Goal: Task Accomplishment & Management: Manage account settings

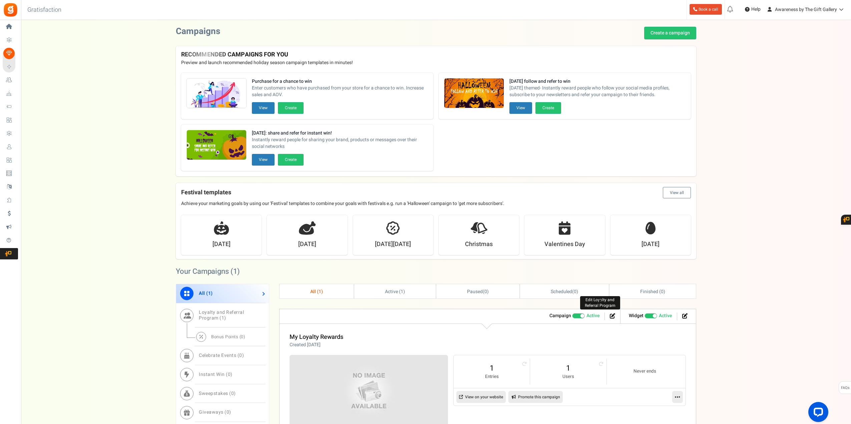
click at [610, 315] on icon at bounding box center [612, 315] width 5 height 5
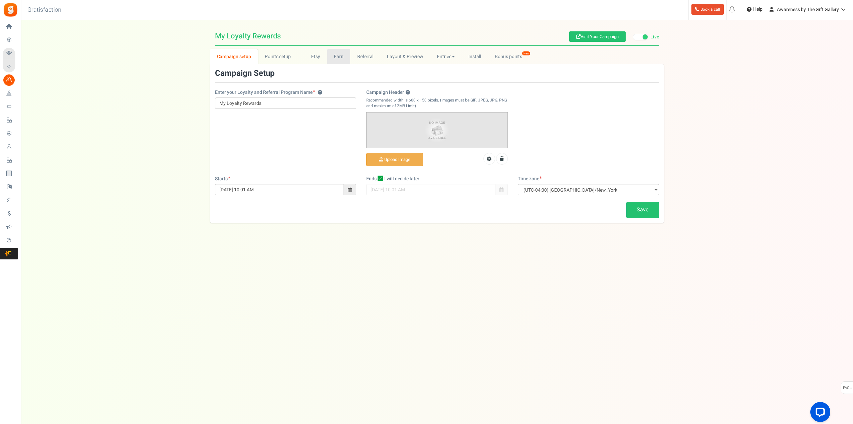
click at [334, 56] on link "Earn" at bounding box center [338, 56] width 23 height 15
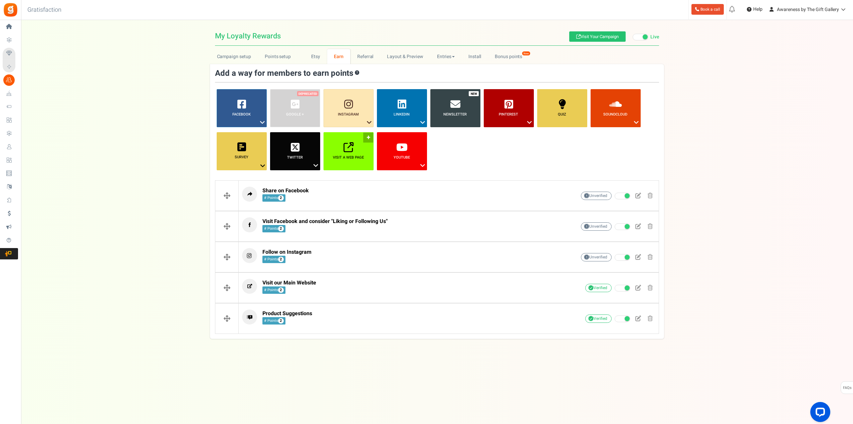
click at [346, 153] on link "Visit a web page ?" at bounding box center [348, 151] width 50 height 38
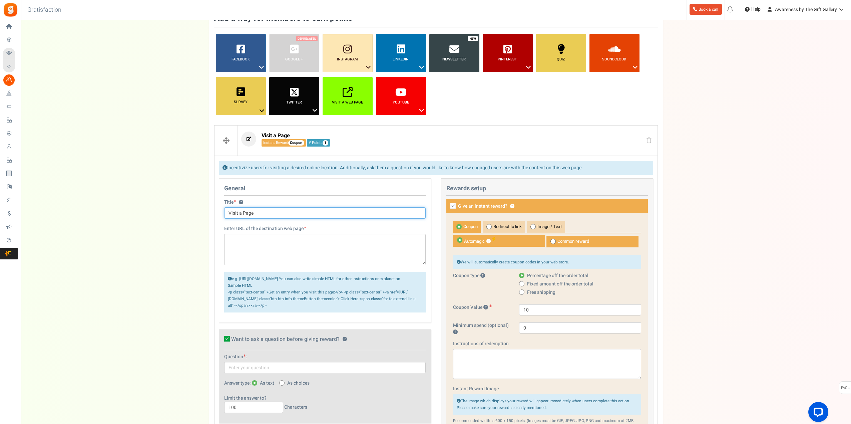
scroll to position [100, 0]
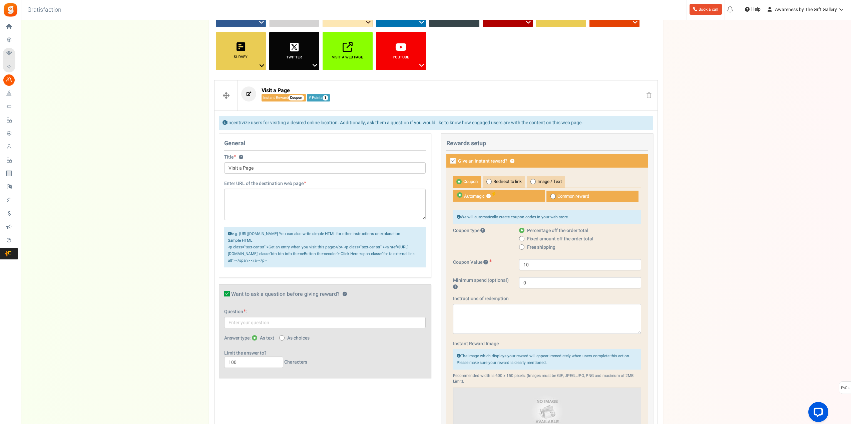
click at [454, 160] on icon at bounding box center [454, 161] width 6 height 6
click at [448, 160] on input "Give an instant reward? ?" at bounding box center [446, 161] width 4 height 4
checkbox input "false"
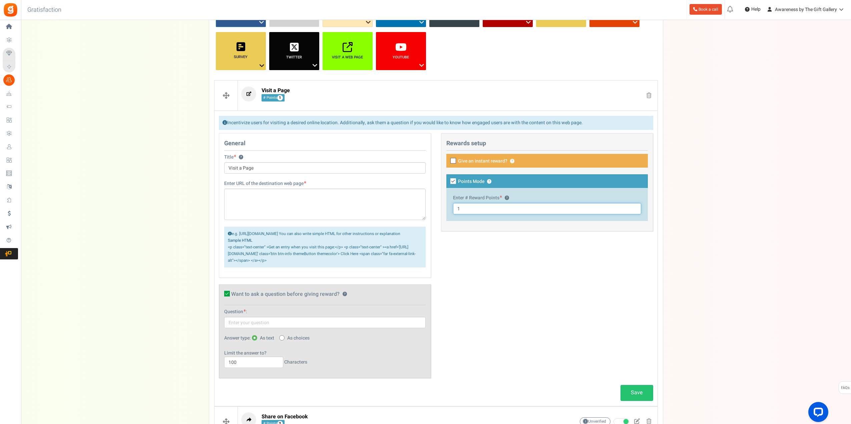
drag, startPoint x: 466, startPoint y: 210, endPoint x: 447, endPoint y: 211, distance: 18.7
click at [447, 211] on div "Enter # Reward Points ? 1" at bounding box center [548, 204] width 202 height 33
type input "2"
click at [235, 192] on textarea at bounding box center [325, 204] width 202 height 31
click at [252, 195] on textarea at bounding box center [325, 204] width 202 height 31
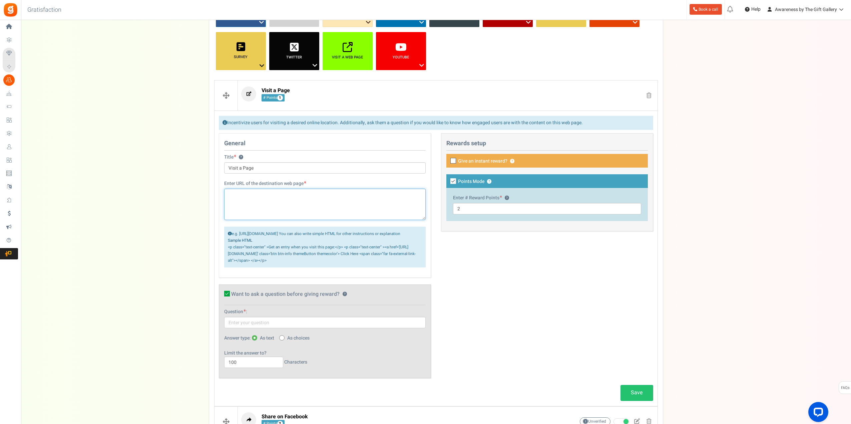
paste textarea "https://stats.sender.net/forms/aQWX49/view"
type textarea "https://stats.sender.net/forms/aQWX49/view"
click at [518, 291] on div "General Title ? Visit a Page Tip! Your title should show the huge savings & rew…" at bounding box center [436, 259] width 445 height 252
click at [226, 296] on icon at bounding box center [227, 294] width 6 height 6
click at [222, 297] on input "Want to ask a question before giving reward? ?" at bounding box center [220, 295] width 4 height 4
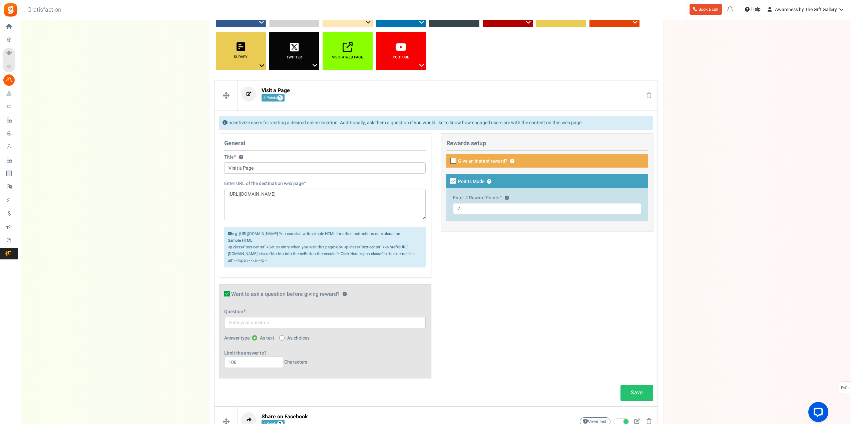
checkbox input "false"
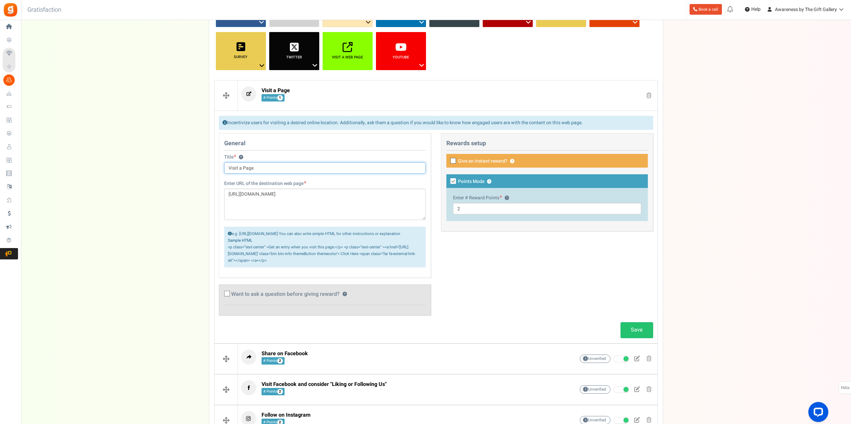
drag, startPoint x: 260, startPoint y: 169, endPoint x: 224, endPoint y: 168, distance: 35.7
click at [224, 168] on div "Title ? Visit a Page Tip! Your title should show the huge savings & rewards for…" at bounding box center [325, 167] width 212 height 26
click at [236, 167] on input "Try Spin To Win" at bounding box center [325, 167] width 202 height 11
click at [288, 168] on input "Try your luck - Spin To Win" at bounding box center [325, 167] width 202 height 11
click at [448, 259] on div "General Title ? Try your luck - Spin To Win! Tip! Your title should show the hu…" at bounding box center [436, 227] width 445 height 189
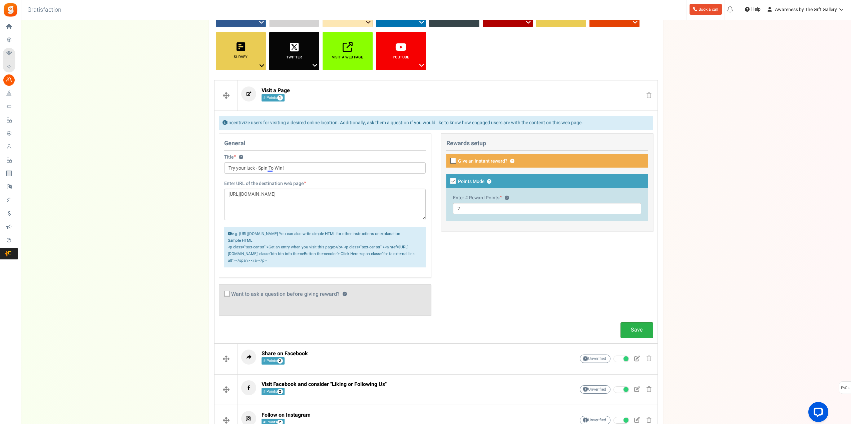
click at [637, 336] on link "Save" at bounding box center [637, 330] width 33 height 16
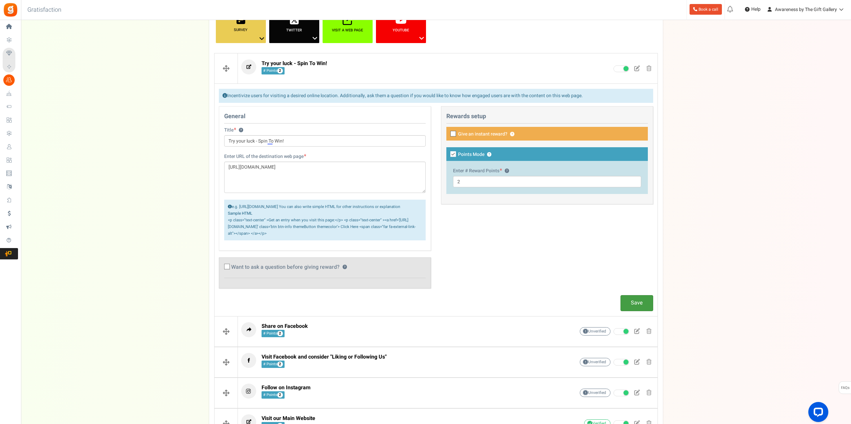
scroll to position [115, 0]
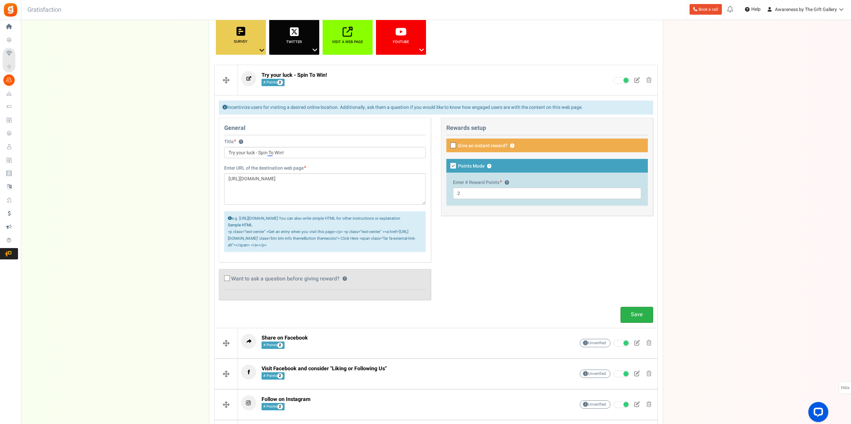
click at [636, 319] on link "Save" at bounding box center [637, 315] width 33 height 16
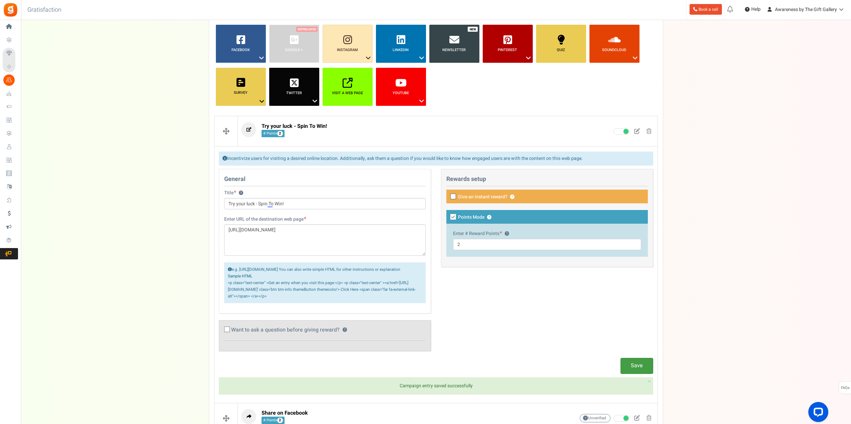
scroll to position [49, 0]
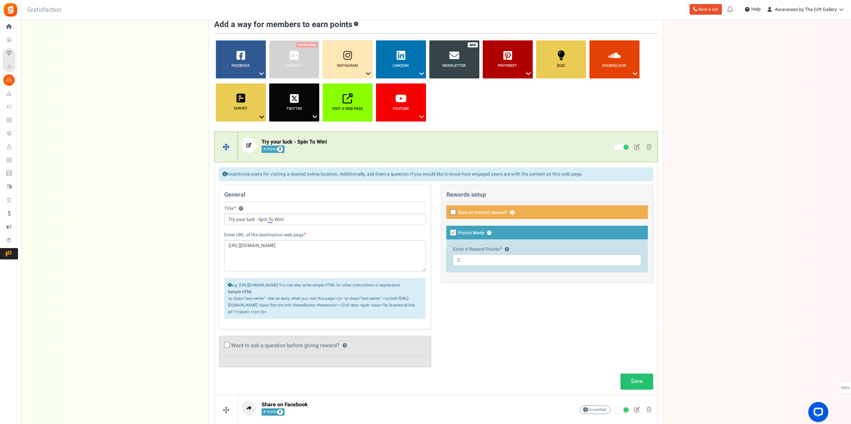
click at [423, 139] on p "Try your luck - Spin To Win! # Points 2" at bounding box center [397, 145] width 313 height 15
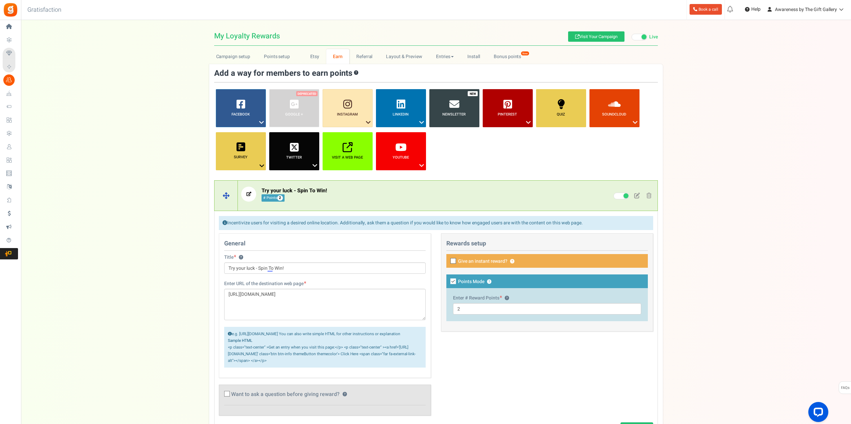
click at [399, 190] on p "Try your luck - Spin To Win! # Points 2" at bounding box center [397, 194] width 313 height 15
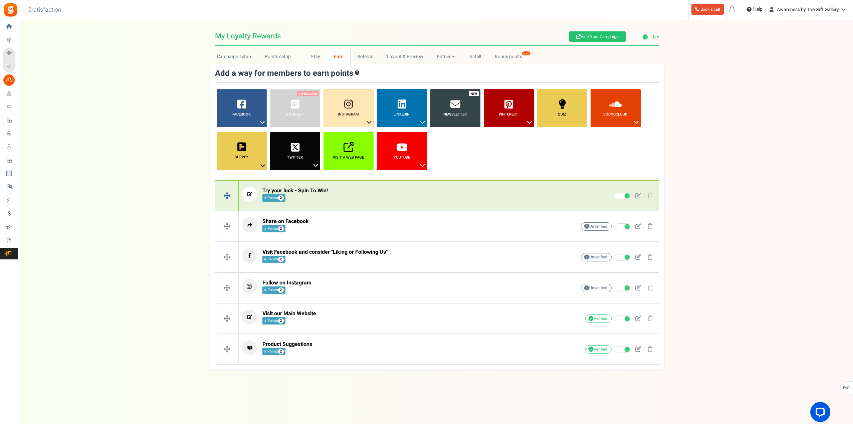
click at [637, 196] on span at bounding box center [638, 196] width 6 height 6
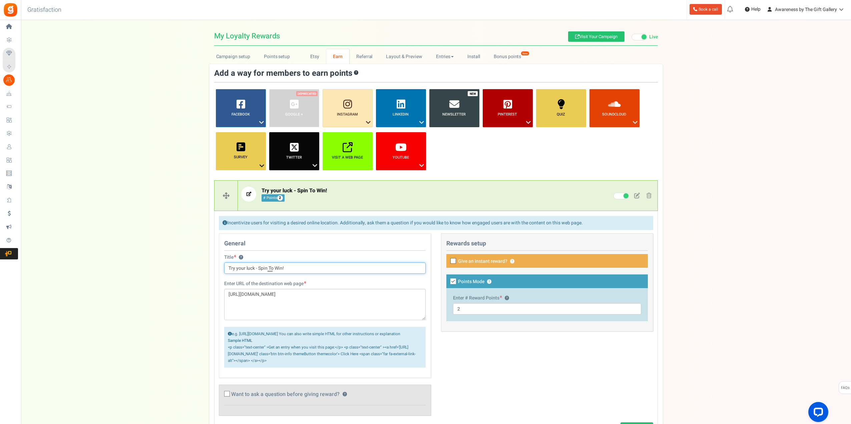
drag, startPoint x: 260, startPoint y: 268, endPoint x: 226, endPoint y: 268, distance: 34.0
click at [226, 268] on input "Try your luck - Spin To Win!" at bounding box center [325, 267] width 202 height 11
type input "Spin To Win!"
click at [578, 367] on div "General Title ? Spin To Win! Tip! Your title should show the huge savings & rew…" at bounding box center [436, 327] width 445 height 189
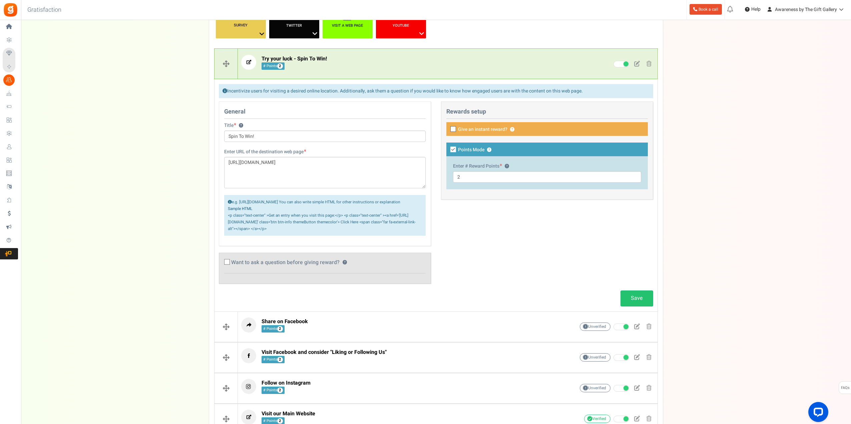
scroll to position [133, 0]
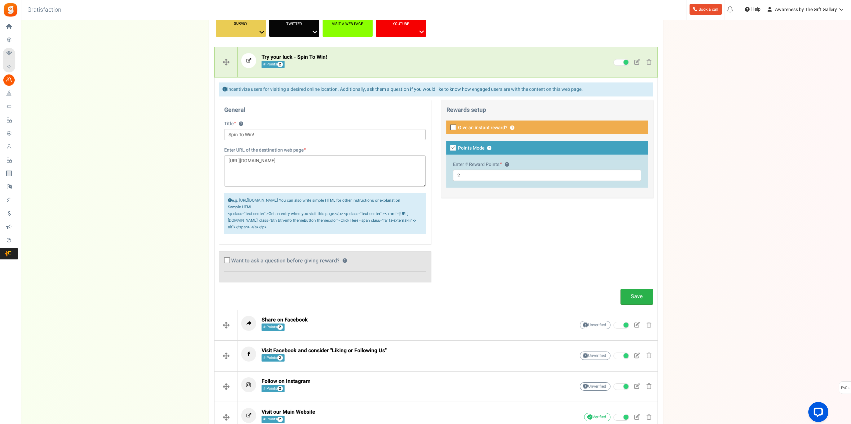
click at [633, 304] on link "Save" at bounding box center [637, 297] width 33 height 16
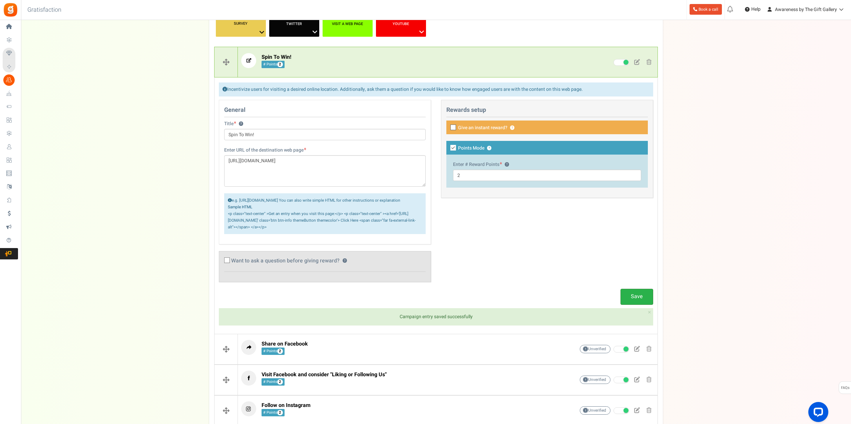
click at [633, 304] on link "Save" at bounding box center [637, 297] width 33 height 16
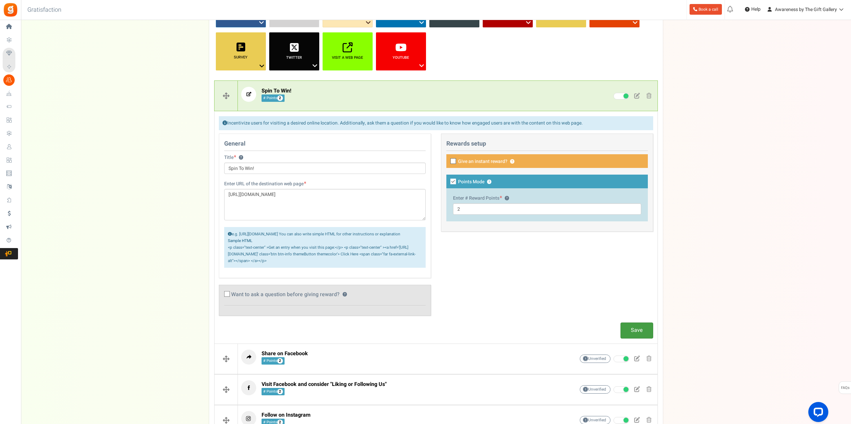
scroll to position [100, 0]
click at [452, 89] on p "Spin To Win! # Points 2" at bounding box center [397, 93] width 313 height 15
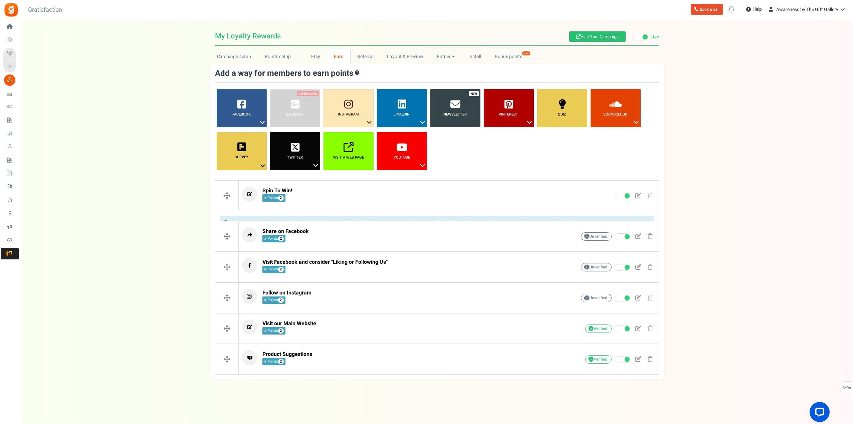
scroll to position [0, 0]
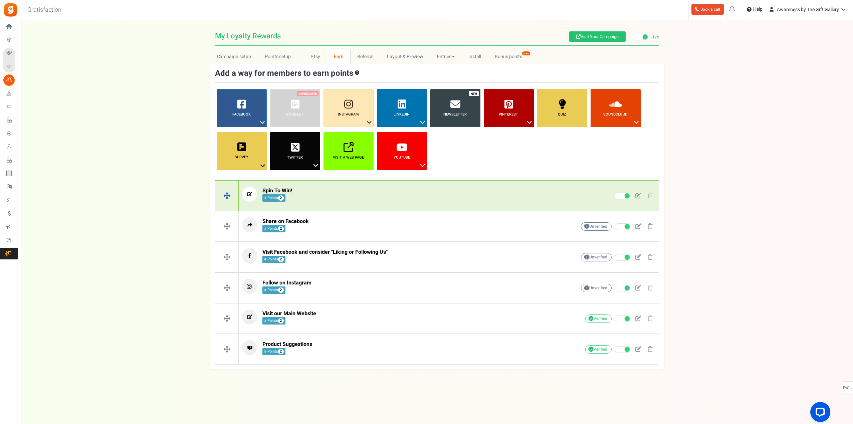
click at [652, 196] on link at bounding box center [650, 196] width 10 height 10
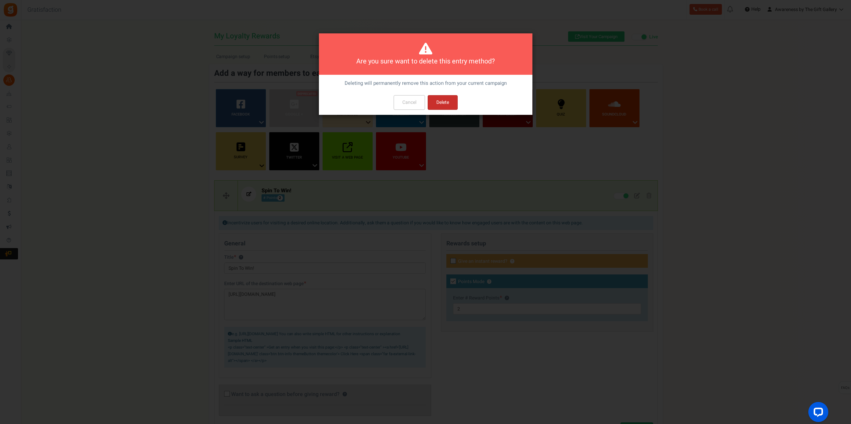
click at [441, 105] on button "Delete" at bounding box center [443, 102] width 30 height 15
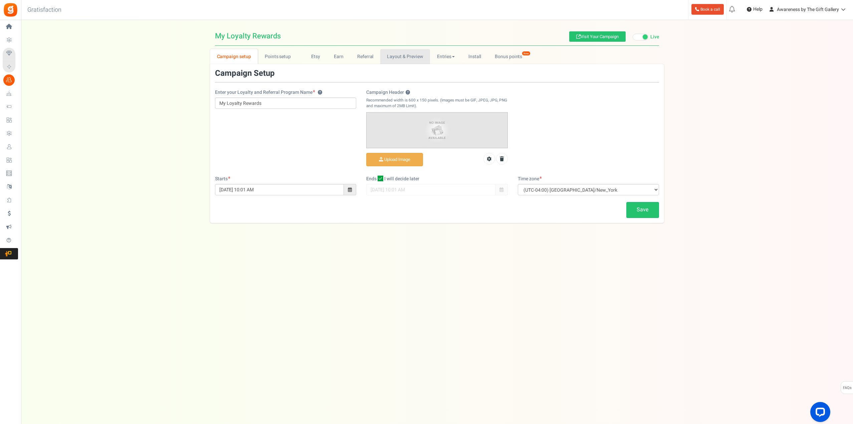
click at [404, 54] on link "Layout & Preview" at bounding box center [405, 56] width 50 height 15
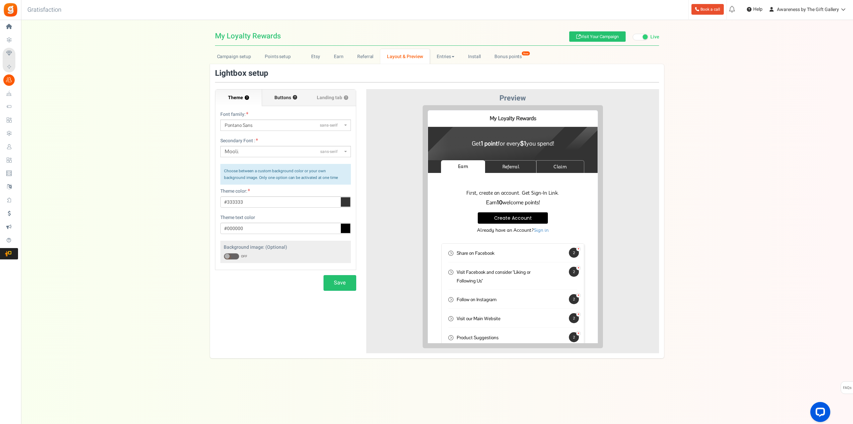
click at [283, 95] on span "Buttons" at bounding box center [282, 97] width 17 height 7
click at [0, 0] on input "Buttons ?" at bounding box center [0, 0] width 0 height 0
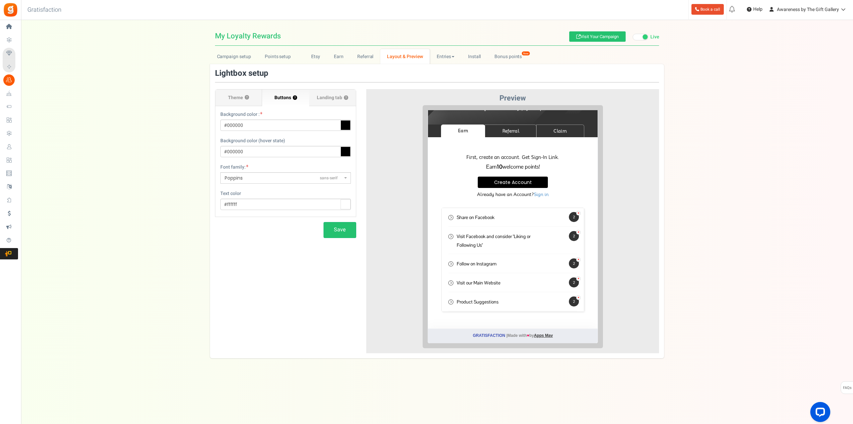
scroll to position [36, 0]
click at [334, 98] on span "Landing tab ?" at bounding box center [332, 97] width 31 height 7
click at [0, 0] on input "Landing tab ?" at bounding box center [0, 0] width 0 height 0
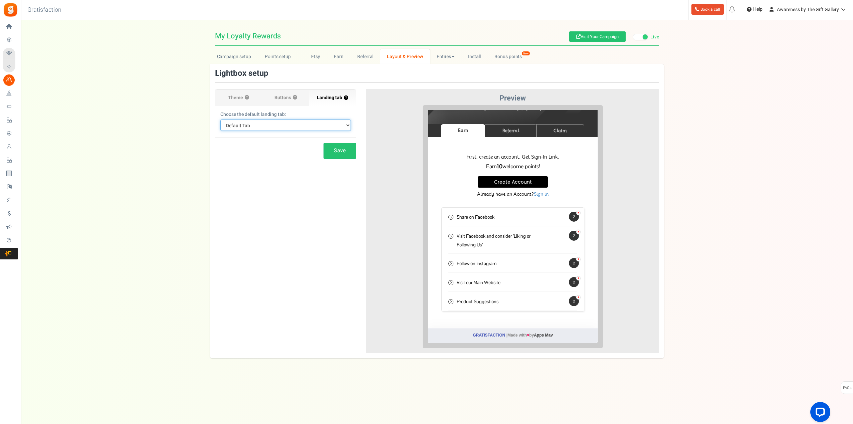
click at [314, 122] on select "Default Tab Earn Referral Claim" at bounding box center [285, 124] width 130 height 11
click at [286, 97] on span "Buttons" at bounding box center [282, 97] width 17 height 7
click at [0, 0] on input "Buttons ?" at bounding box center [0, 0] width 0 height 0
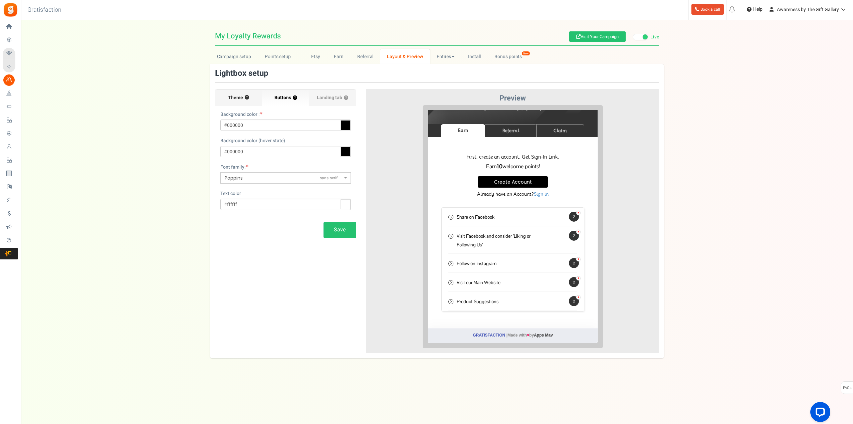
click at [235, 97] on span "Theme" at bounding box center [235, 97] width 15 height 7
click at [0, 0] on input "Theme ?" at bounding box center [0, 0] width 0 height 0
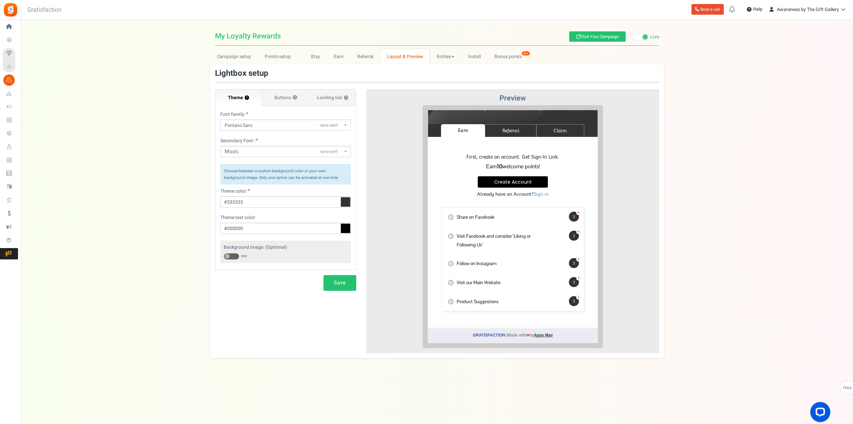
click at [407, 57] on link "Layout & Preview" at bounding box center [404, 56] width 49 height 15
click at [452, 56] on span at bounding box center [453, 56] width 3 height 1
click at [442, 69] on link "Entries" at bounding box center [456, 71] width 53 height 10
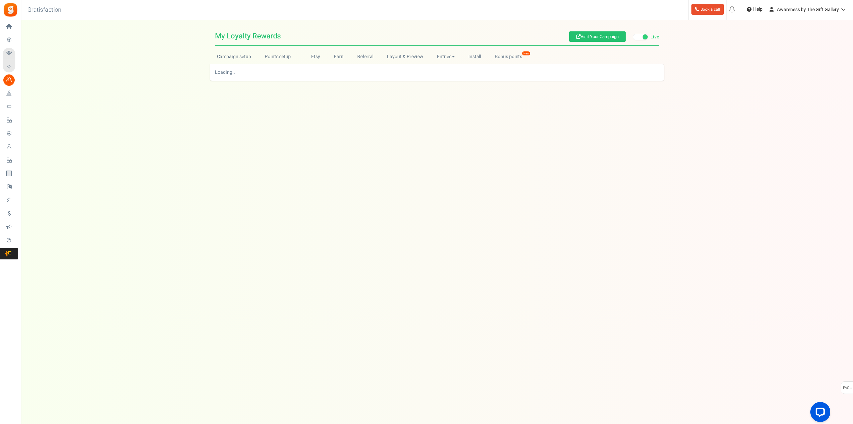
scroll to position [0, 0]
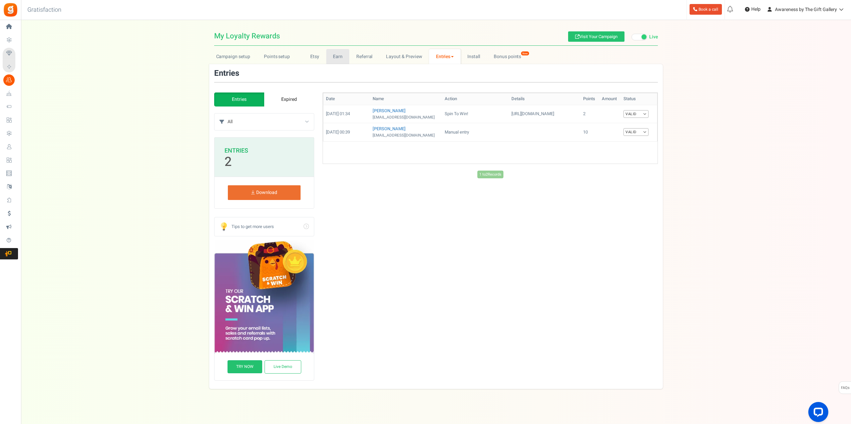
click at [339, 56] on link "Earn" at bounding box center [337, 56] width 23 height 15
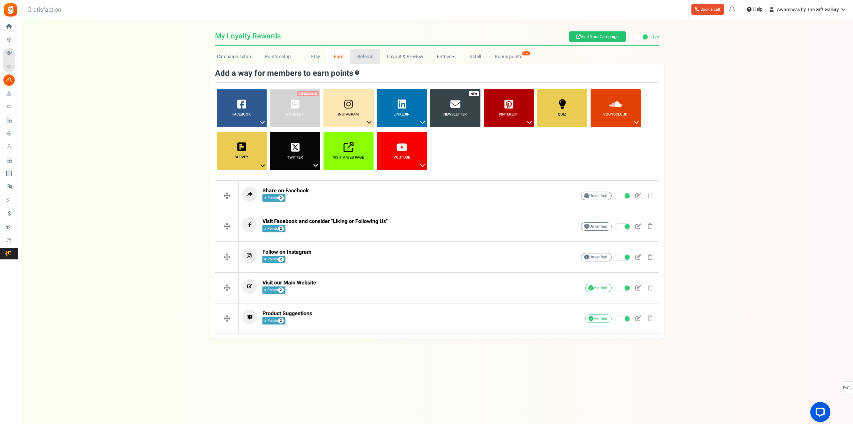
click at [368, 58] on link "Referral" at bounding box center [365, 56] width 30 height 15
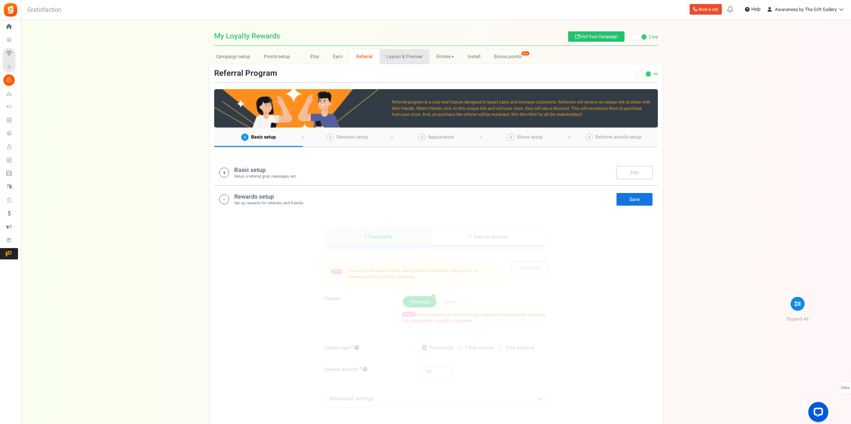
click at [408, 58] on link "Layout & Preview" at bounding box center [405, 56] width 50 height 15
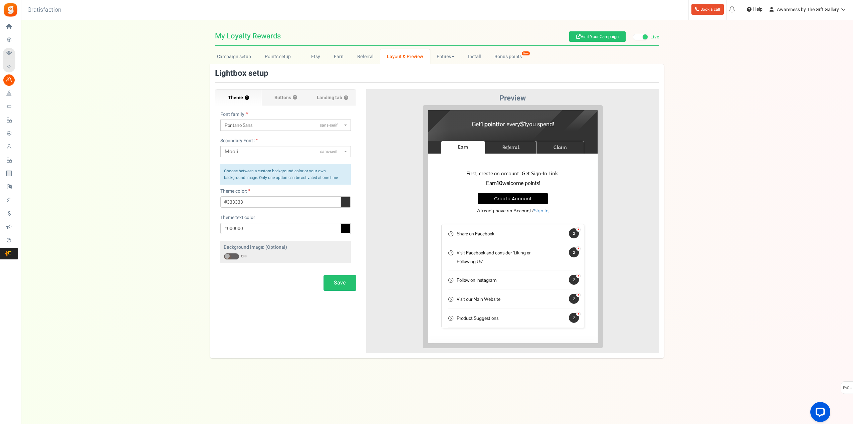
scroll to position [36, 0]
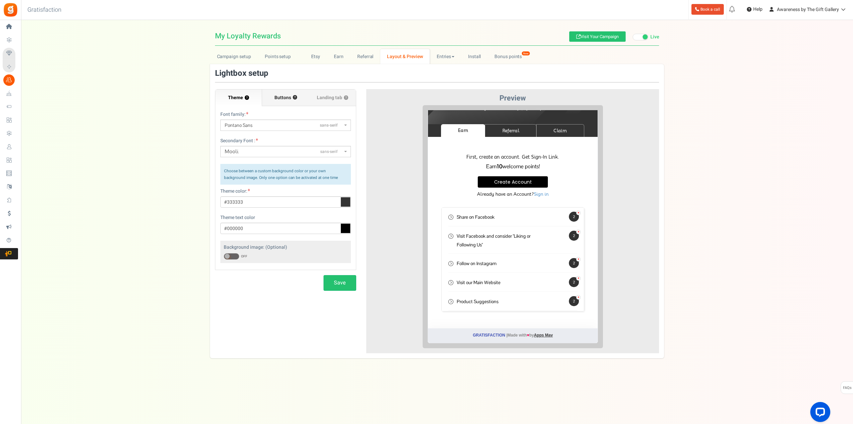
click at [290, 95] on span "Buttons" at bounding box center [282, 97] width 17 height 7
click at [0, 0] on input "Buttons ?" at bounding box center [0, 0] width 0 height 0
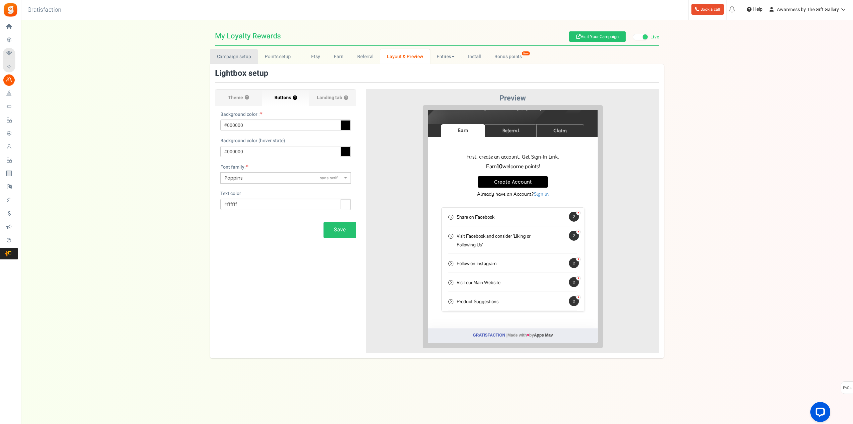
click at [246, 59] on link "Campaign setup" at bounding box center [234, 56] width 48 height 15
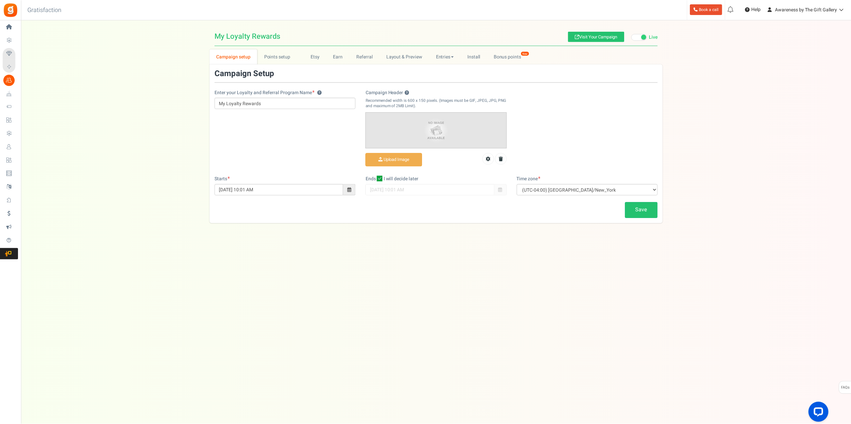
scroll to position [0, 0]
click at [277, 55] on link "Points setup New" at bounding box center [281, 56] width 46 height 15
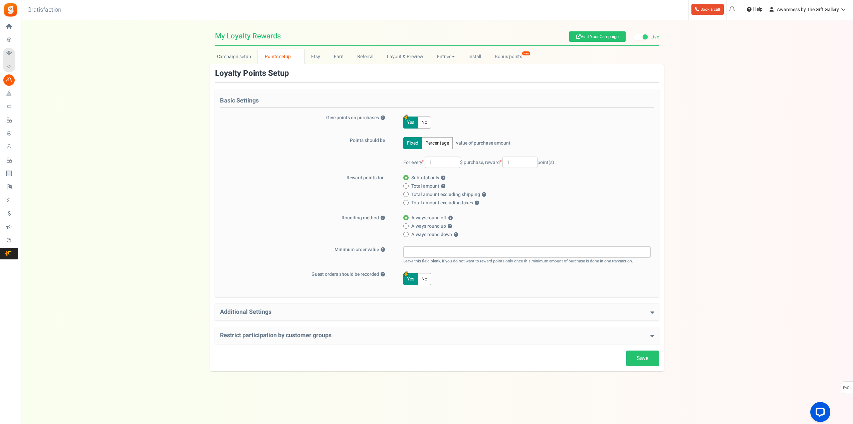
click at [257, 312] on h4 "Additional Settings" at bounding box center [437, 312] width 434 height 7
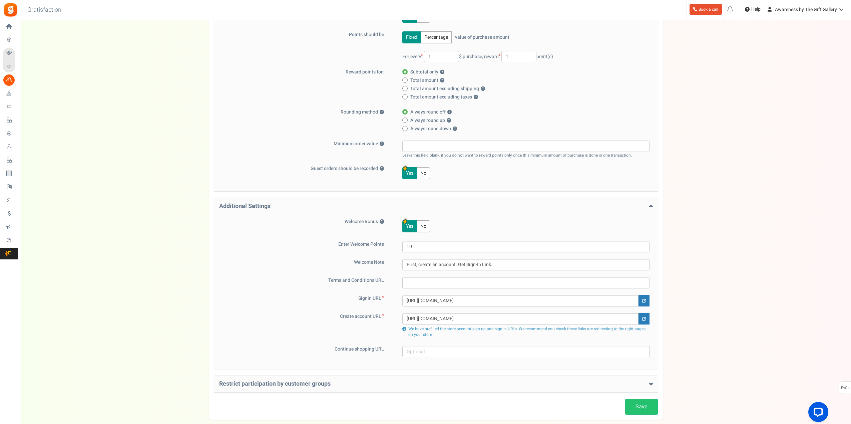
scroll to position [133, 0]
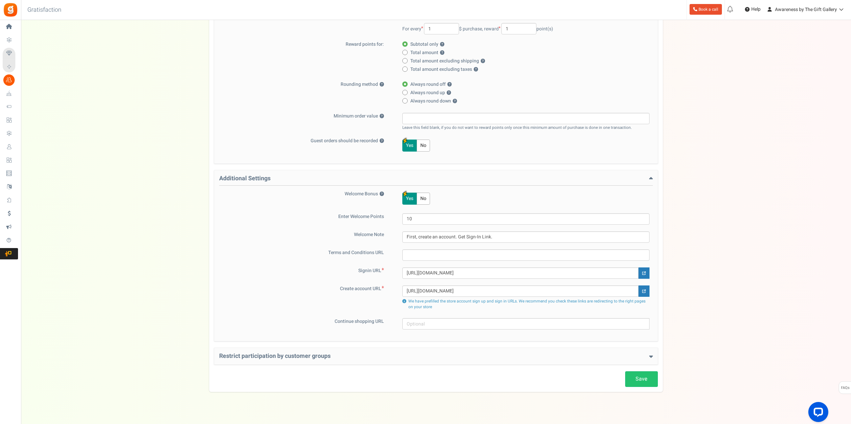
click at [255, 354] on h4 "Restrict participation by customer groups" at bounding box center [436, 356] width 434 height 7
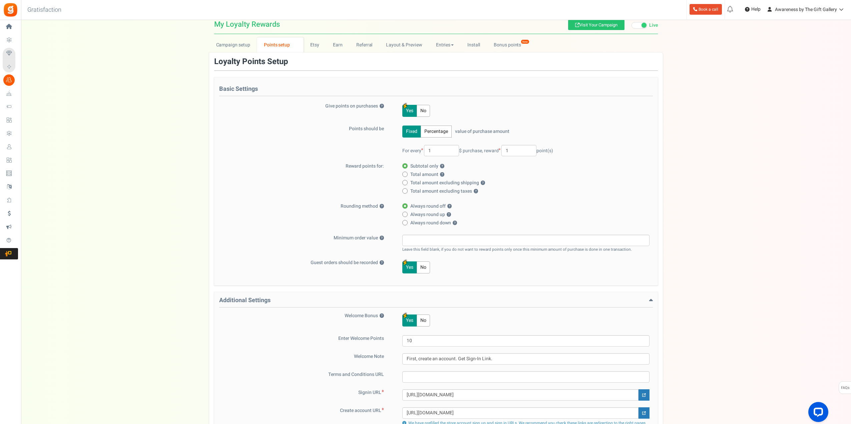
scroll to position [0, 0]
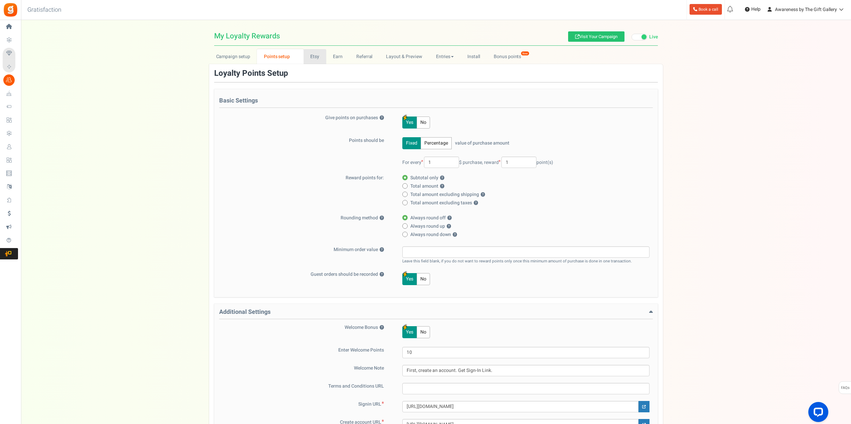
click at [314, 57] on link "Etsy" at bounding box center [315, 56] width 23 height 15
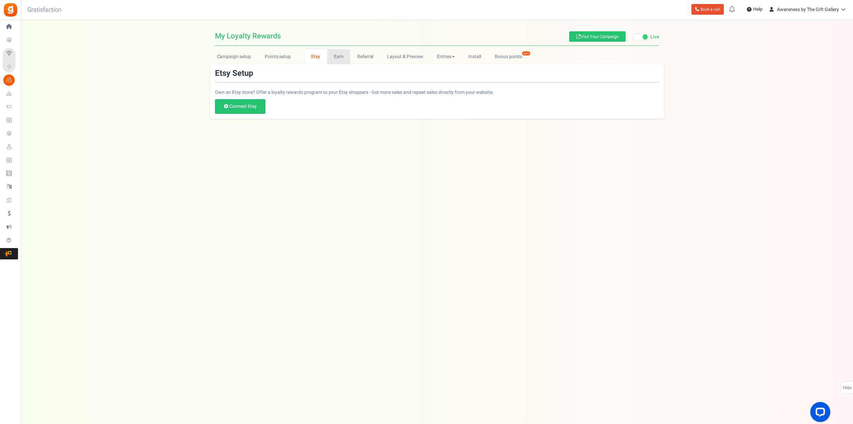
click at [338, 59] on link "Earn" at bounding box center [338, 56] width 23 height 15
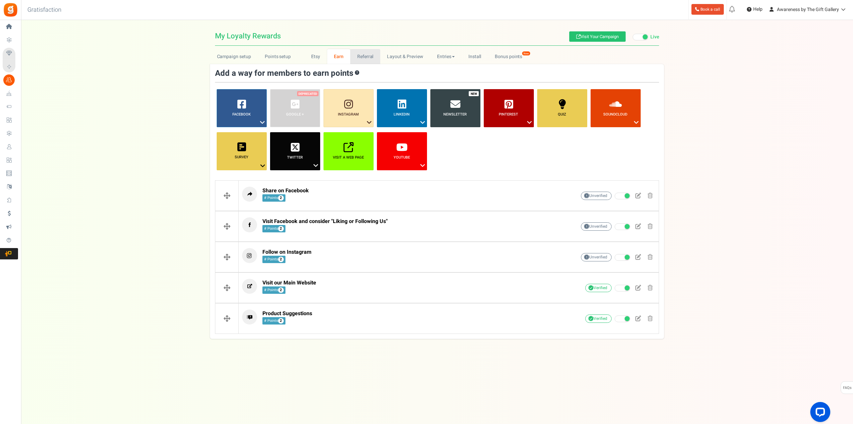
click at [362, 57] on link "Referral" at bounding box center [365, 56] width 30 height 15
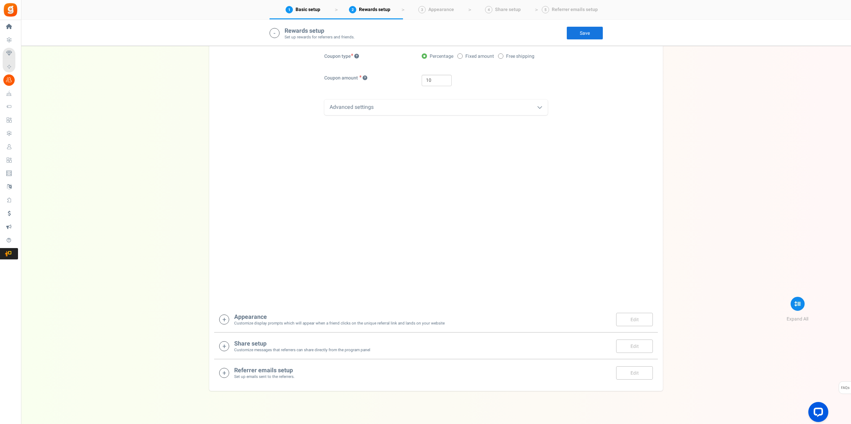
scroll to position [299, 0]
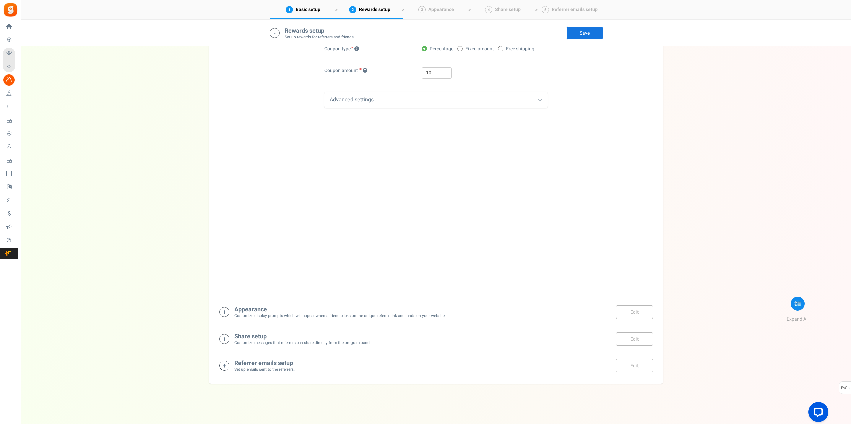
click at [271, 312] on h4 "Appearance" at bounding box center [339, 309] width 211 height 7
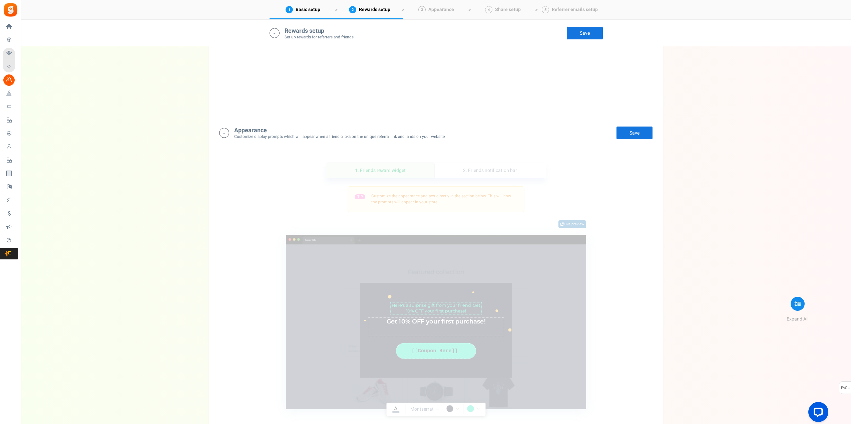
scroll to position [478, 0]
click at [508, 10] on span "Share setup" at bounding box center [508, 9] width 26 height 7
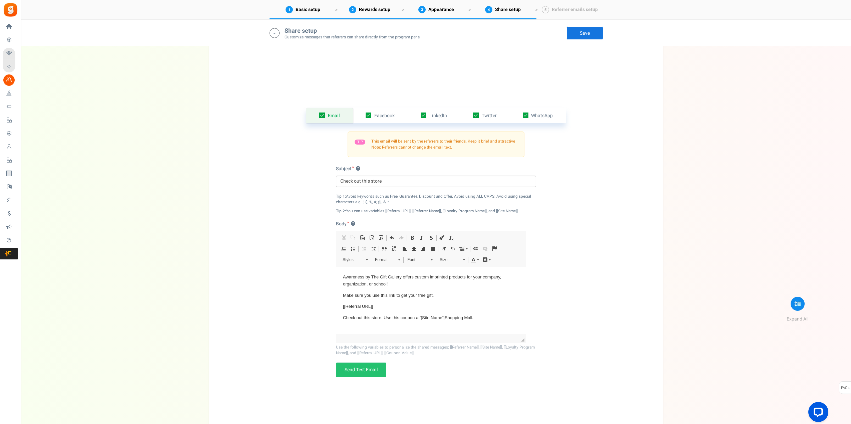
scroll to position [989, 0]
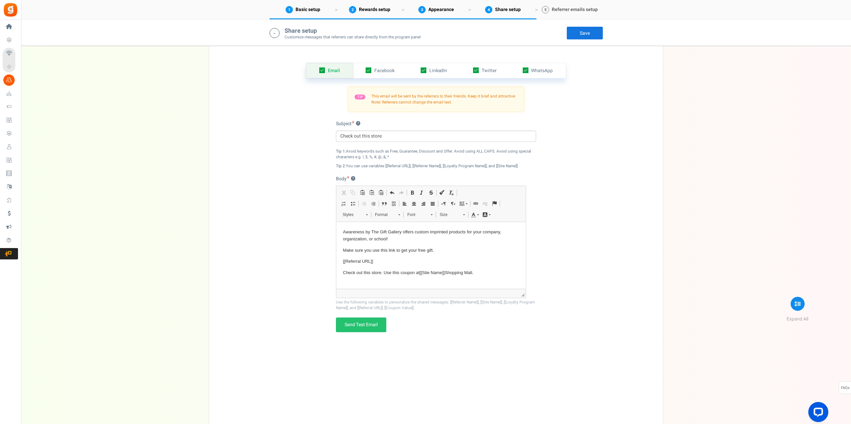
click at [574, 10] on span "Referrer emails setup" at bounding box center [575, 9] width 46 height 7
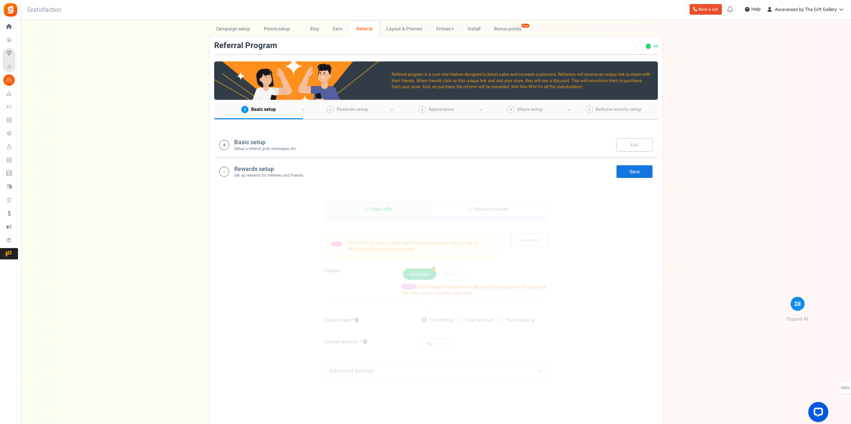
scroll to position [0, 0]
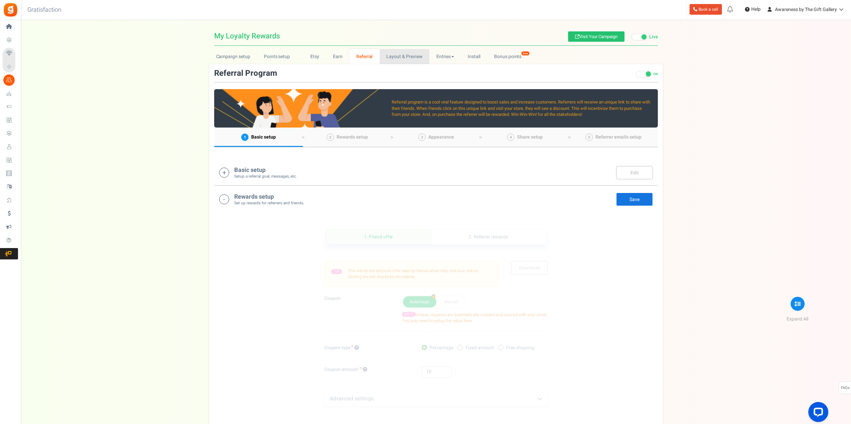
click at [413, 57] on link "Layout & Preview" at bounding box center [405, 56] width 50 height 15
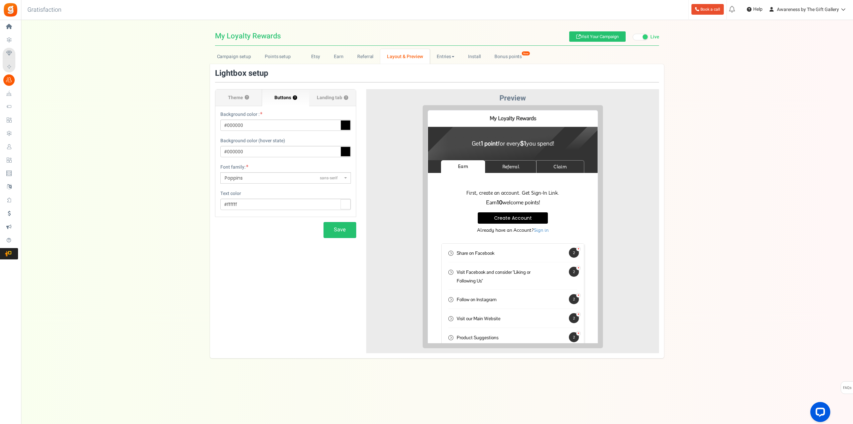
click at [288, 96] on span "Buttons" at bounding box center [282, 97] width 17 height 7
click at [0, 0] on input "Buttons ?" at bounding box center [0, 0] width 0 height 0
click at [288, 96] on span "Buttons" at bounding box center [282, 97] width 17 height 7
click at [0, 0] on input "Buttons ?" at bounding box center [0, 0] width 0 height 0
click at [335, 96] on span "Landing tab ?" at bounding box center [332, 97] width 31 height 7
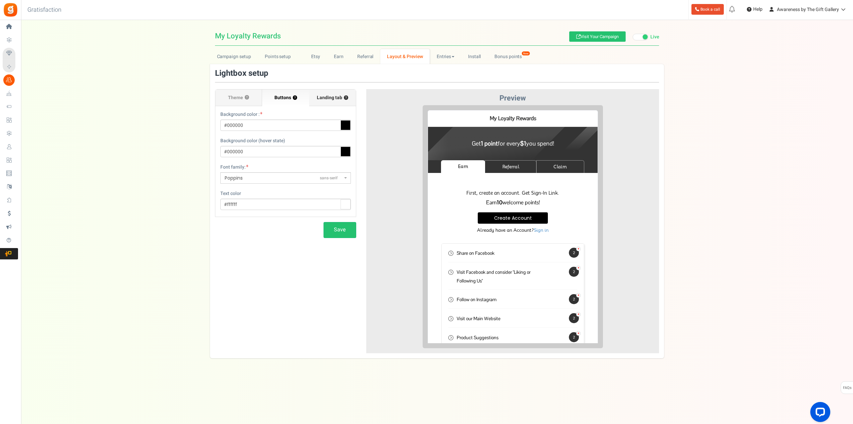
click at [0, 0] on input "Landing tab ?" at bounding box center [0, 0] width 0 height 0
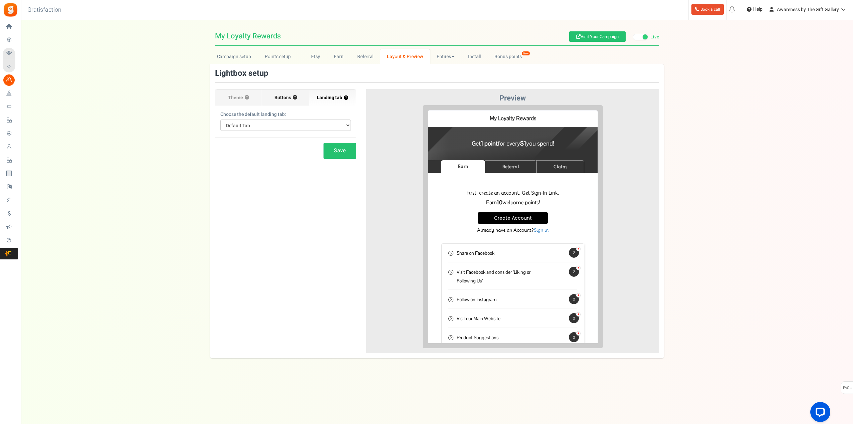
click at [287, 98] on span "Buttons" at bounding box center [282, 97] width 17 height 7
click at [0, 0] on input "Buttons ?" at bounding box center [0, 0] width 0 height 0
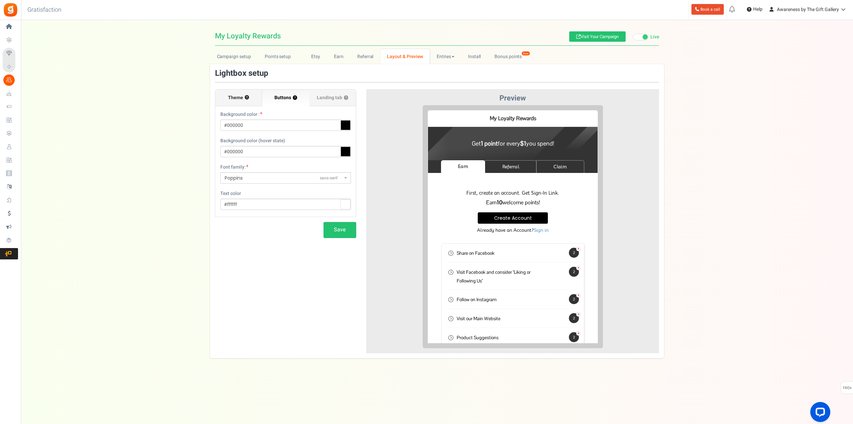
click at [240, 96] on span "Theme" at bounding box center [235, 97] width 15 height 7
click at [0, 0] on input "Theme ?" at bounding box center [0, 0] width 0 height 0
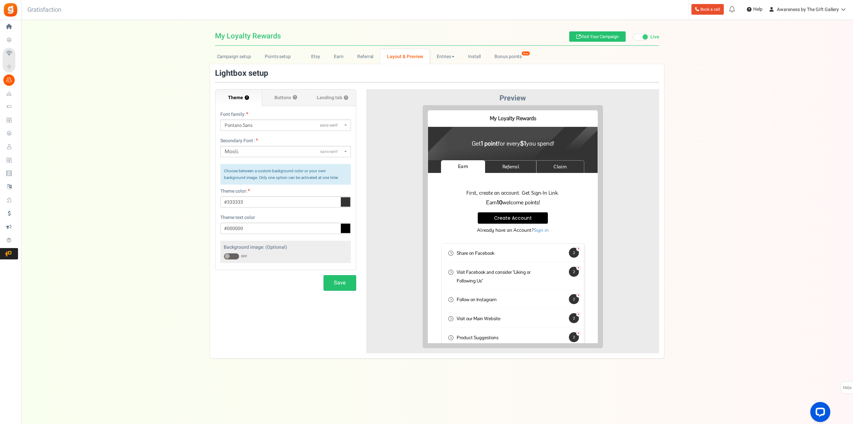
click at [232, 256] on span at bounding box center [232, 256] width 16 height 7
click at [224, 256] on input "ON OFF" at bounding box center [224, 256] width 0 height 4
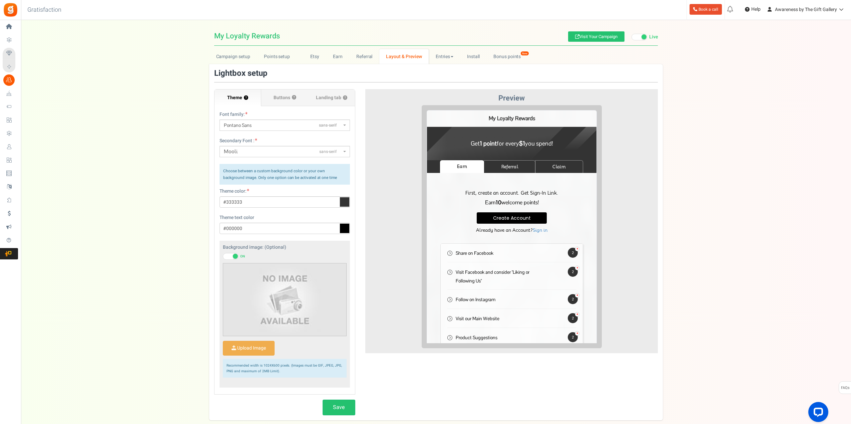
click at [232, 256] on span at bounding box center [231, 256] width 16 height 7
click at [223, 256] on input "ON OFF" at bounding box center [223, 256] width 0 height 4
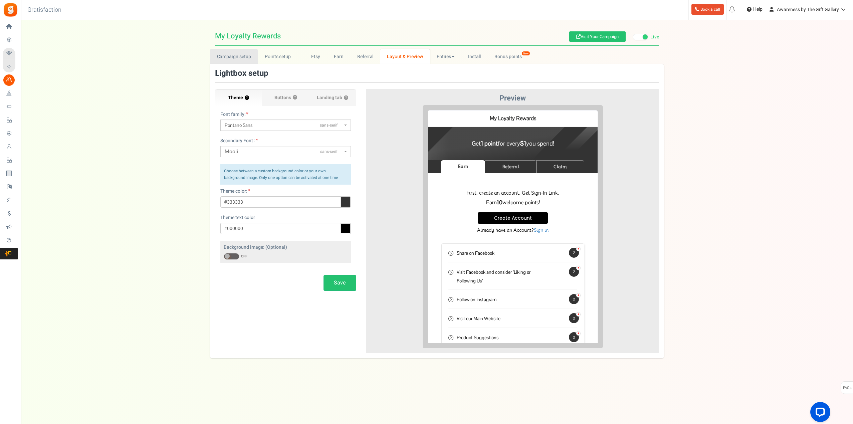
click at [230, 54] on link "Campaign setup" at bounding box center [234, 56] width 48 height 15
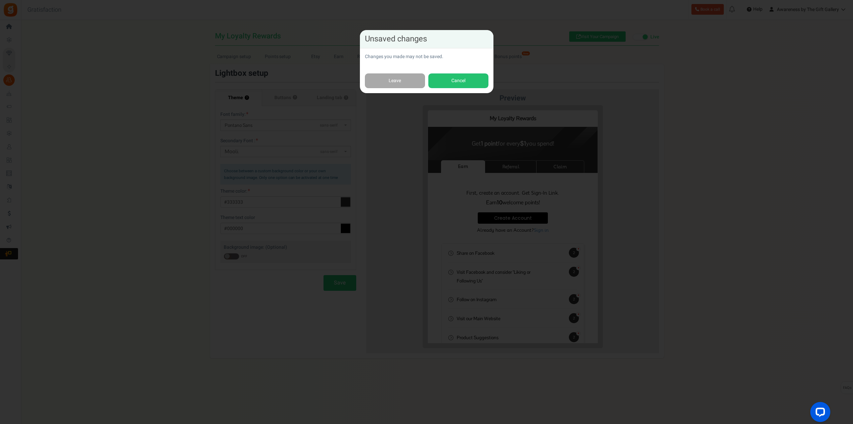
click at [581, 64] on div "Unsaved changes Changes you made may not be saved. Leave Cancel" at bounding box center [426, 212] width 853 height 424
click at [642, 66] on div "Unsaved changes Changes you made may not be saved. Leave Cancel" at bounding box center [426, 212] width 853 height 424
click at [469, 80] on button "Cancel" at bounding box center [458, 80] width 60 height 15
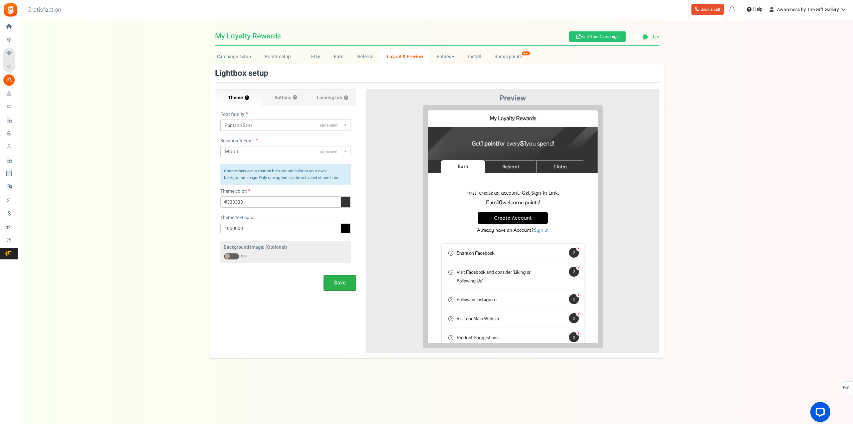
click at [344, 284] on button "Save" at bounding box center [339, 283] width 33 height 16
click at [236, 55] on link "Campaign setup" at bounding box center [234, 56] width 48 height 15
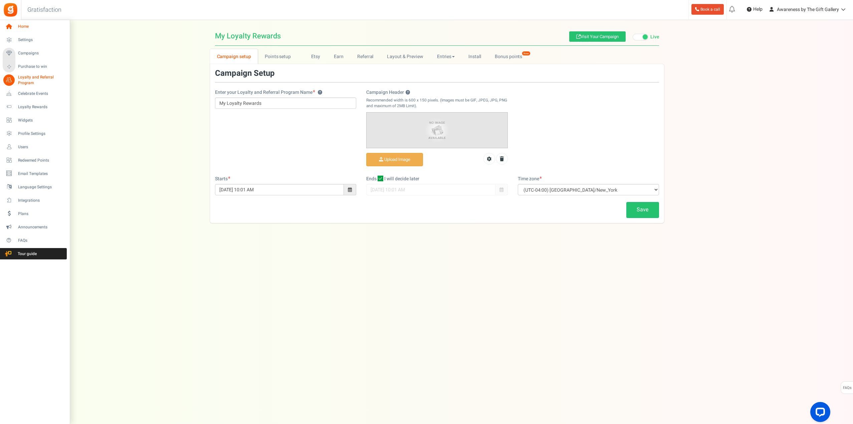
click at [26, 26] on span "Home" at bounding box center [41, 27] width 47 height 6
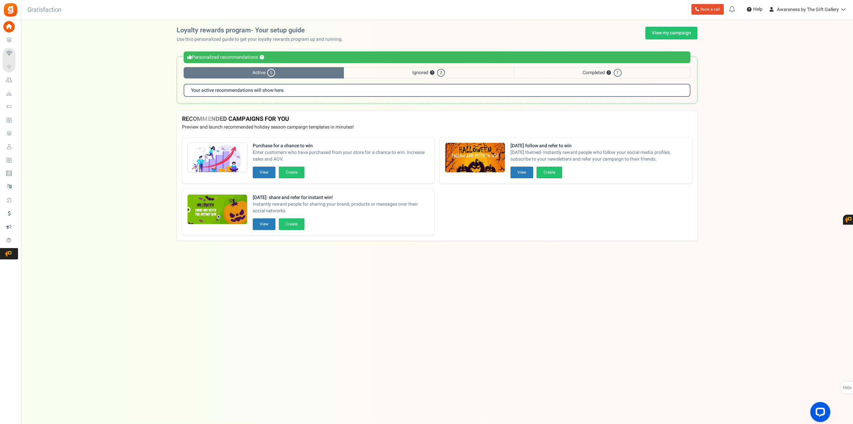
click at [295, 74] on span "Active 0" at bounding box center [264, 72] width 160 height 11
click at [420, 72] on span "Ignored ? 2" at bounding box center [429, 72] width 170 height 11
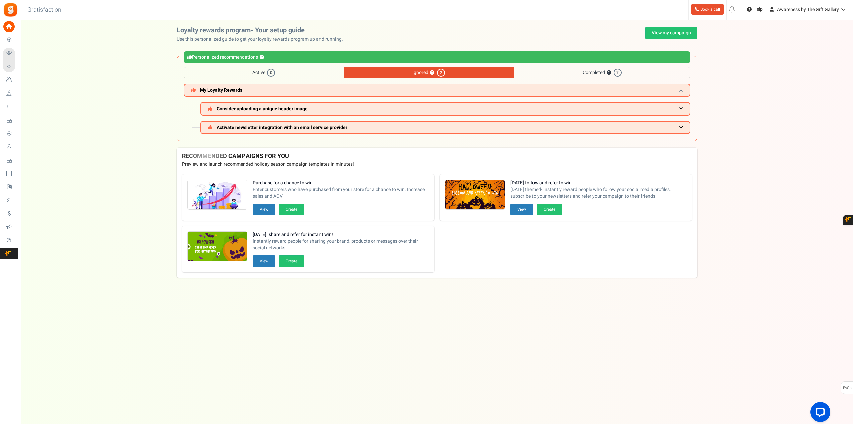
click at [497, 86] on h3 "My Loyalty Rewards" at bounding box center [437, 90] width 507 height 13
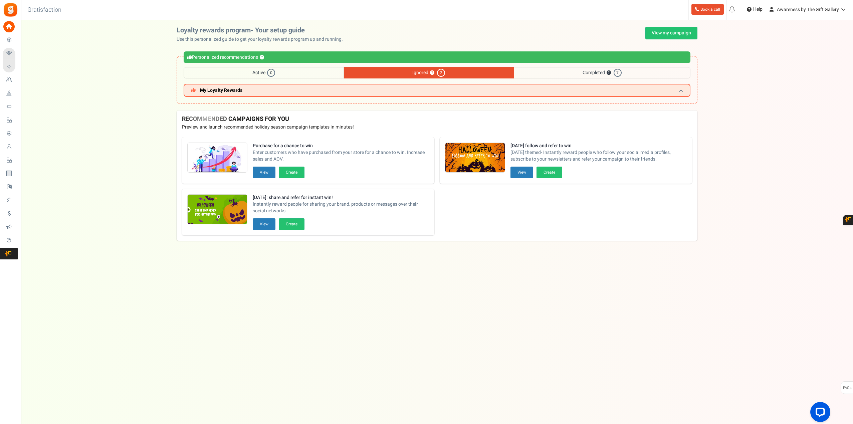
click at [497, 86] on h3 "My Loyalty Rewards" at bounding box center [437, 90] width 507 height 13
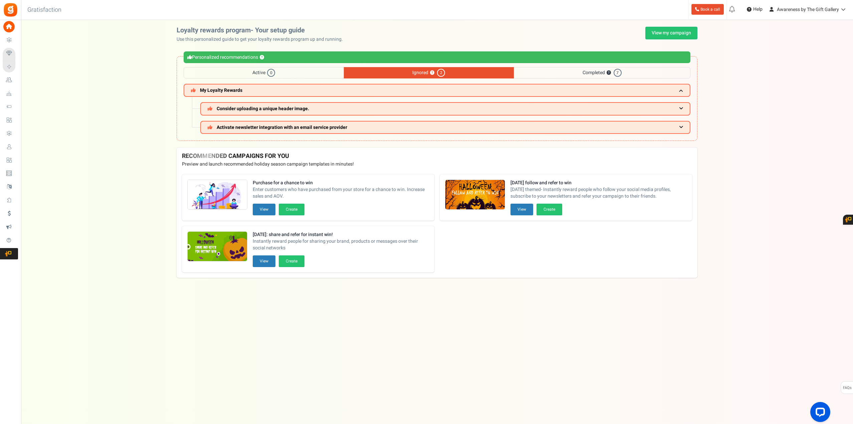
click at [585, 72] on span "Completed ? 7" at bounding box center [602, 72] width 177 height 11
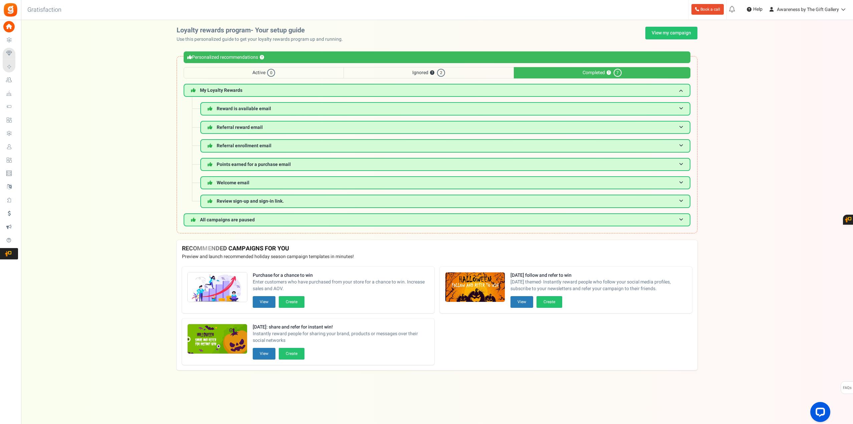
click at [255, 71] on span "Active 0" at bounding box center [264, 72] width 160 height 11
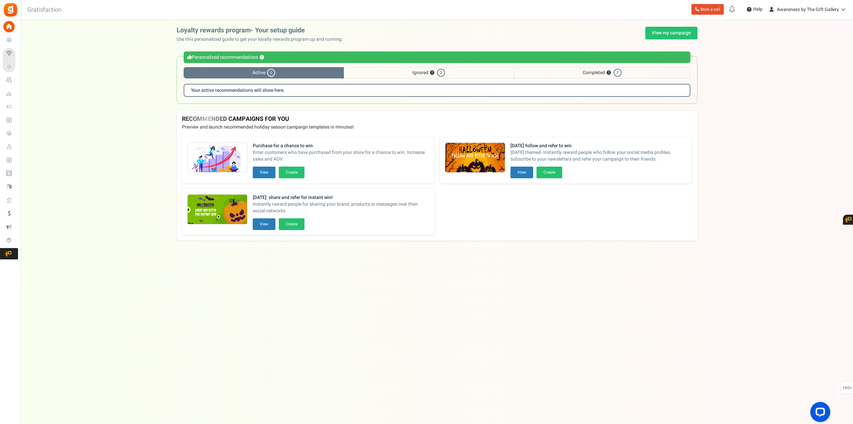
click at [271, 91] on b "Your active recommendations will show here." at bounding box center [238, 90] width 94 height 5
click at [271, 73] on span "0" at bounding box center [271, 73] width 8 height 8
click at [437, 70] on span "Ignored ? 2" at bounding box center [429, 72] width 170 height 11
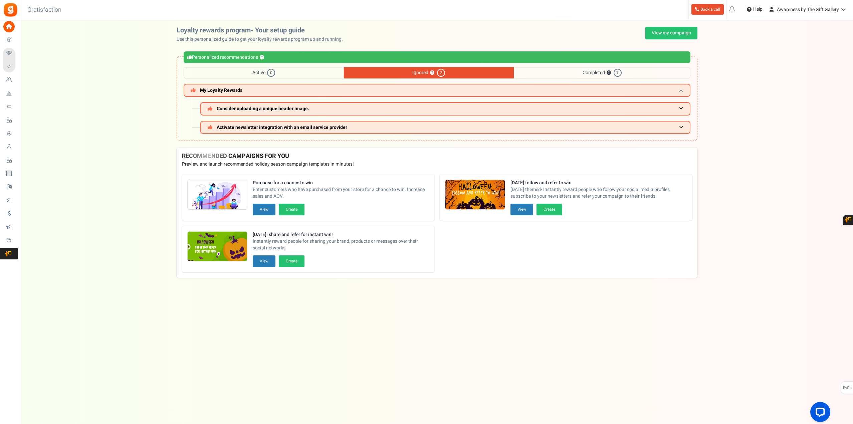
click at [425, 87] on h3 "My Loyalty Rewards" at bounding box center [437, 90] width 507 height 13
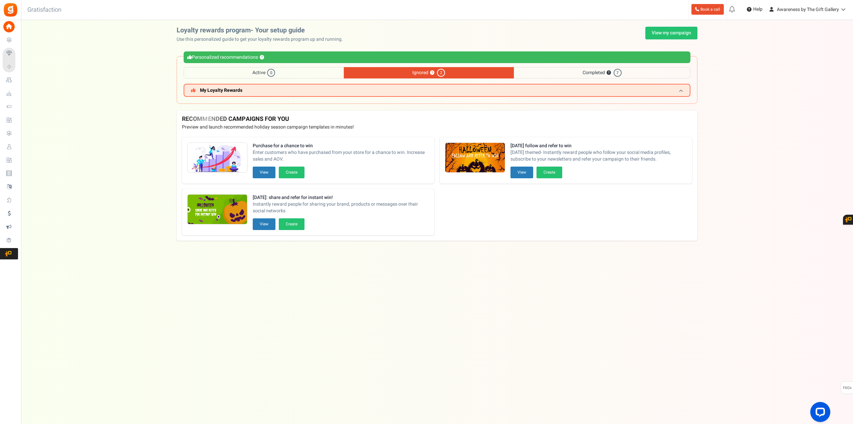
click at [425, 87] on h3 "My Loyalty Rewards" at bounding box center [437, 90] width 507 height 13
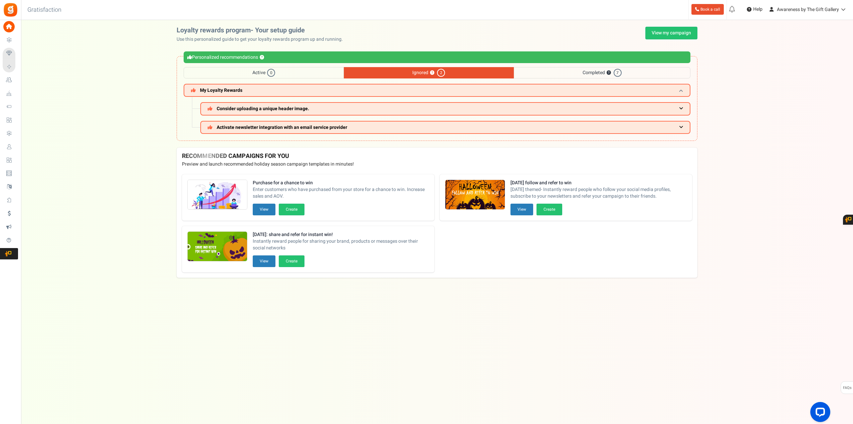
click at [219, 91] on span "My Loyalty Rewards" at bounding box center [221, 90] width 42 height 7
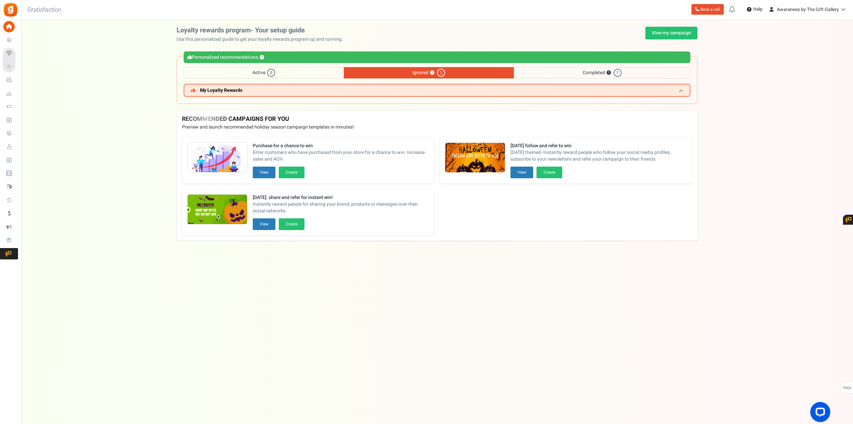
click at [219, 91] on span "My Loyalty Rewards" at bounding box center [221, 90] width 42 height 7
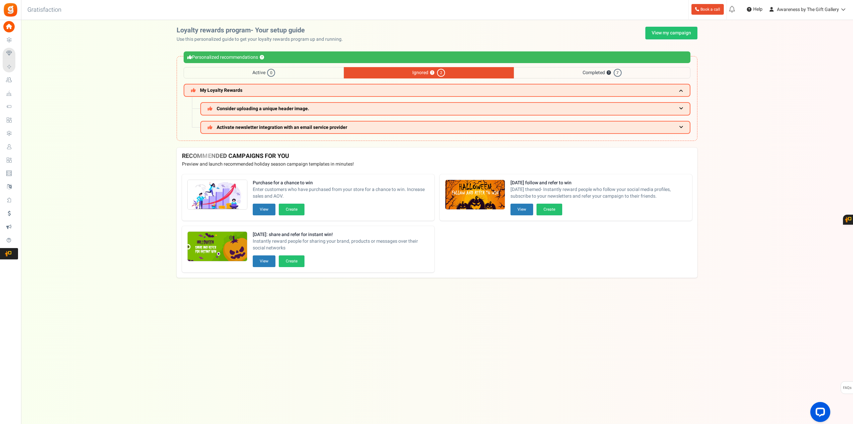
click at [598, 71] on span "Completed ? 7" at bounding box center [602, 72] width 177 height 11
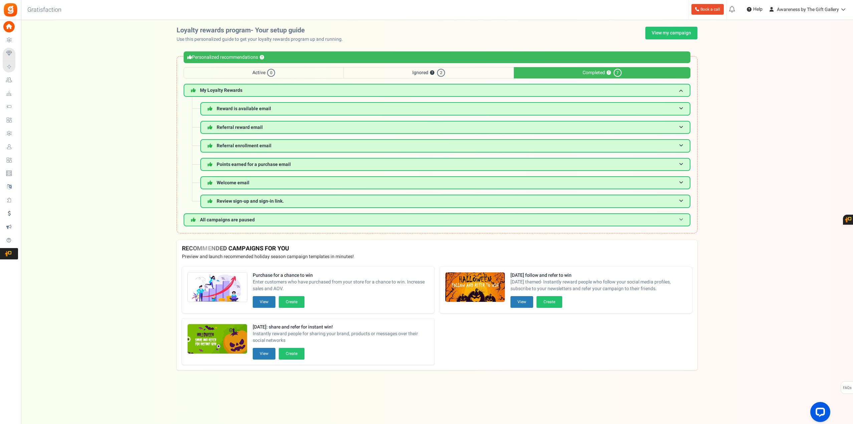
click at [680, 218] on span at bounding box center [681, 219] width 4 height 5
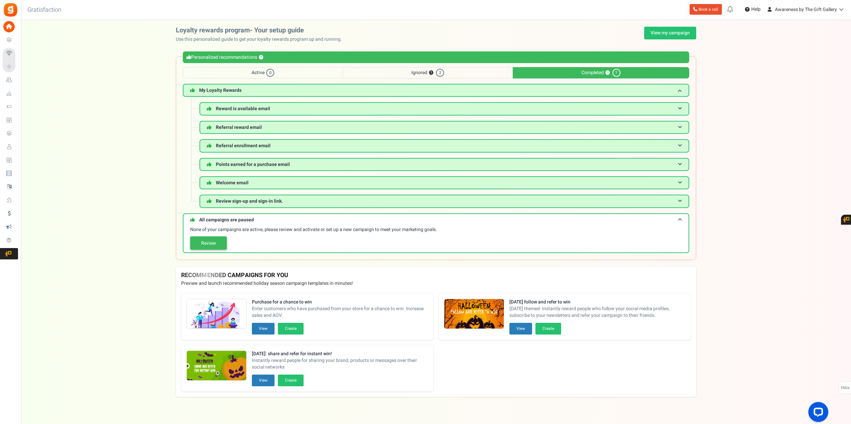
click at [214, 243] on link "Review" at bounding box center [208, 242] width 37 height 13
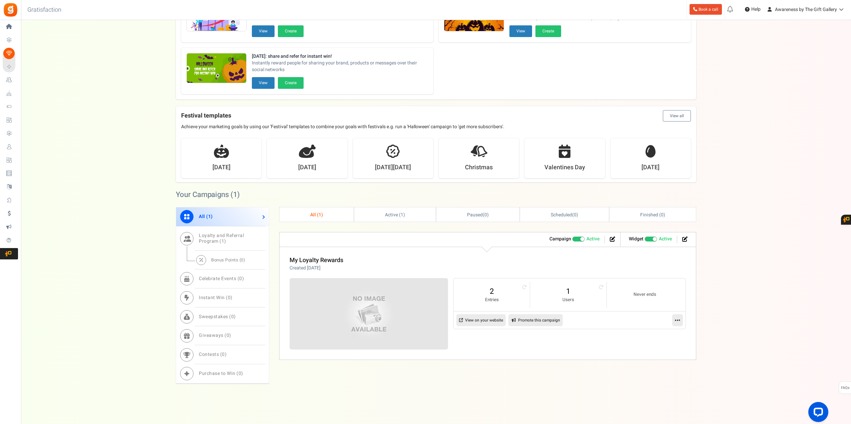
scroll to position [83, 0]
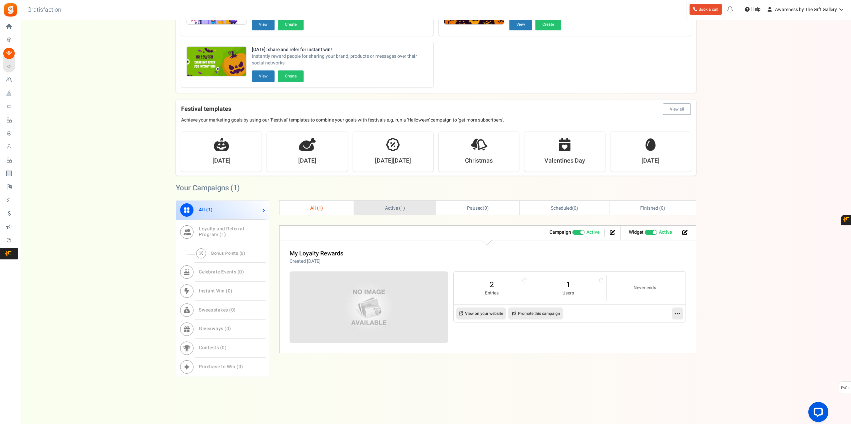
click at [397, 209] on span "Active ( 1 )" at bounding box center [395, 208] width 20 height 7
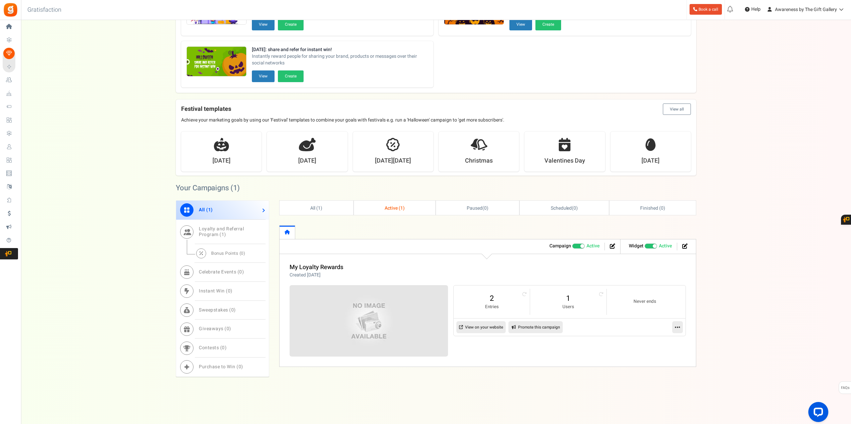
click at [483, 327] on link "View on your website" at bounding box center [481, 327] width 49 height 12
click at [216, 289] on span "Instant Win ( 0 )" at bounding box center [216, 290] width 34 height 7
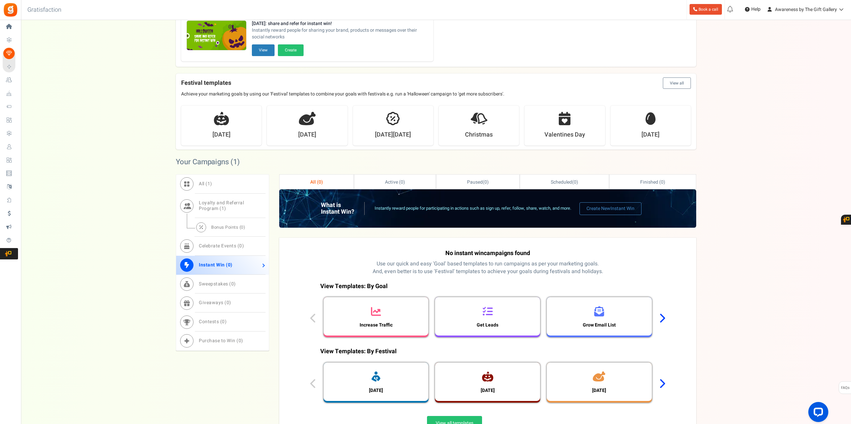
scroll to position [105, 0]
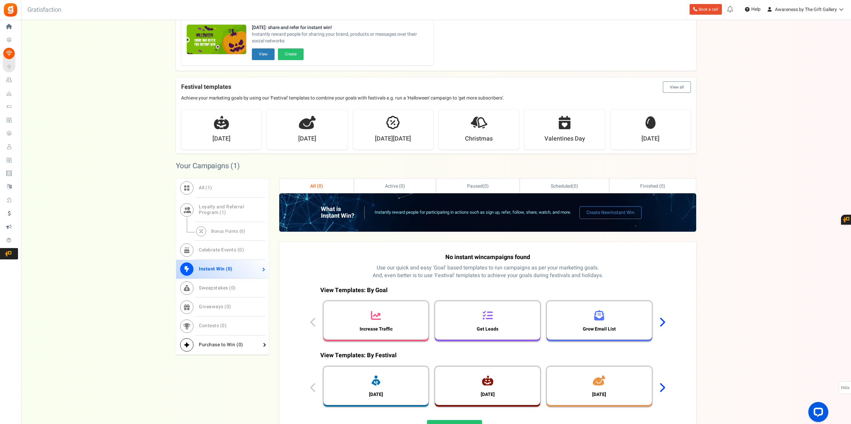
click at [220, 346] on span "Purchase to Win ( 0 )" at bounding box center [221, 344] width 44 height 7
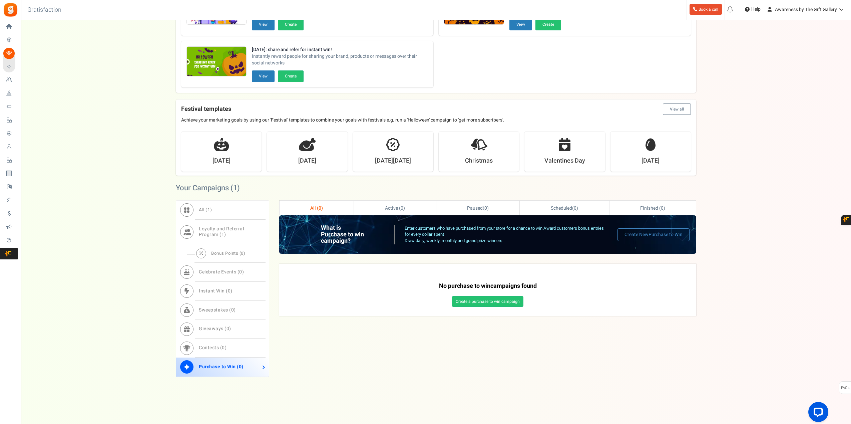
scroll to position [96, 0]
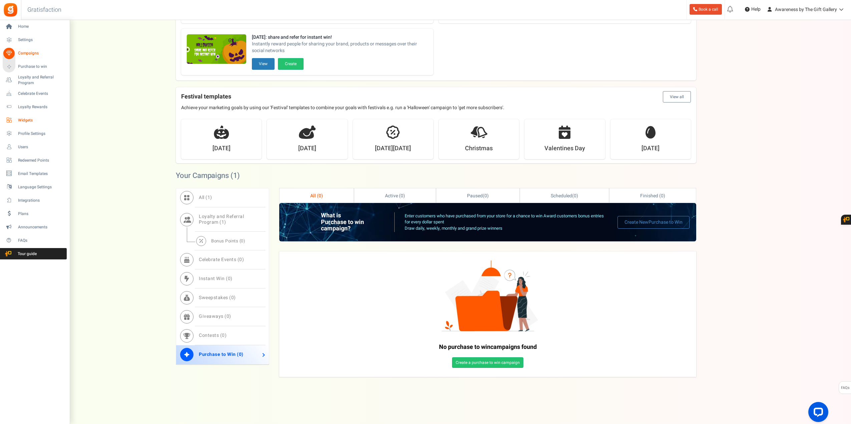
click at [26, 119] on span "Widgets" at bounding box center [41, 120] width 47 height 6
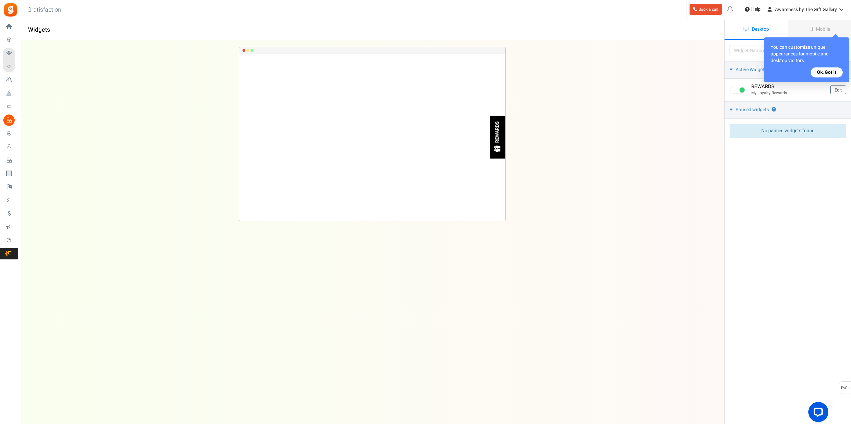
click at [826, 72] on button "Ok, Got it" at bounding box center [827, 72] width 32 height 10
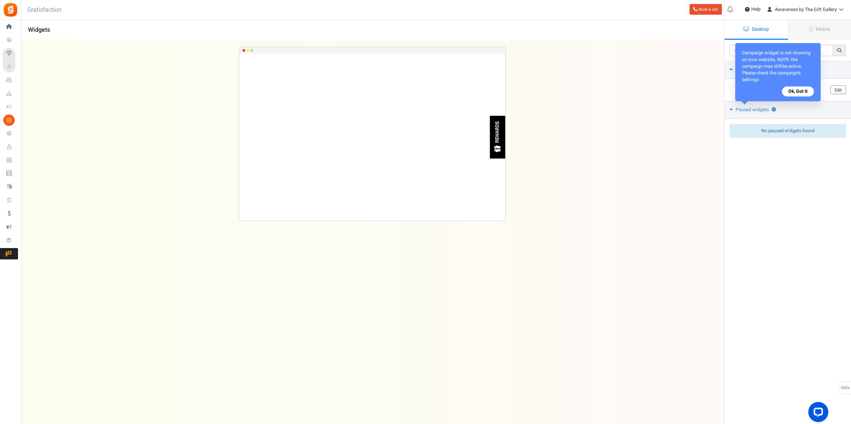
click at [799, 91] on button "Ok, Got it" at bounding box center [798, 91] width 32 height 10
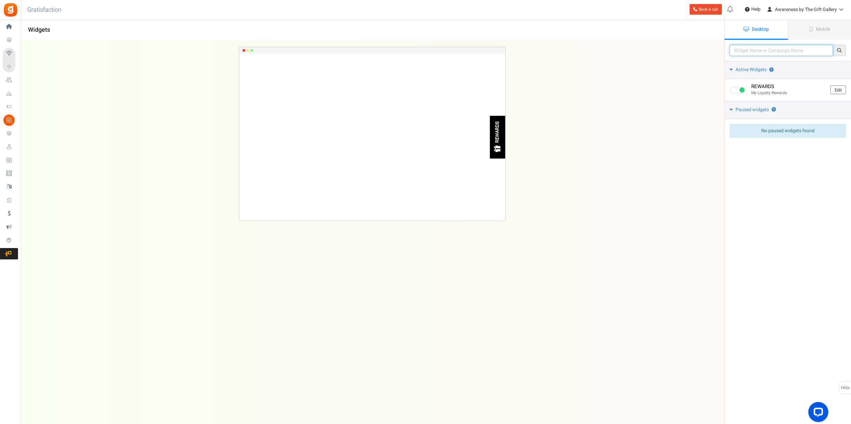
click at [781, 49] on input "text" at bounding box center [781, 50] width 103 height 11
click at [734, 110] on link "Paused widgets ?" at bounding box center [788, 110] width 126 height 18
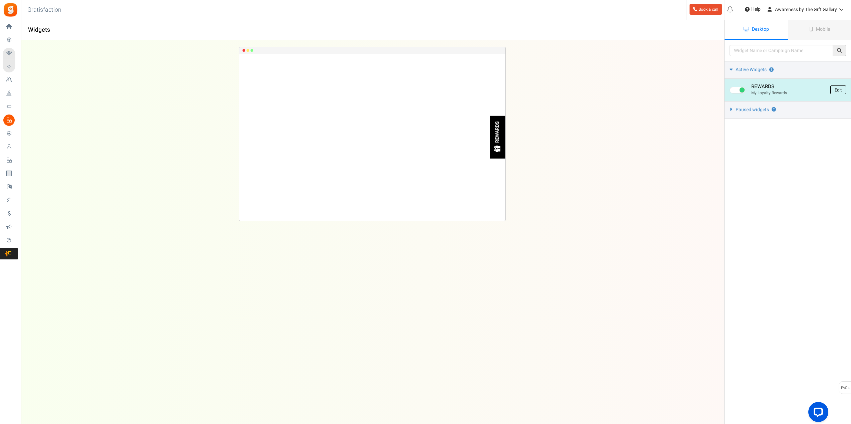
click at [840, 88] on link "Edit" at bounding box center [839, 89] width 16 height 9
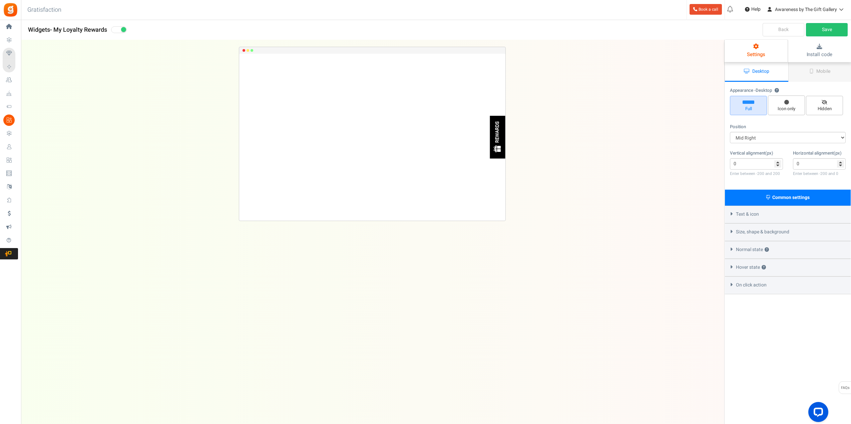
click at [61, 32] on span "- My Loyalty Rewards" at bounding box center [78, 29] width 57 height 9
click at [758, 70] on span "Desktop" at bounding box center [761, 71] width 17 height 7
click at [780, 106] on span "Icon only" at bounding box center [786, 109] width 31 height 6
click at [787, 101] on input "Icon only" at bounding box center [789, 99] width 4 height 4
radio input "true"
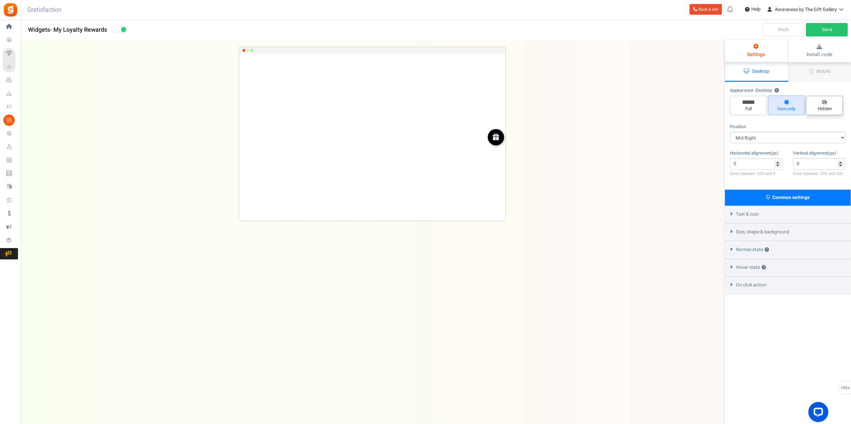
click at [822, 106] on span "Hidden" at bounding box center [824, 109] width 31 height 6
click at [825, 101] on input "Hidden" at bounding box center [827, 99] width 4 height 4
radio input "true"
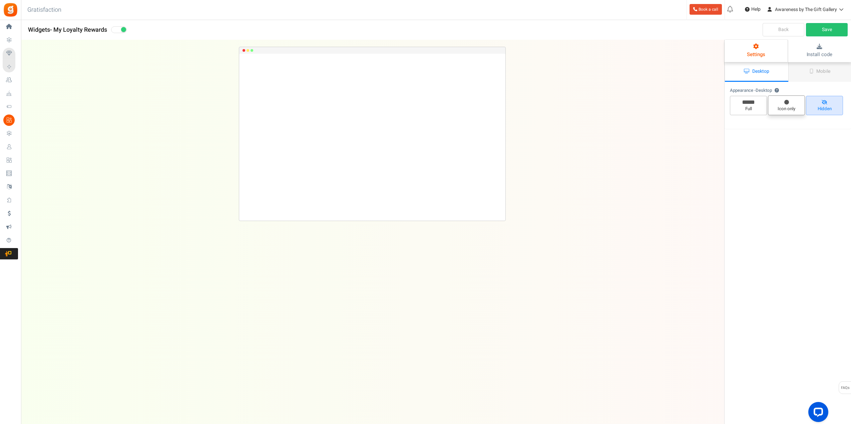
click at [782, 107] on span "Icon only" at bounding box center [786, 109] width 31 height 6
click at [787, 101] on input "Icon only" at bounding box center [789, 99] width 4 height 4
radio input "true"
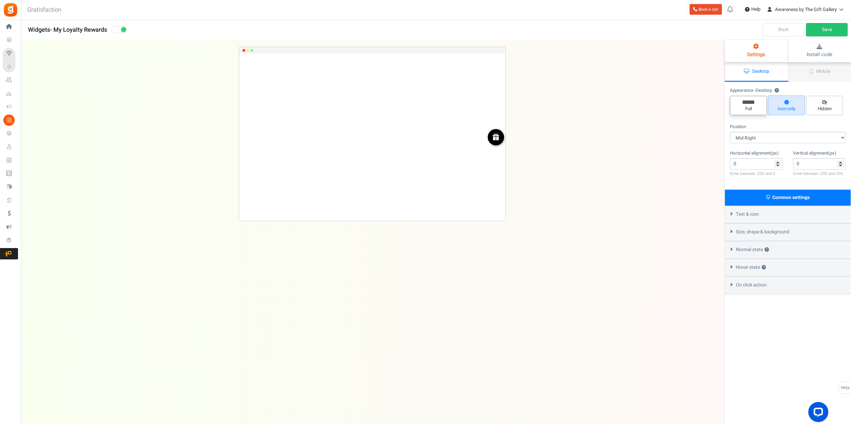
click at [745, 106] on span "Full" at bounding box center [748, 109] width 31 height 6
click at [749, 101] on input "Full" at bounding box center [751, 99] width 4 height 4
radio input "true"
click at [785, 106] on span "Icon only" at bounding box center [786, 109] width 31 height 6
click at [787, 101] on input "Icon only" at bounding box center [789, 99] width 4 height 4
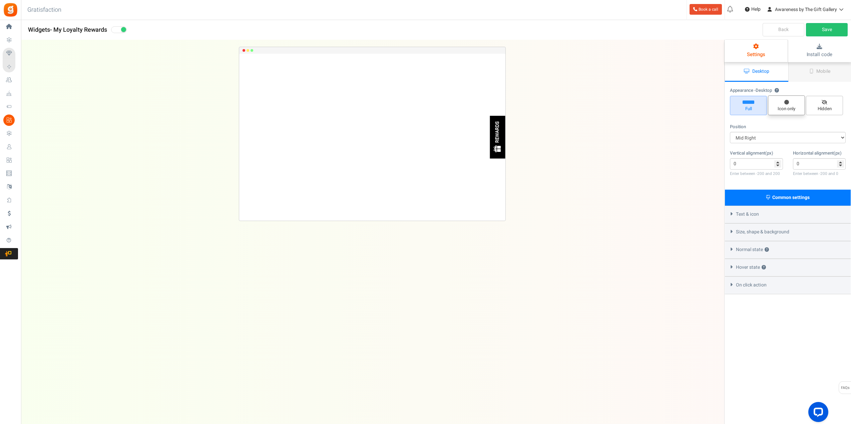
radio input "true"
click at [752, 106] on span "Full" at bounding box center [748, 109] width 31 height 6
click at [752, 101] on input "Full" at bounding box center [751, 99] width 4 height 4
radio input "true"
click at [755, 135] on select "Mid Right Mid Left Top Bar Top Left Top Right Top Center Bottom Bar Bottom Left…" at bounding box center [788, 137] width 116 height 11
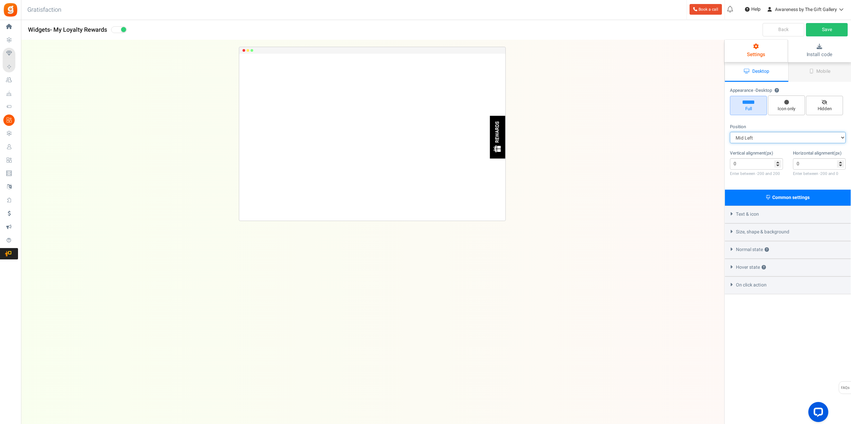
click at [730, 132] on select "Mid Right Mid Left Top Bar Top Left Top Right Top Center Bottom Bar Bottom Left…" at bounding box center [788, 137] width 116 height 11
click at [749, 137] on select "Mid Right Mid Left Top Bar Top Left Top Right Top Center Bottom Bar Bottom Left…" at bounding box center [788, 137] width 116 height 11
click at [730, 132] on select "Mid Right Mid Left Top Bar Top Left Top Right Top Center Bottom Bar Bottom Left…" at bounding box center [788, 137] width 116 height 11
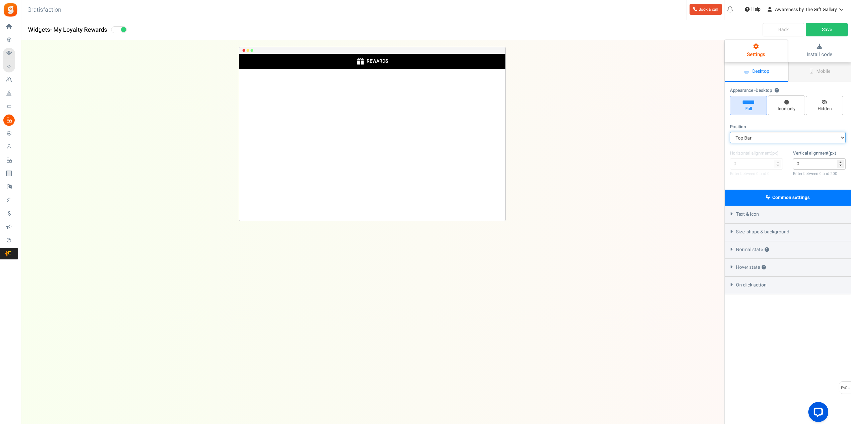
click at [745, 138] on select "Mid Right Mid Left Top Bar Top Left Top Right Top Center Bottom Bar Bottom Left…" at bounding box center [788, 137] width 116 height 11
click at [730, 132] on select "Mid Right Mid Left Top Bar Top Left Top Right Top Center Bottom Bar Bottom Left…" at bounding box center [788, 137] width 116 height 11
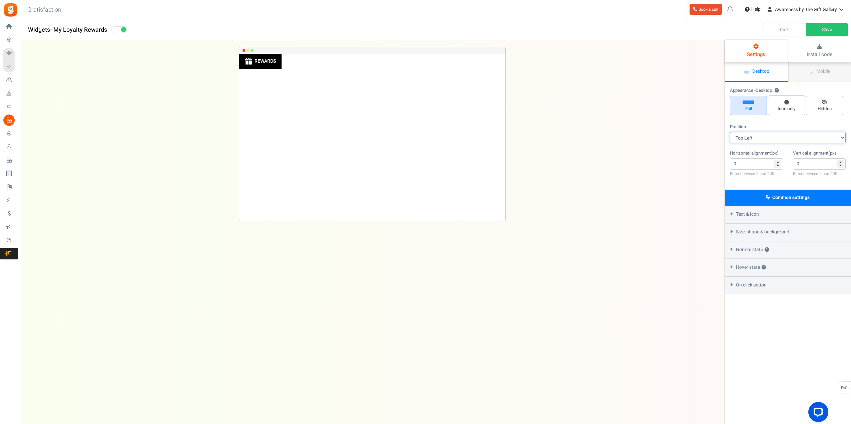
click at [748, 138] on select "Mid Right Mid Left Top Bar Top Left Top Right Top Center Bottom Bar Bottom Left…" at bounding box center [788, 137] width 116 height 11
click at [730, 132] on select "Mid Right Mid Left Top Bar Top Left Top Right Top Center Bottom Bar Bottom Left…" at bounding box center [788, 137] width 116 height 11
click at [750, 137] on select "Mid Right Mid Left Top Bar Top Left Top Right Top Center Bottom Bar Bottom Left…" at bounding box center [788, 137] width 116 height 11
click at [730, 132] on select "Mid Right Mid Left Top Bar Top Left Top Right Top Center Bottom Bar Bottom Left…" at bounding box center [788, 137] width 116 height 11
click at [751, 138] on select "Mid Right Mid Left Top Bar Top Left Top Right Top Center Bottom Bar Bottom Left…" at bounding box center [788, 137] width 116 height 11
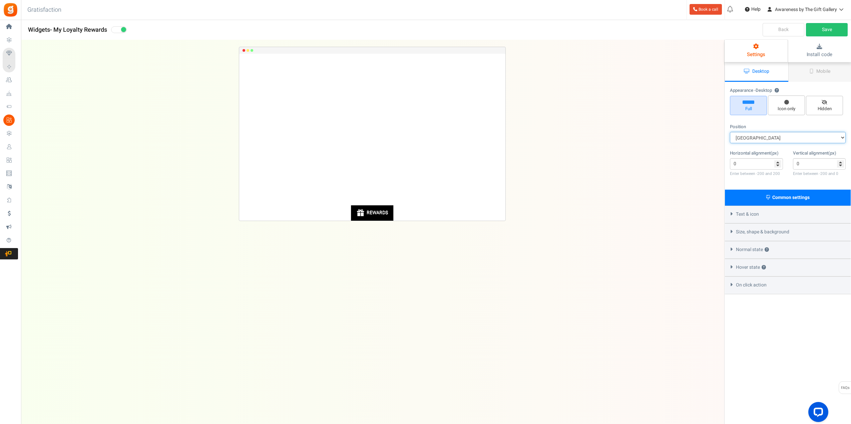
select select "bottom-bar"
click at [730, 132] on select "Mid Right Mid Left Top Bar Top Left Top Right Top Center Bottom Bar Bottom Left…" at bounding box center [788, 137] width 116 height 11
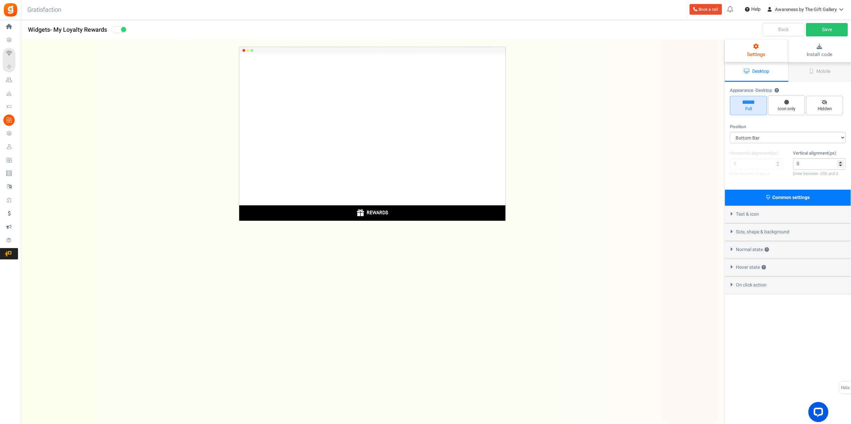
click at [749, 213] on span "Text & icon" at bounding box center [747, 214] width 23 height 7
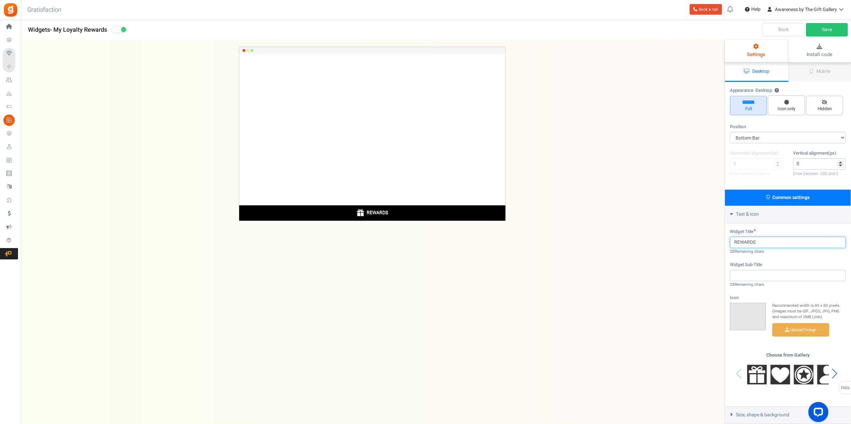
click at [736, 242] on input "REWARDS" at bounding box center [788, 242] width 116 height 11
type input "MY REWARDS"
click at [746, 275] on input "text" at bounding box center [788, 275] width 116 height 11
click at [822, 31] on link "Save" at bounding box center [827, 29] width 42 height 13
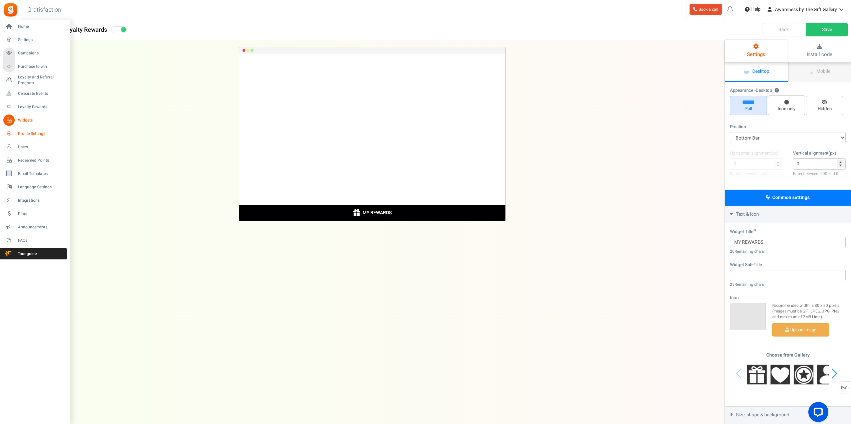
click at [19, 132] on span "Profile Settings" at bounding box center [41, 134] width 47 height 6
click at [41, 134] on span "Profile Settings" at bounding box center [41, 134] width 47 height 6
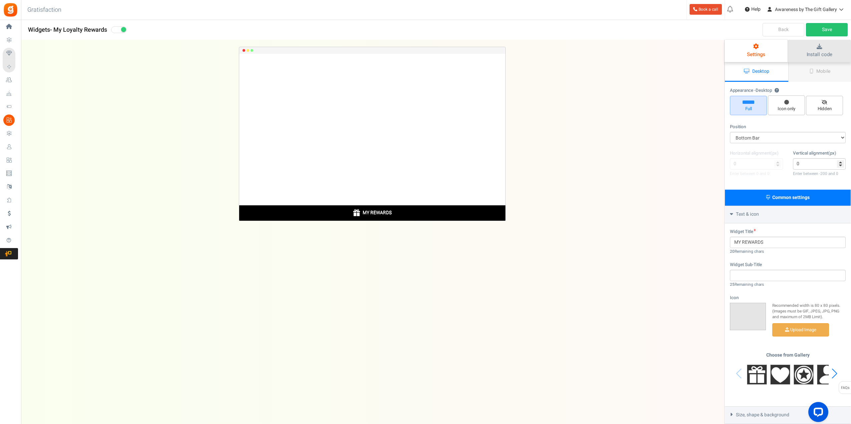
click at [815, 55] on span "Install code" at bounding box center [820, 54] width 26 height 7
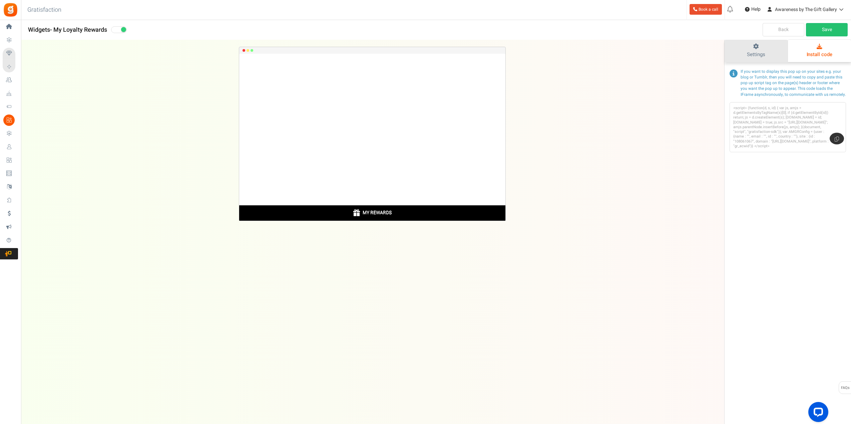
click at [767, 54] on link "Settings" at bounding box center [756, 51] width 63 height 22
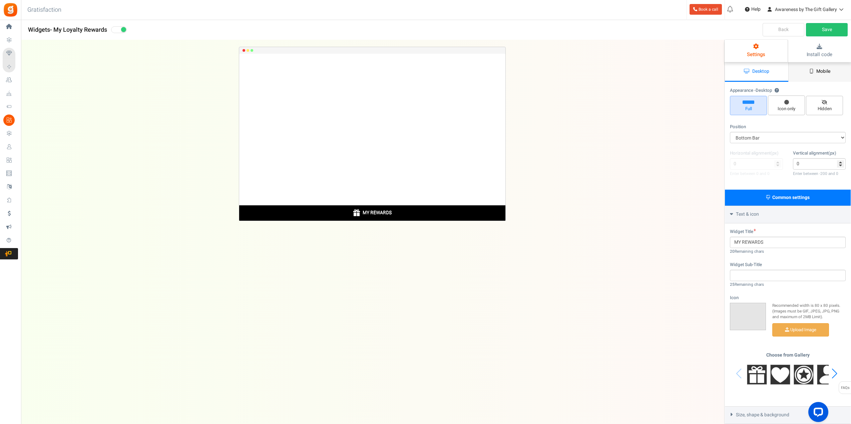
click at [817, 71] on span "Mobile" at bounding box center [824, 71] width 14 height 7
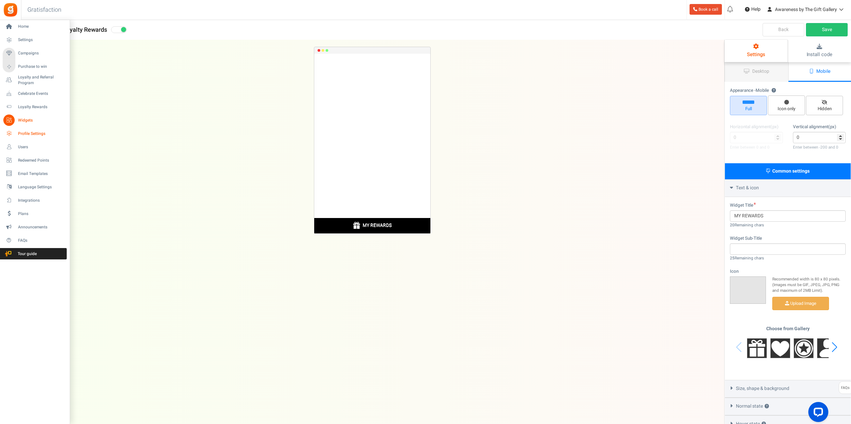
click at [42, 134] on span "Profile Settings" at bounding box center [41, 134] width 47 height 6
click at [22, 148] on span "Users" at bounding box center [41, 147] width 47 height 6
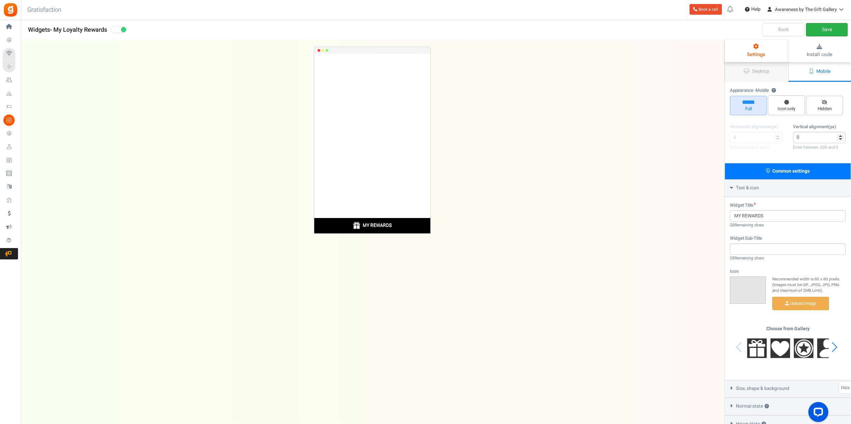
click at [832, 28] on link "Save" at bounding box center [827, 29] width 42 height 13
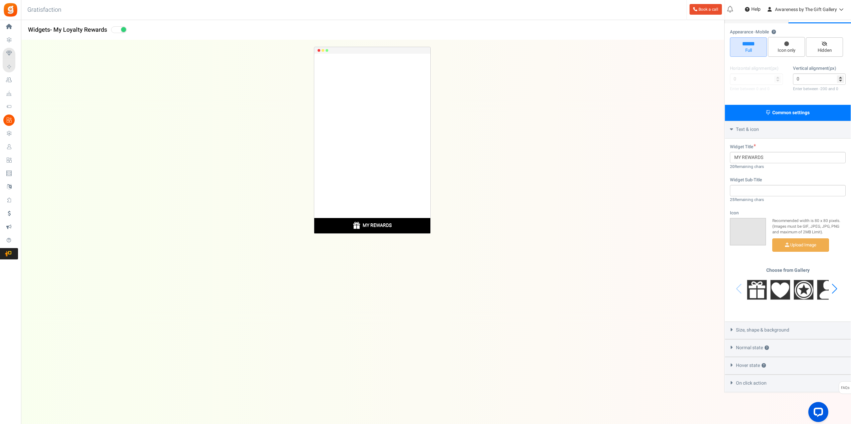
scroll to position [61, 0]
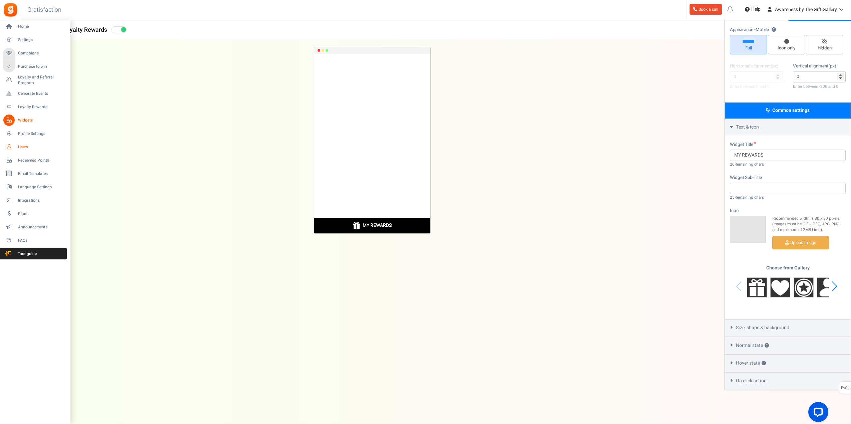
click at [21, 146] on span "Users" at bounding box center [41, 147] width 47 height 6
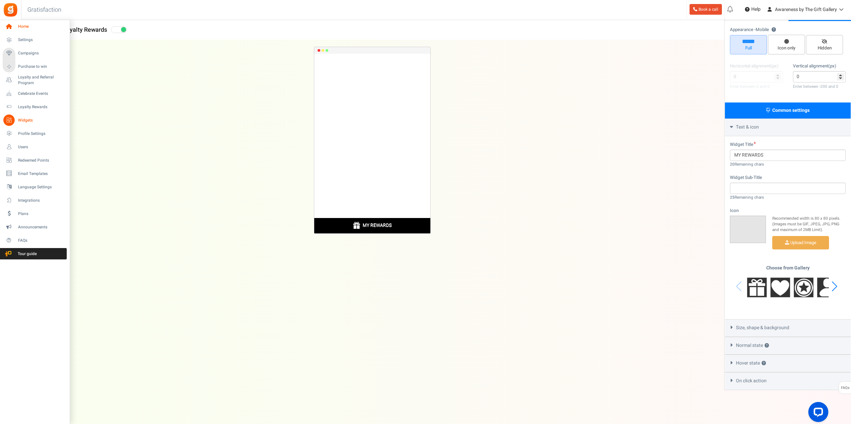
click at [9, 24] on icon at bounding box center [8, 26] width 11 height 11
click at [20, 25] on span "Home" at bounding box center [41, 27] width 47 height 6
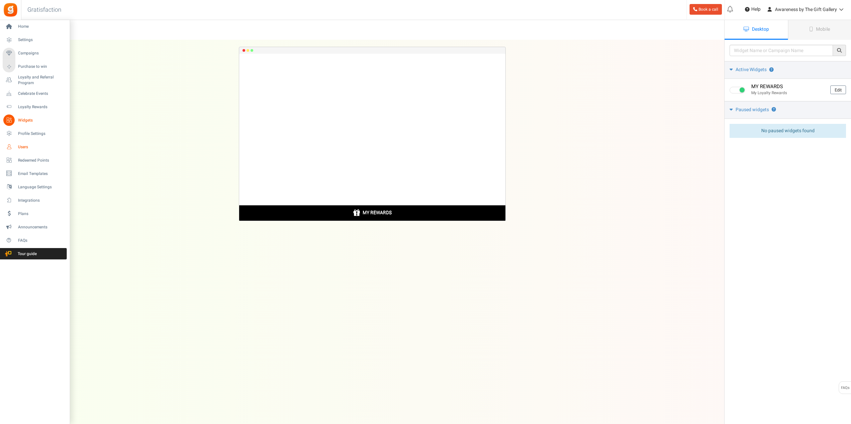
click at [24, 147] on span "Users" at bounding box center [41, 147] width 47 height 6
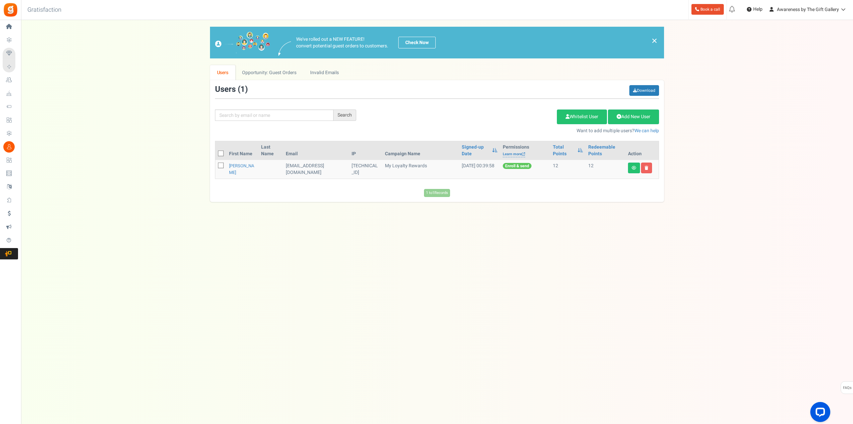
click at [221, 154] on icon at bounding box center [221, 154] width 4 height 4
click at [216, 154] on input "checkbox" at bounding box center [213, 154] width 4 height 4
checkbox input "true"
click at [648, 168] on icon at bounding box center [646, 168] width 4 height 4
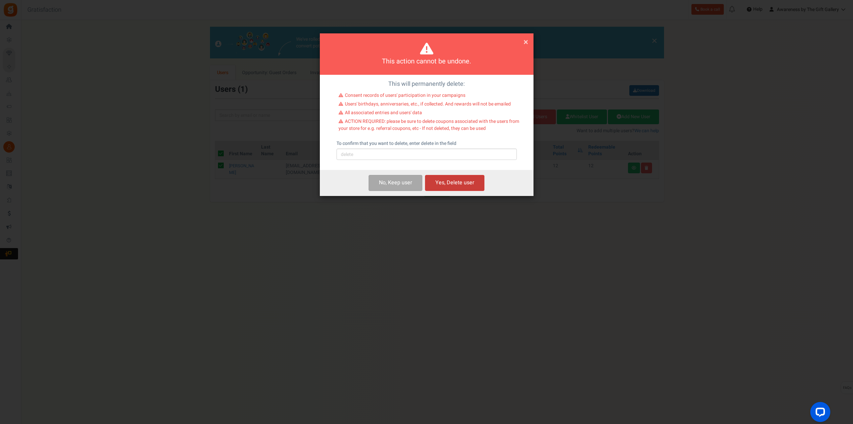
click at [466, 181] on button "Yes, Delete user" at bounding box center [454, 183] width 59 height 16
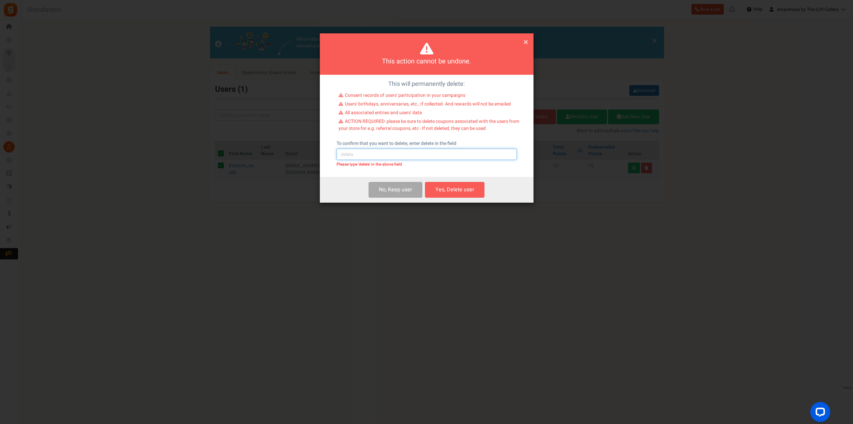
click at [395, 154] on input "text" at bounding box center [426, 154] width 180 height 11
type input "delete"
click at [461, 188] on button "Yes, Delete user" at bounding box center [454, 190] width 59 height 16
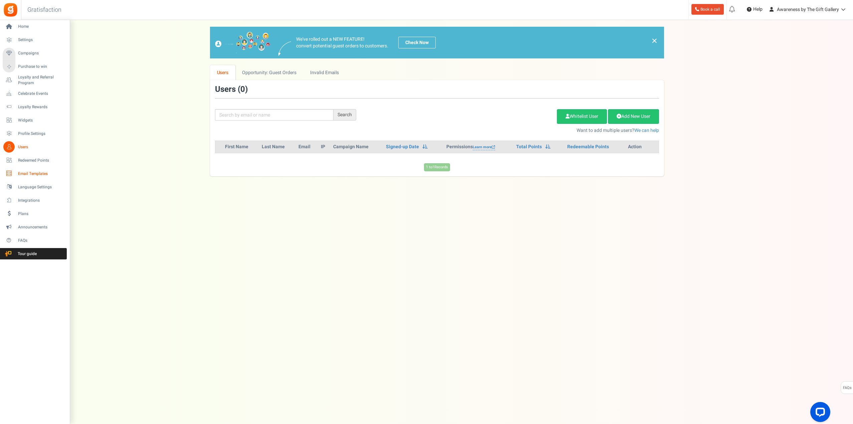
click at [26, 172] on span "Email Templates" at bounding box center [41, 174] width 47 height 6
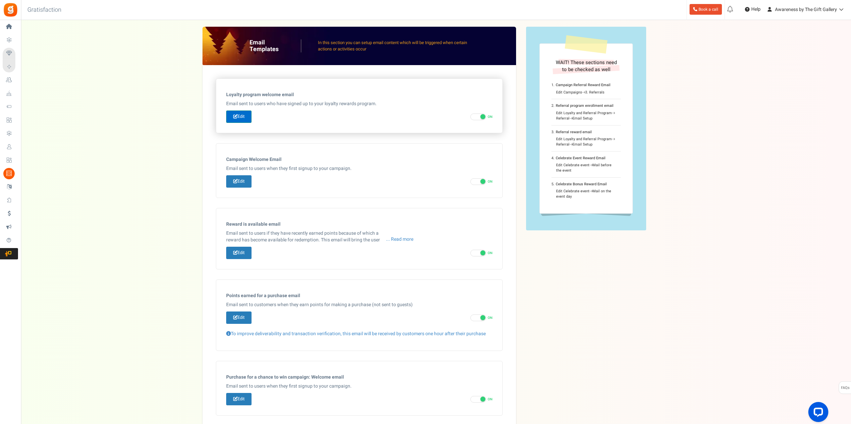
click at [243, 117] on link "Edit" at bounding box center [238, 116] width 25 height 12
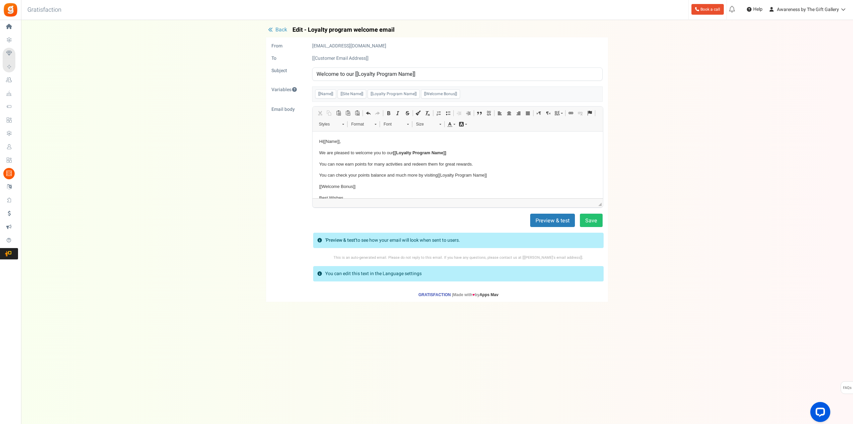
click at [280, 27] on span "Back" at bounding box center [281, 30] width 12 height 8
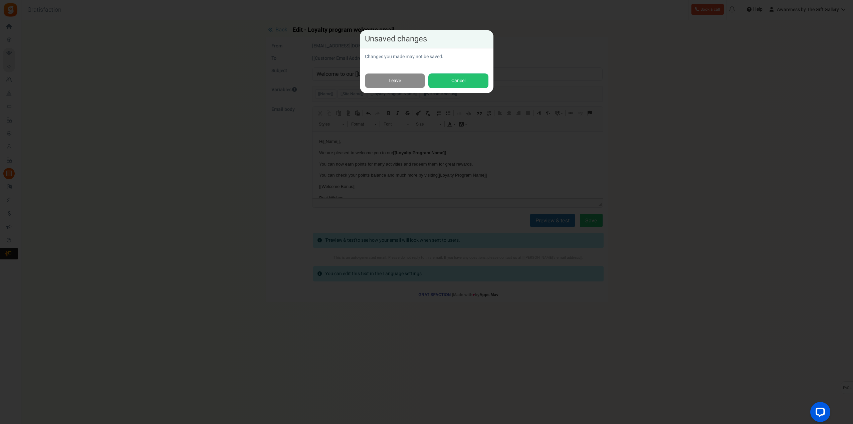
click at [397, 81] on link "Leave" at bounding box center [395, 80] width 60 height 15
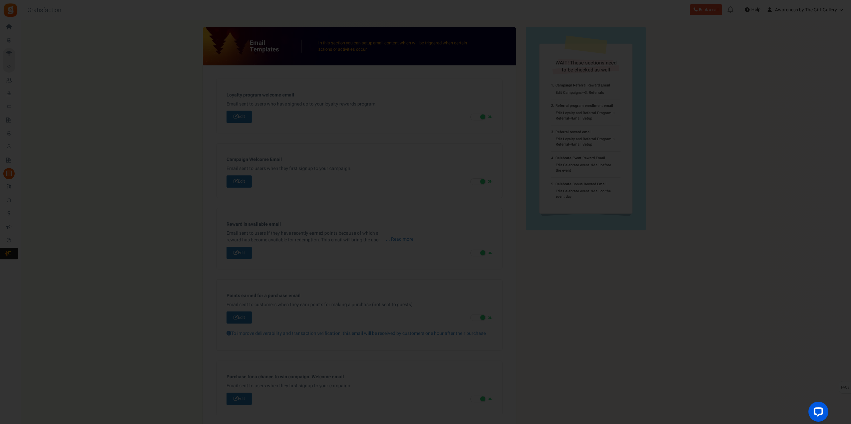
scroll to position [52, 0]
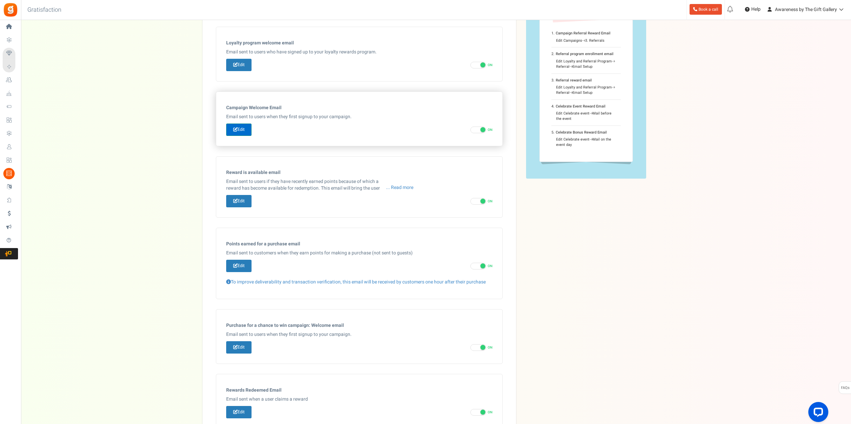
click at [241, 131] on link "Edit" at bounding box center [238, 129] width 25 height 12
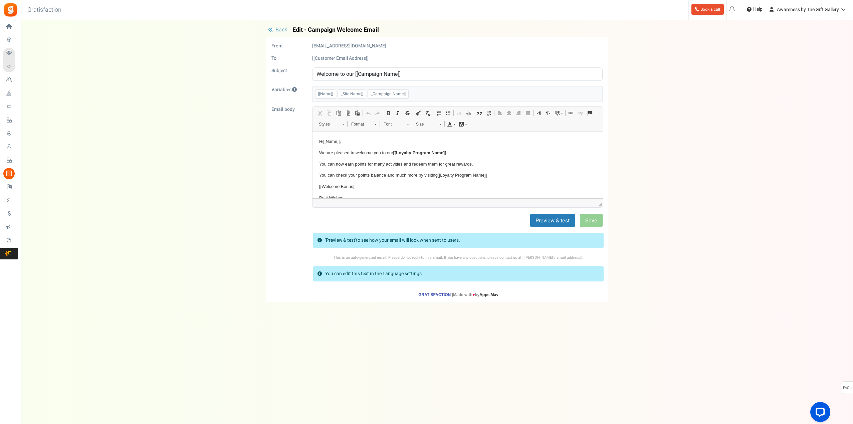
scroll to position [0, 0]
click at [278, 28] on span "Back" at bounding box center [281, 30] width 12 height 8
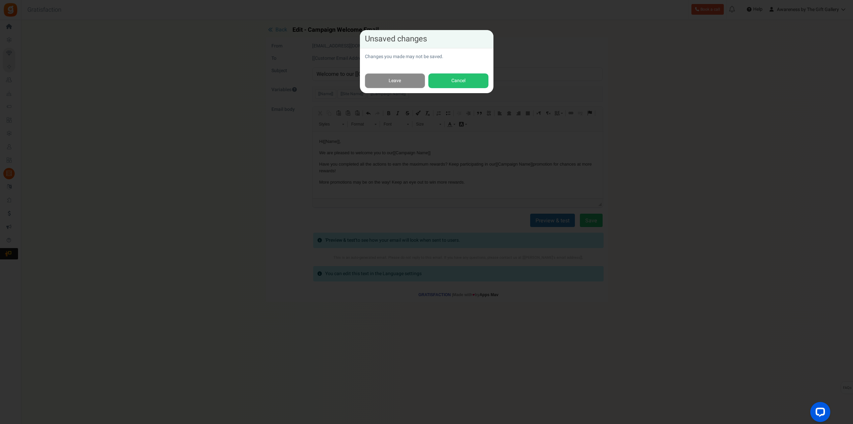
click at [409, 80] on link "Leave" at bounding box center [395, 80] width 60 height 15
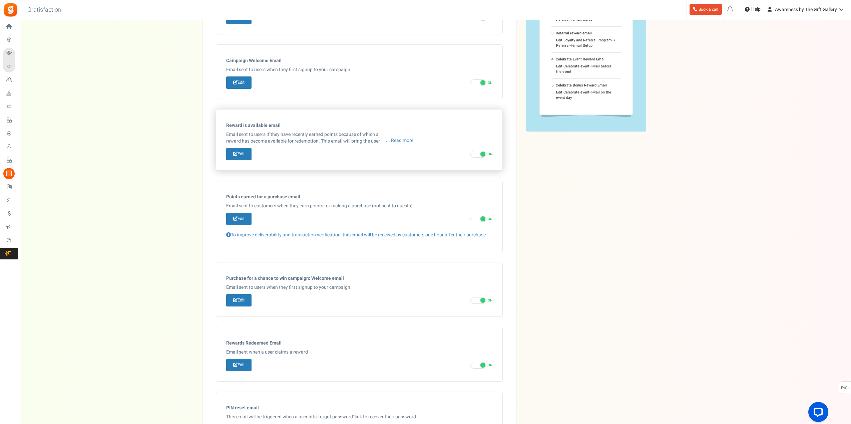
scroll to position [83, 0]
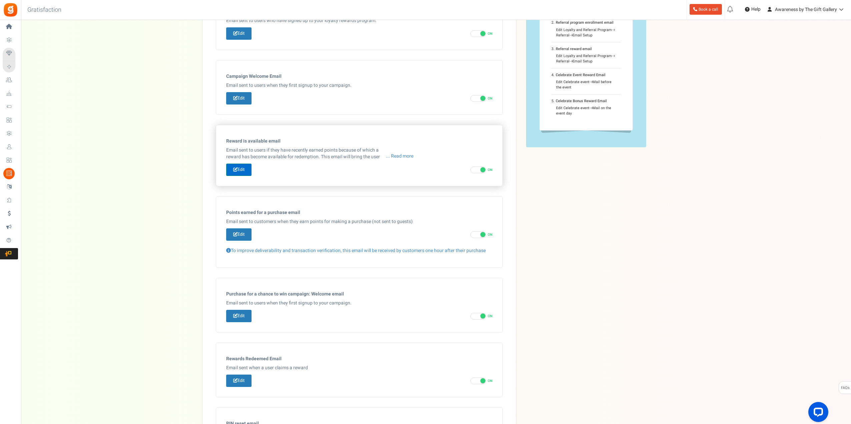
click at [243, 170] on link "Edit" at bounding box center [238, 170] width 25 height 12
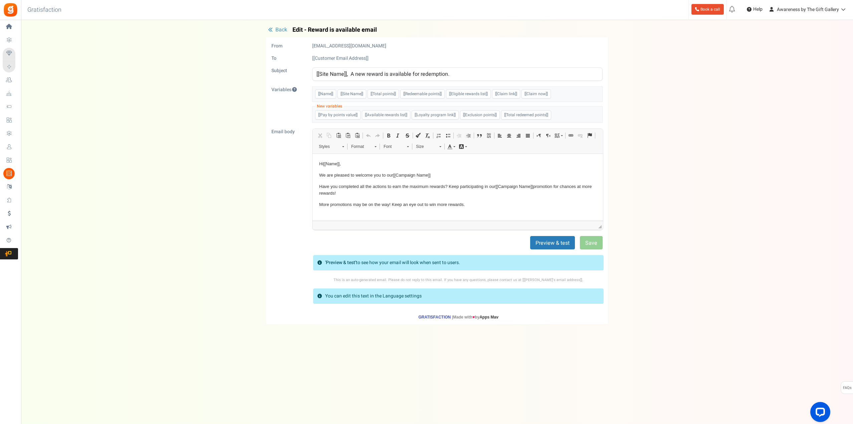
scroll to position [0, 0]
click at [276, 25] on div "Under maintenance we will be back soon We apologize for any inconvenience. The …" at bounding box center [437, 198] width 832 height 357
click at [275, 30] on span "Back" at bounding box center [281, 30] width 12 height 8
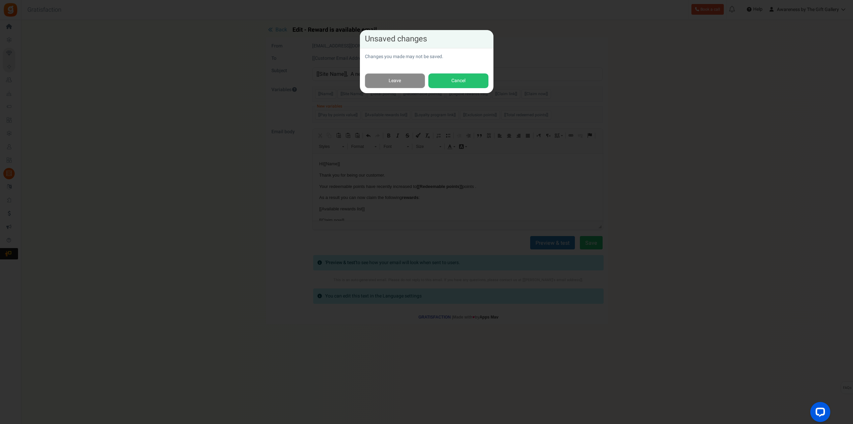
click at [378, 81] on link "Leave" at bounding box center [395, 80] width 60 height 15
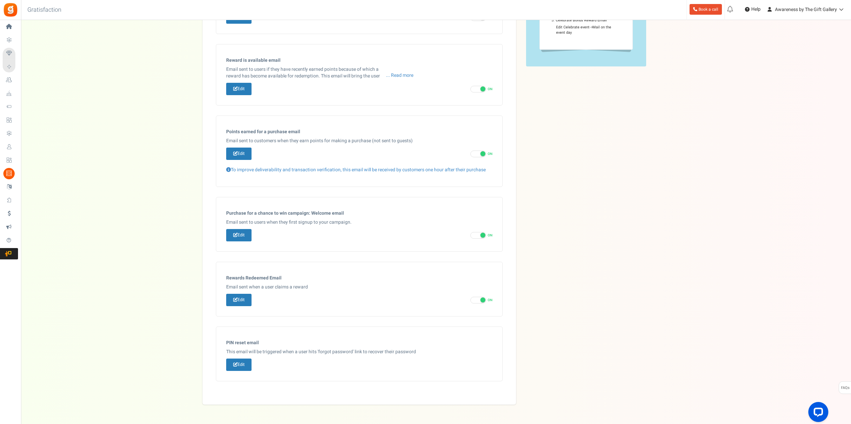
scroll to position [148, 0]
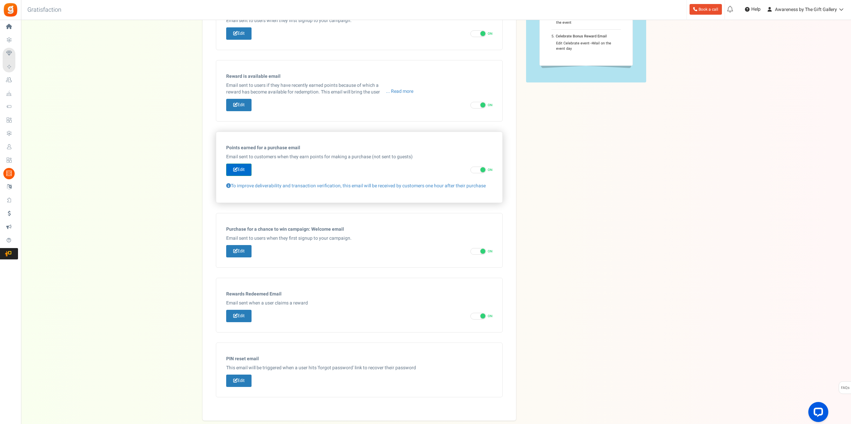
click at [237, 171] on icon at bounding box center [235, 169] width 4 height 4
type input "You've earned [[Order Points]] points on your recent order."
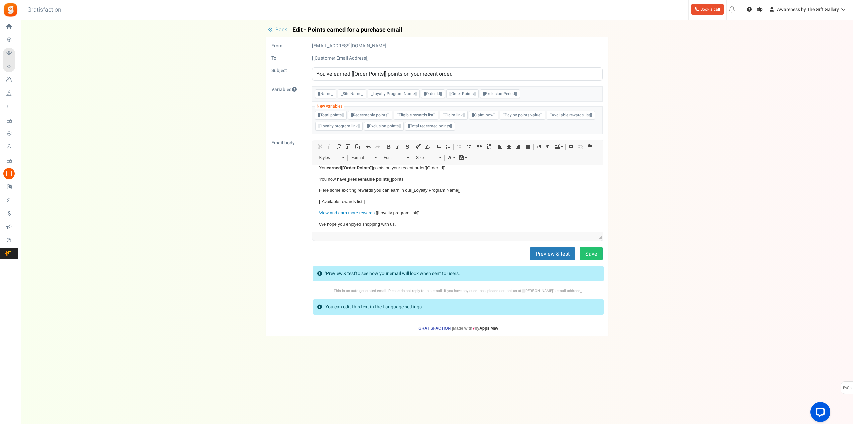
scroll to position [32, 0]
click at [278, 30] on span "Back" at bounding box center [281, 30] width 12 height 8
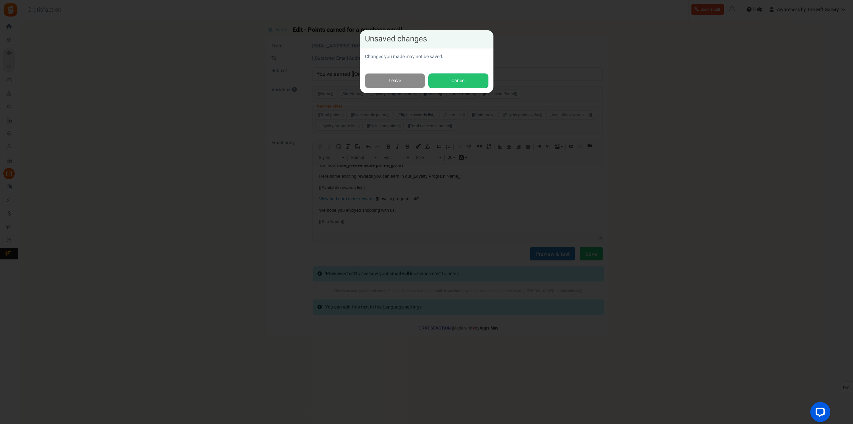
click at [393, 81] on link "Leave" at bounding box center [395, 80] width 60 height 15
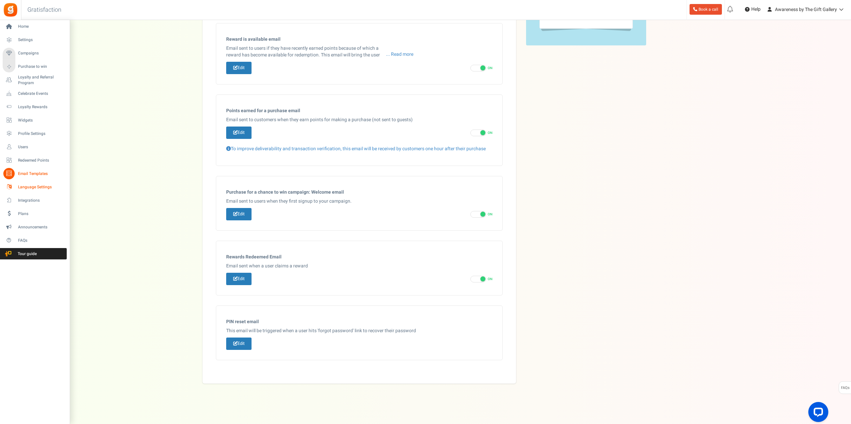
click at [29, 185] on span "Language Settings" at bounding box center [41, 187] width 47 height 6
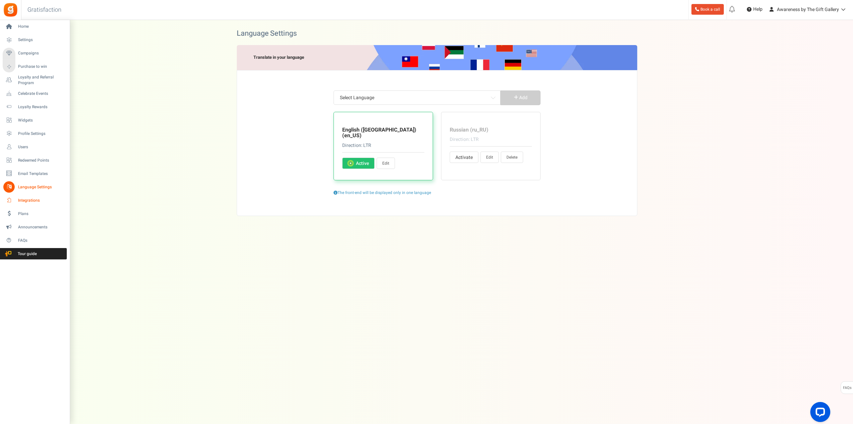
click at [29, 201] on span "Integrations" at bounding box center [41, 201] width 47 height 6
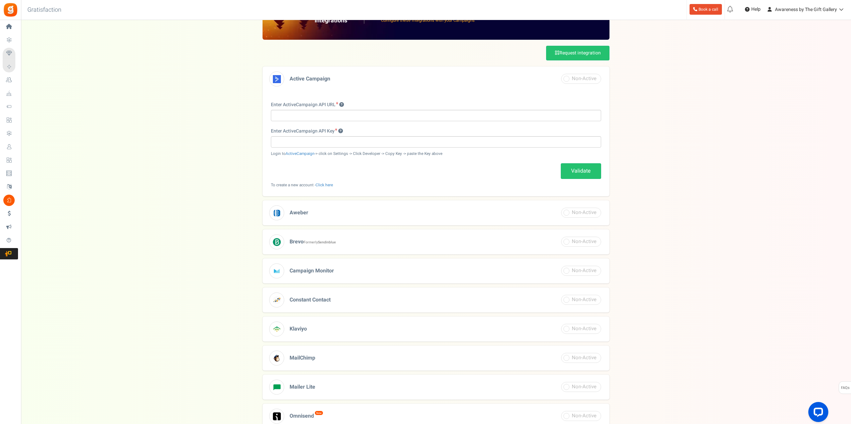
scroll to position [78, 0]
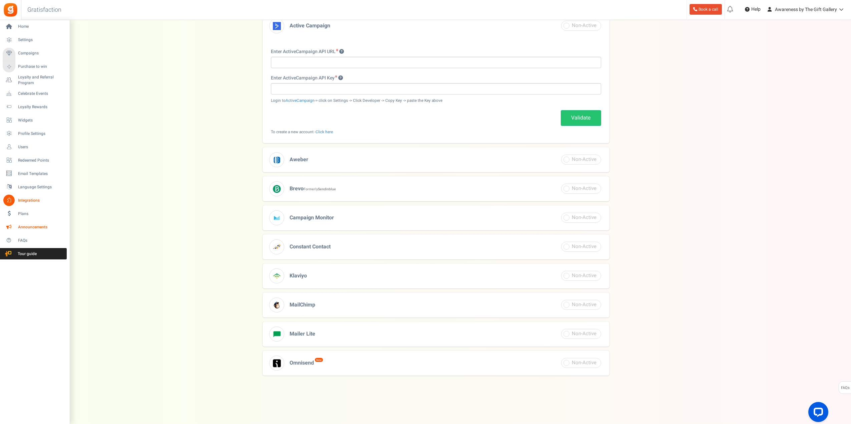
click at [27, 226] on span "Announcements" at bounding box center [41, 227] width 47 height 6
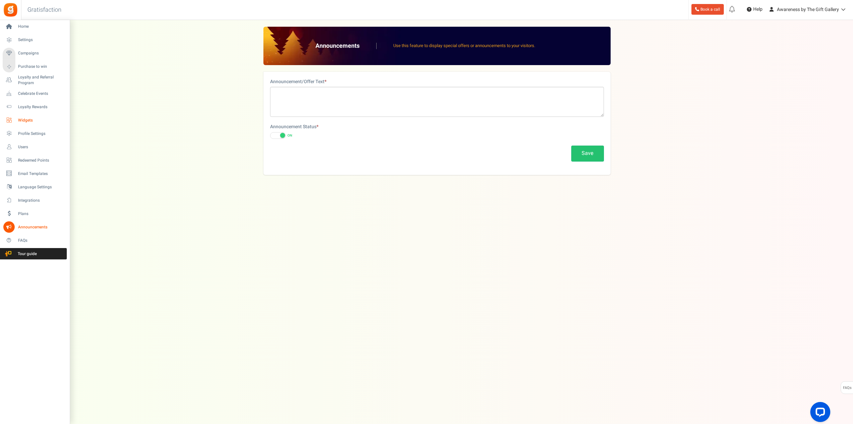
click at [22, 120] on span "Widgets" at bounding box center [41, 120] width 47 height 6
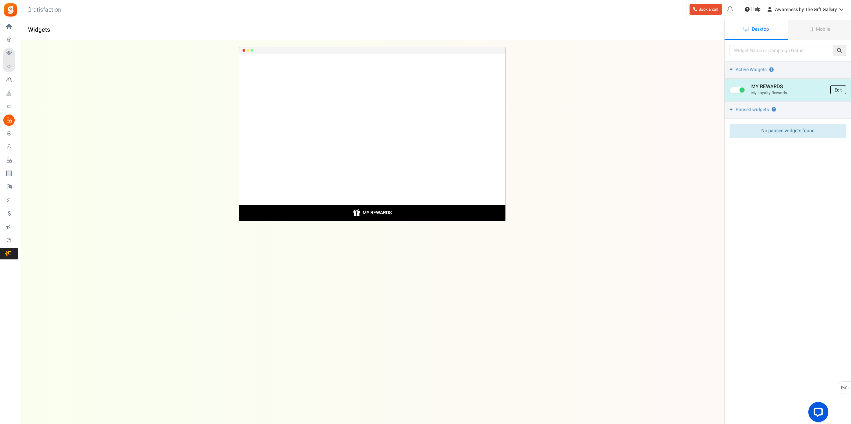
click at [835, 92] on link "Edit" at bounding box center [839, 89] width 16 height 9
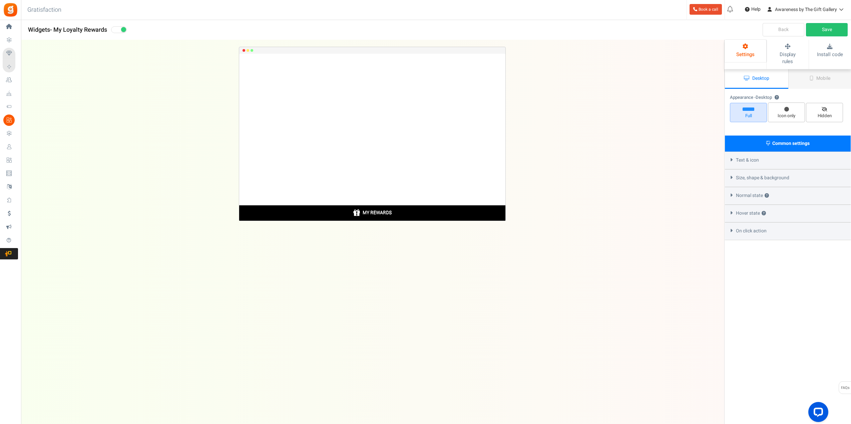
select select "bottom-bar"
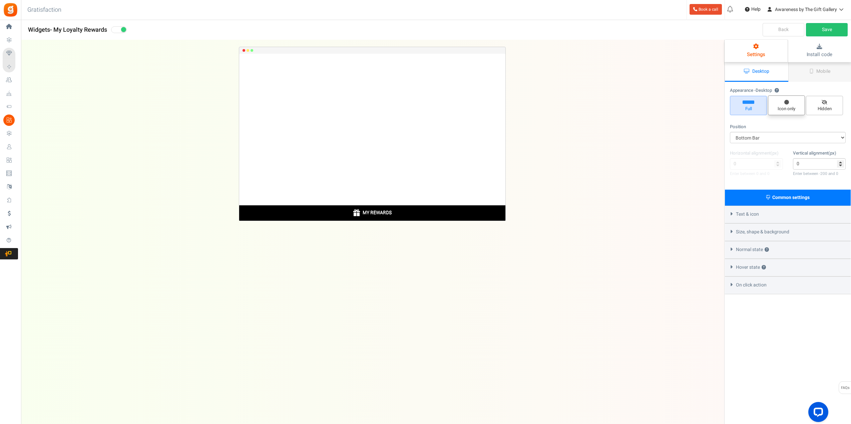
click at [787, 103] on icon at bounding box center [787, 102] width 5 height 5
click at [787, 101] on input "Icon only" at bounding box center [789, 99] width 4 height 4
radio input "true"
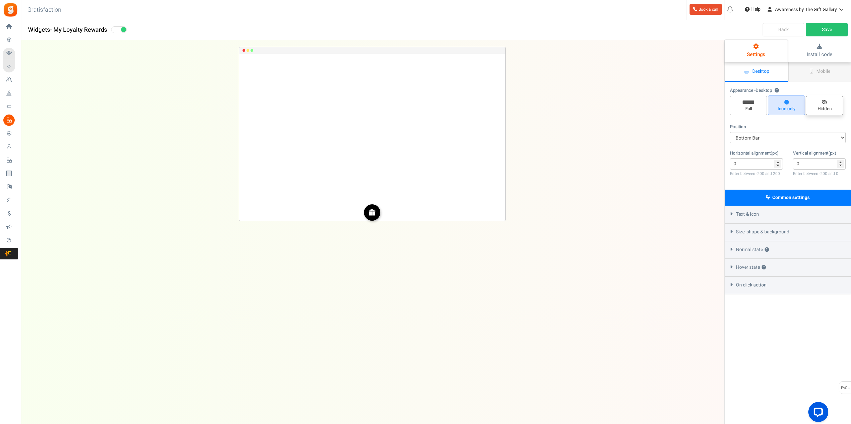
click at [828, 103] on span "Hidden" at bounding box center [824, 105] width 37 height 19
click at [828, 101] on input "Hidden" at bounding box center [827, 99] width 4 height 4
radio input "true"
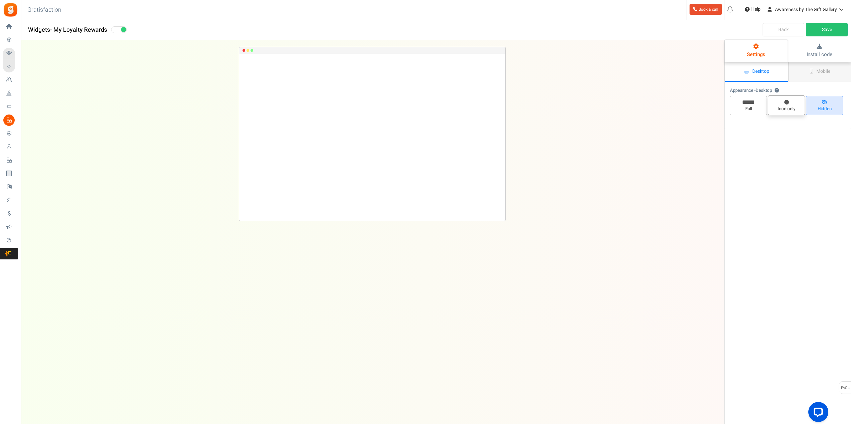
click at [790, 106] on span "Icon only" at bounding box center [786, 109] width 31 height 6
click at [790, 101] on input "Icon only" at bounding box center [789, 99] width 4 height 4
radio input "true"
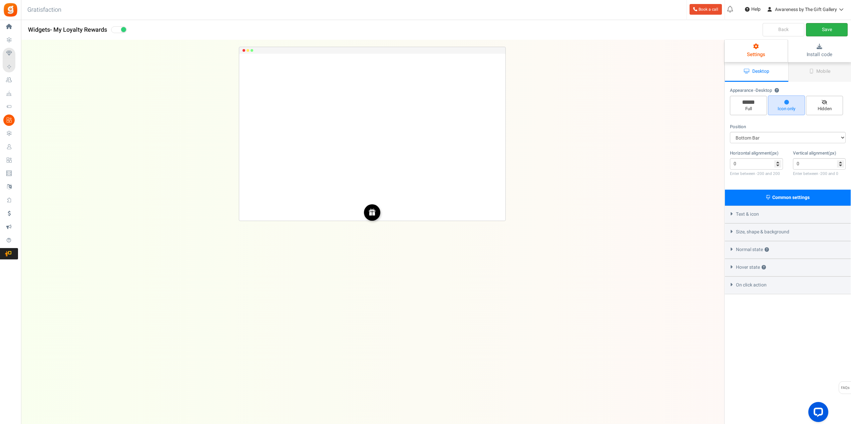
click at [829, 30] on link "Save" at bounding box center [827, 29] width 42 height 13
click at [827, 72] on span "Mobile" at bounding box center [824, 71] width 14 height 7
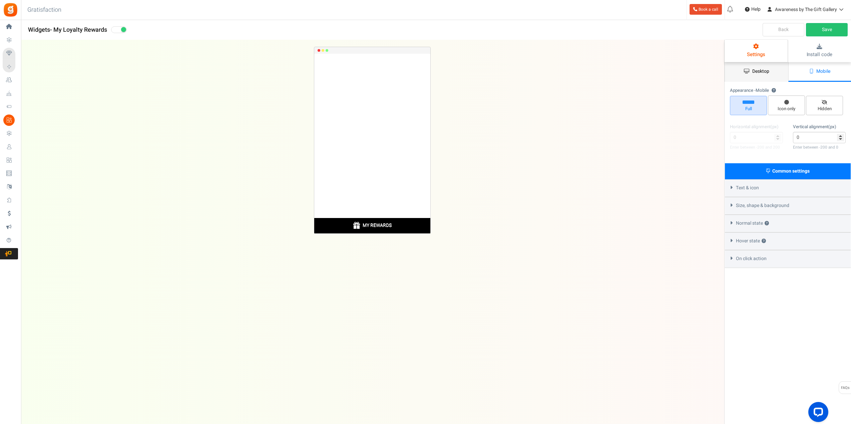
click at [753, 71] on span "Desktop" at bounding box center [761, 71] width 17 height 7
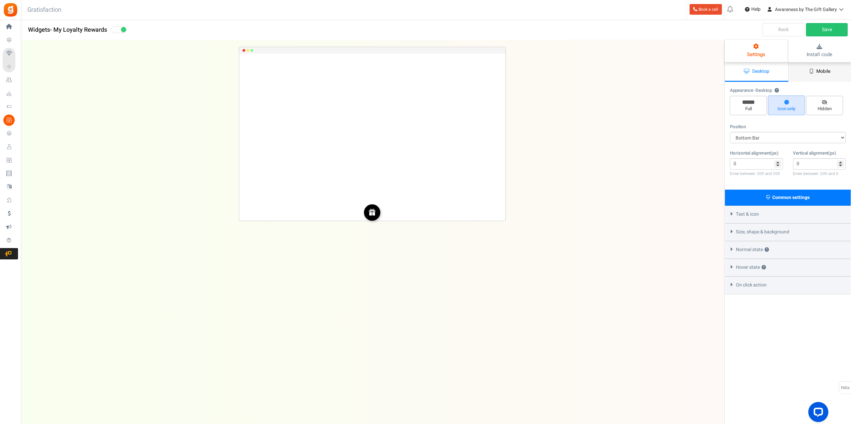
click at [819, 70] on span "Mobile" at bounding box center [824, 71] width 14 height 7
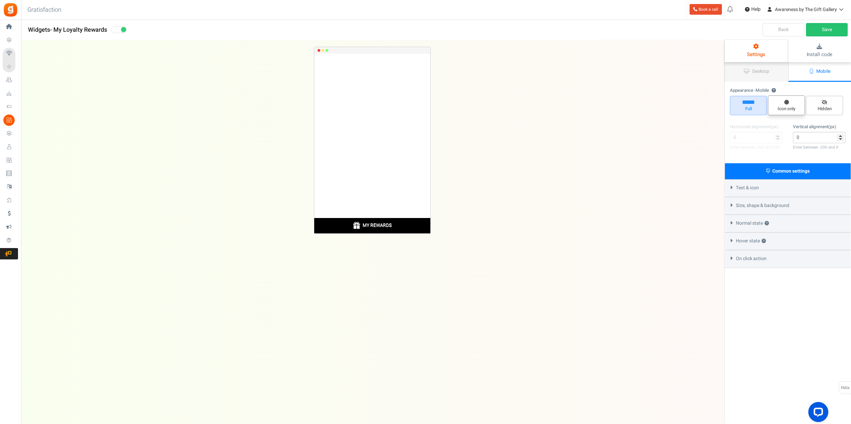
click at [787, 103] on icon at bounding box center [787, 102] width 5 height 5
click at [787, 101] on input "Icon only" at bounding box center [789, 99] width 4 height 4
radio input "true"
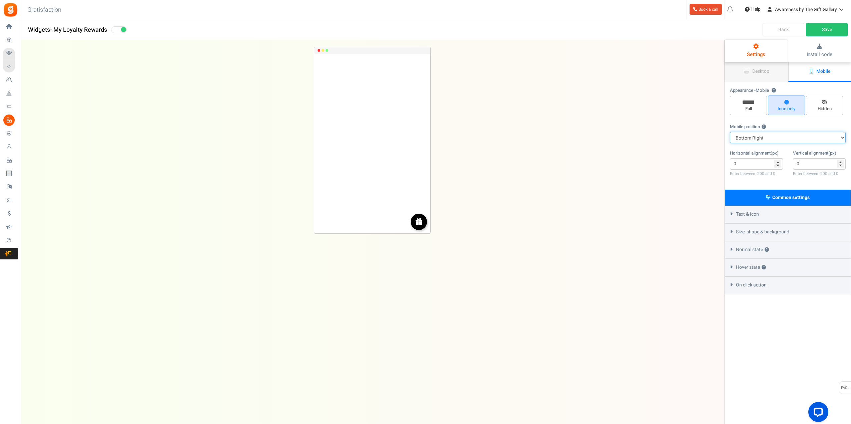
click at [751, 135] on select "Top Right Top Left Top Center Bottom Right Bottom Left Bottom Center" at bounding box center [788, 137] width 116 height 11
select select "top-center"
click at [730, 132] on select "Top Right Top Left Top Center Bottom Right Bottom Left Bottom Center" at bounding box center [788, 137] width 116 height 11
click at [753, 134] on select "Top Right Top Left Top Center Bottom Right Bottom Left Bottom Center" at bounding box center [788, 137] width 116 height 11
click at [748, 104] on span "Full" at bounding box center [748, 105] width 37 height 19
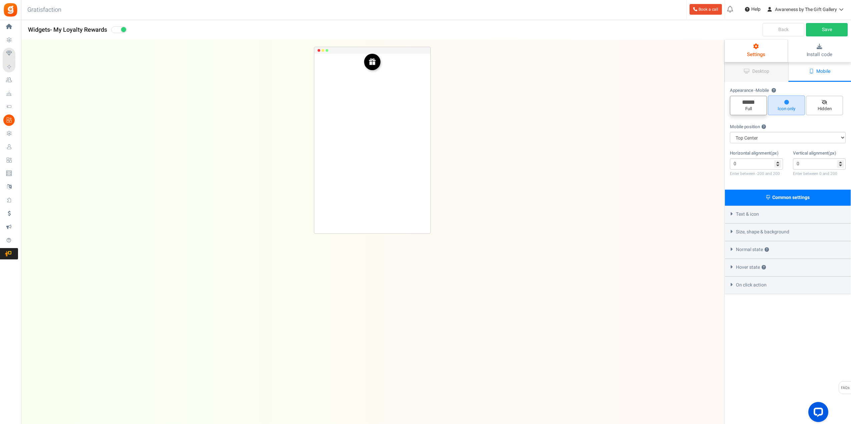
click at [749, 101] on input "Full" at bounding box center [751, 99] width 4 height 4
radio input "true"
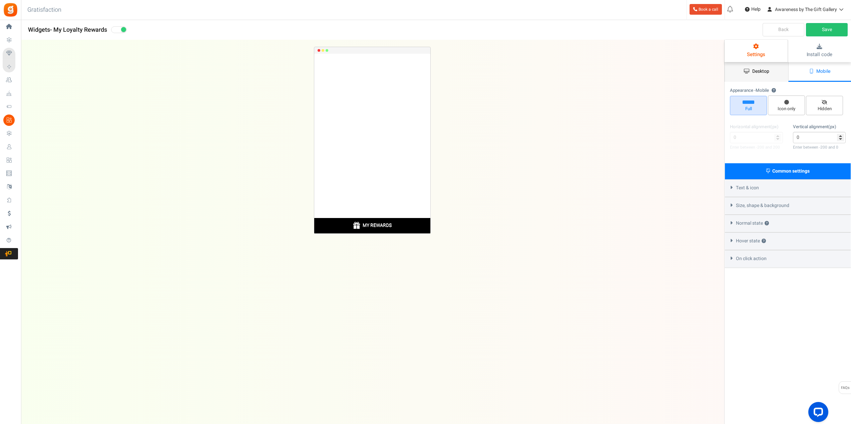
click at [764, 71] on span "Desktop" at bounding box center [761, 71] width 17 height 7
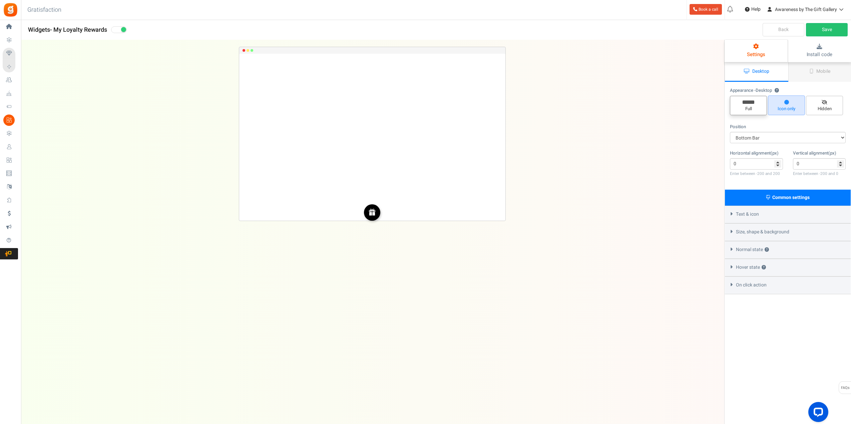
click at [747, 102] on icon at bounding box center [749, 101] width 12 height 3
click at [749, 101] on input "Full" at bounding box center [751, 99] width 4 height 4
radio input "true"
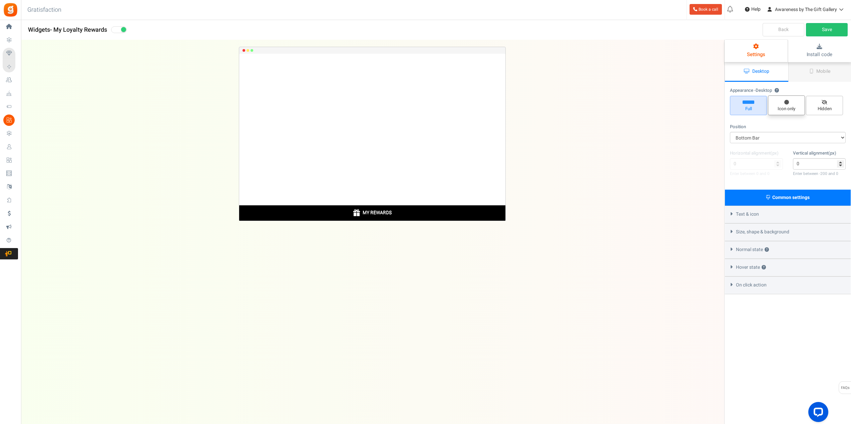
click at [785, 103] on icon at bounding box center [787, 102] width 5 height 5
click at [787, 101] on input "Icon only" at bounding box center [789, 99] width 4 height 4
radio input "true"
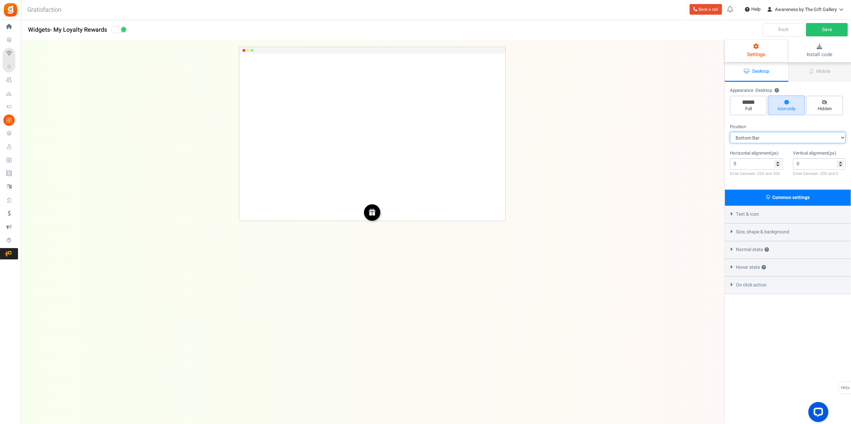
click at [763, 137] on select "Mid Right Mid Left Top Bar Top Left Top Right Top Center Bottom Bar Bottom Left…" at bounding box center [788, 137] width 116 height 11
select select "mid-top-bar"
click at [730, 132] on select "Mid Right Mid Left Top Bar Top Left Top Right Top Center Bottom Bar Bottom Left…" at bounding box center [788, 137] width 116 height 11
click at [746, 106] on span "Full" at bounding box center [748, 109] width 31 height 6
click at [749, 101] on input "Full" at bounding box center [751, 99] width 4 height 4
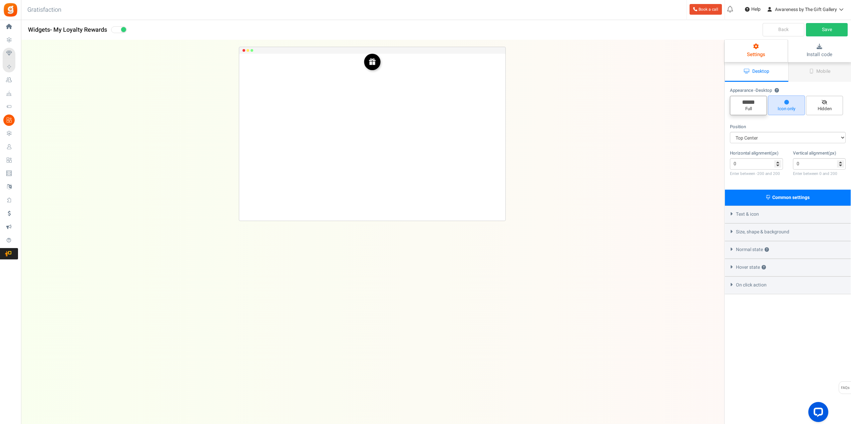
radio input "true"
click at [827, 70] on span "Mobile" at bounding box center [824, 71] width 14 height 7
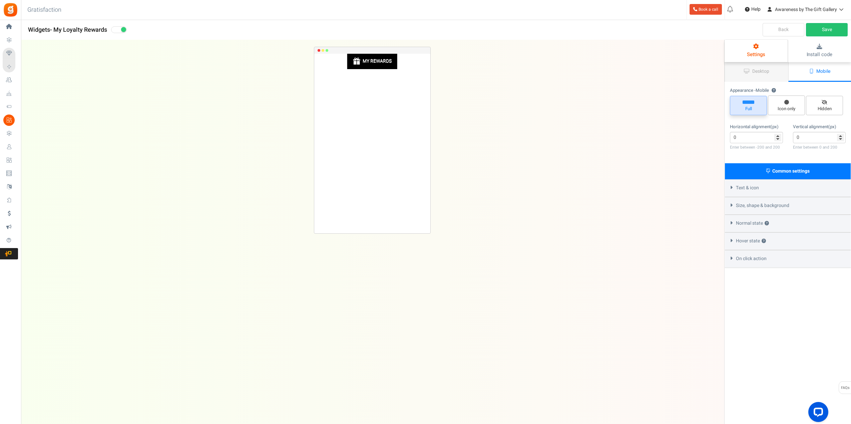
click at [750, 103] on icon at bounding box center [749, 101] width 12 height 3
click at [750, 101] on input "Full" at bounding box center [751, 99] width 4 height 4
click at [750, 103] on icon at bounding box center [749, 101] width 12 height 3
click at [750, 101] on input "Full" at bounding box center [751, 99] width 4 height 4
click at [750, 103] on icon at bounding box center [749, 101] width 12 height 3
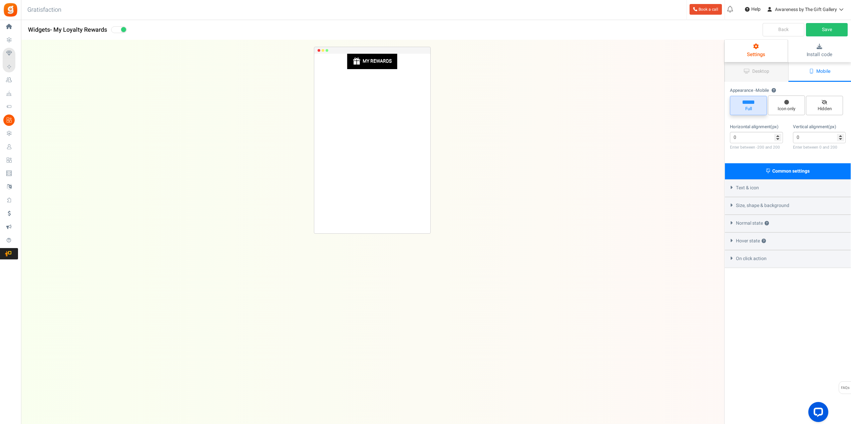
click at [750, 101] on input "Full" at bounding box center [751, 99] width 4 height 4
click at [785, 102] on icon at bounding box center [787, 102] width 5 height 5
click at [787, 101] on input "Icon only" at bounding box center [789, 99] width 4 height 4
radio input "true"
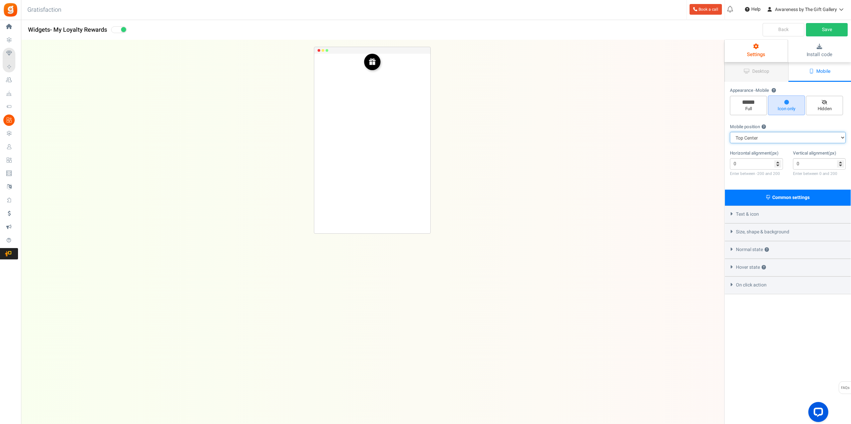
click at [757, 135] on select "Top Right Top Left Top Center Bottom Right Bottom Left Bottom Center" at bounding box center [788, 137] width 116 height 11
click at [730, 132] on select "Top Right Top Left Top Center Bottom Right Bottom Left Bottom Center" at bounding box center [788, 137] width 116 height 11
click at [751, 106] on span "Full" at bounding box center [748, 109] width 31 height 6
click at [751, 101] on input "Full" at bounding box center [751, 99] width 4 height 4
radio input "true"
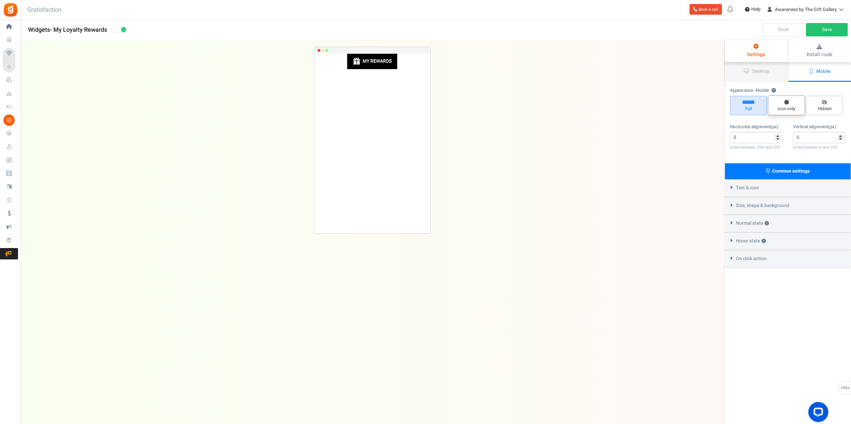
click at [792, 105] on span "Icon only" at bounding box center [786, 105] width 37 height 20
click at [791, 101] on input "Icon only" at bounding box center [789, 99] width 4 height 4
radio input "true"
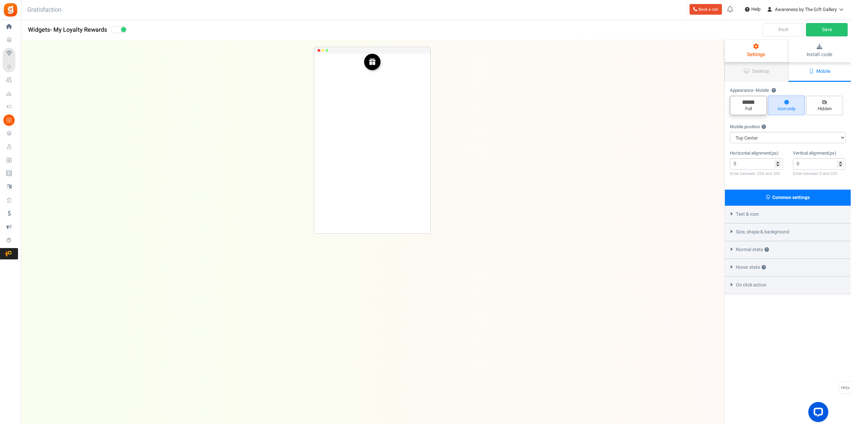
click at [748, 105] on span "Full" at bounding box center [748, 105] width 37 height 19
click at [749, 101] on input "Full" at bounding box center [751, 99] width 4 height 4
radio input "true"
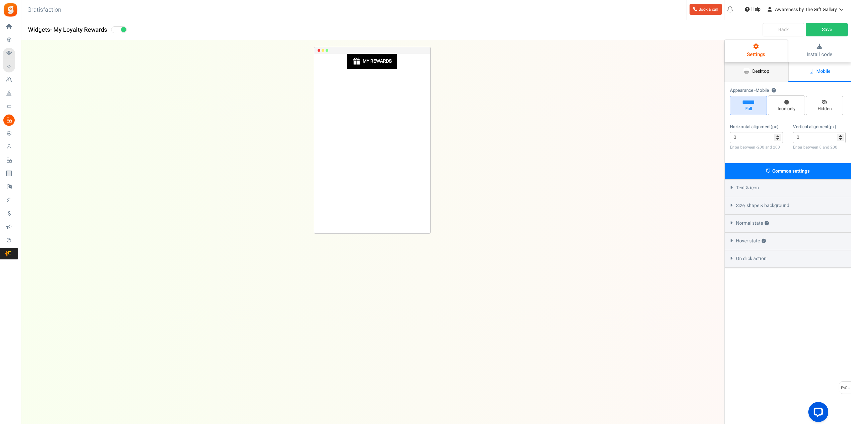
click at [753, 68] on span "Desktop" at bounding box center [761, 71] width 17 height 7
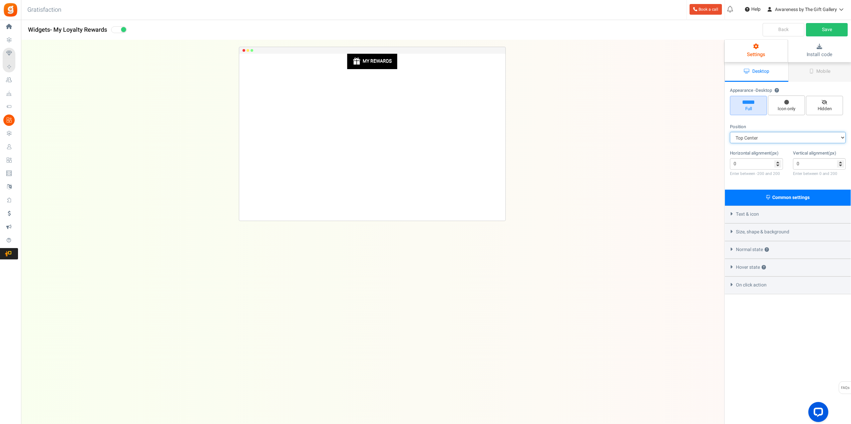
click at [760, 135] on select "Mid Right Mid Left Top Bar Top Left Top Right Top Center Bottom Bar Bottom Left…" at bounding box center [788, 137] width 116 height 11
select select "top-bar"
click at [730, 132] on select "Mid Right Mid Left Top Bar Top Left Top Right Top Center Bottom Bar Bottom Left…" at bounding box center [788, 137] width 116 height 11
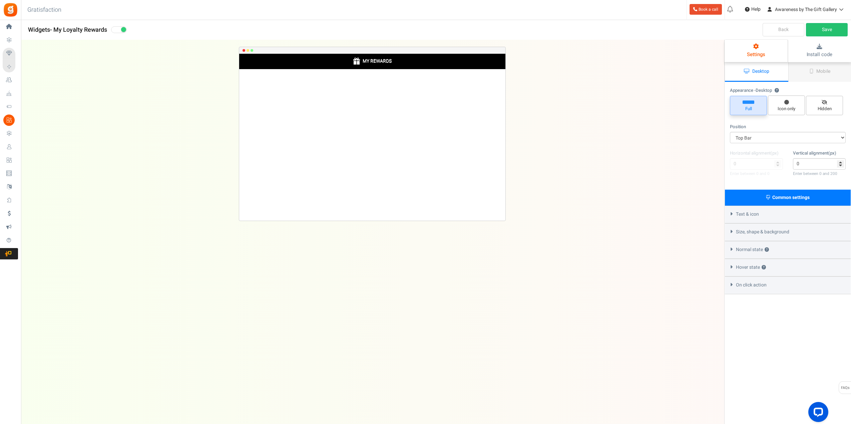
click at [755, 104] on span "Full" at bounding box center [748, 105] width 37 height 19
click at [753, 101] on input "Full" at bounding box center [751, 99] width 4 height 4
click at [822, 69] on span "Mobile" at bounding box center [824, 71] width 14 height 7
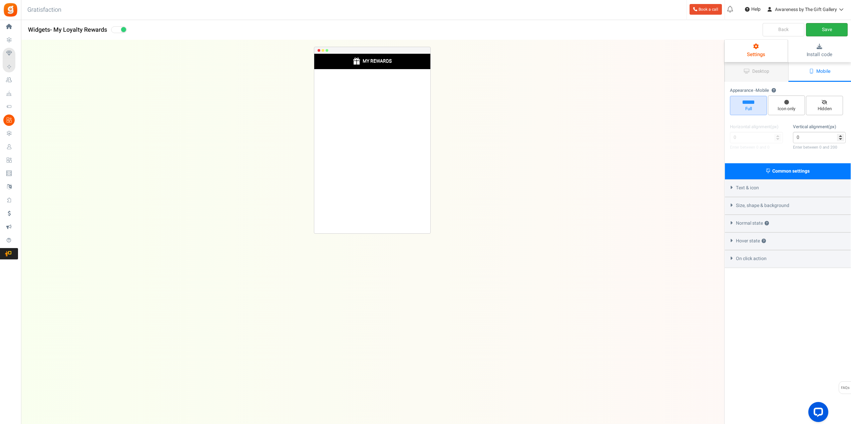
click at [829, 30] on link "Save" at bounding box center [827, 29] width 42 height 13
click at [784, 104] on span "Icon only" at bounding box center [786, 105] width 37 height 20
click at [787, 101] on input "Icon only" at bounding box center [789, 99] width 4 height 4
radio input "true"
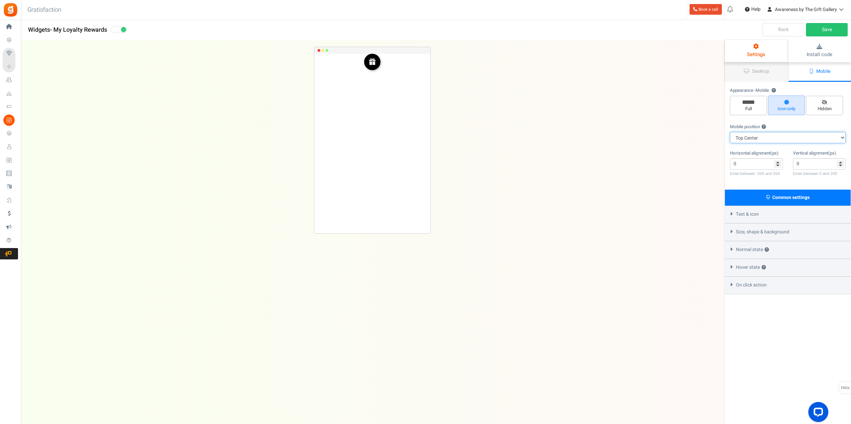
click at [755, 135] on select "Top Right Top Left Top Center Bottom Right Bottom Left Bottom Center" at bounding box center [788, 137] width 116 height 11
click at [753, 105] on span "Full" at bounding box center [748, 105] width 37 height 19
click at [753, 101] on input "Full" at bounding box center [751, 99] width 4 height 4
radio input "true"
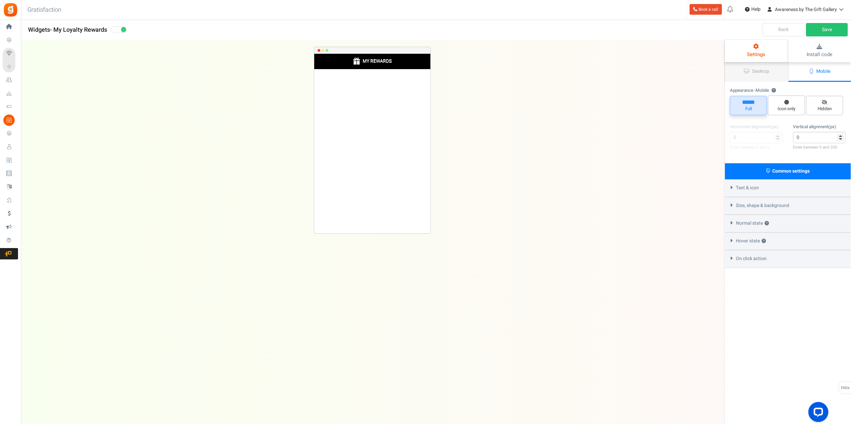
click at [753, 105] on span "Full" at bounding box center [748, 105] width 37 height 19
click at [753, 101] on input "Full" at bounding box center [751, 99] width 4 height 4
click at [757, 73] on span "Desktop" at bounding box center [761, 71] width 17 height 7
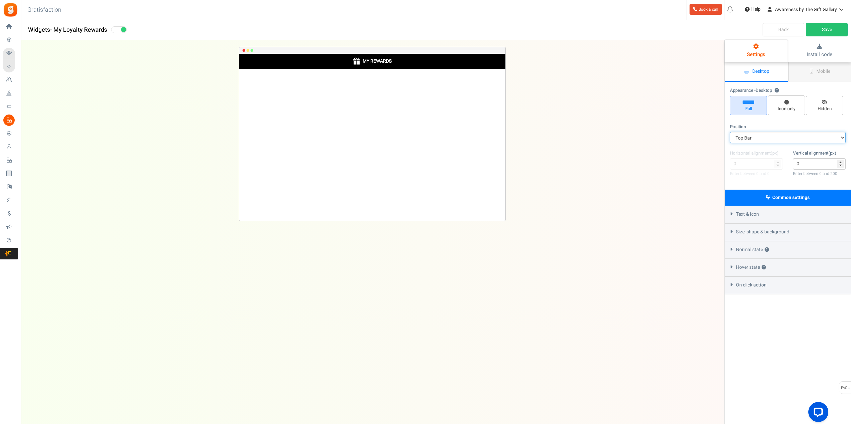
click at [754, 137] on select "Mid Right Mid Left Top Bar Top Left Top Right Top Center Bottom Bar Bottom Left…" at bounding box center [788, 137] width 116 height 11
select select "left-bottom-bar"
click at [730, 132] on select "Mid Right Mid Left Top Bar Top Left Top Right Top Center Bottom Bar Bottom Left…" at bounding box center [788, 137] width 116 height 11
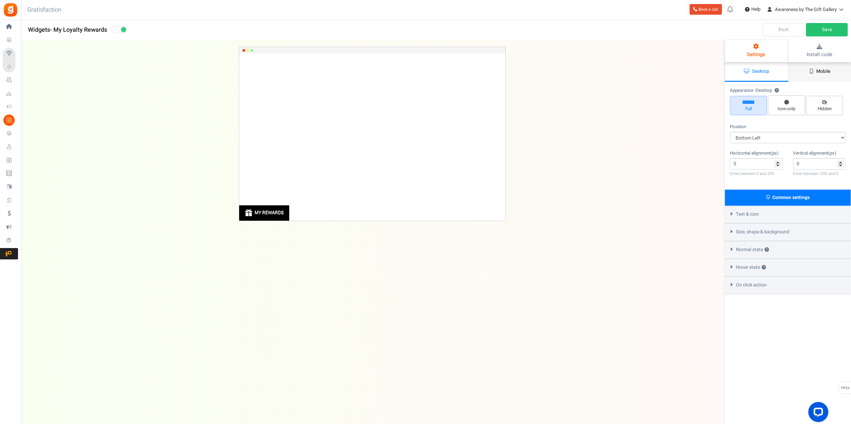
click at [819, 70] on span "Mobile" at bounding box center [824, 71] width 14 height 7
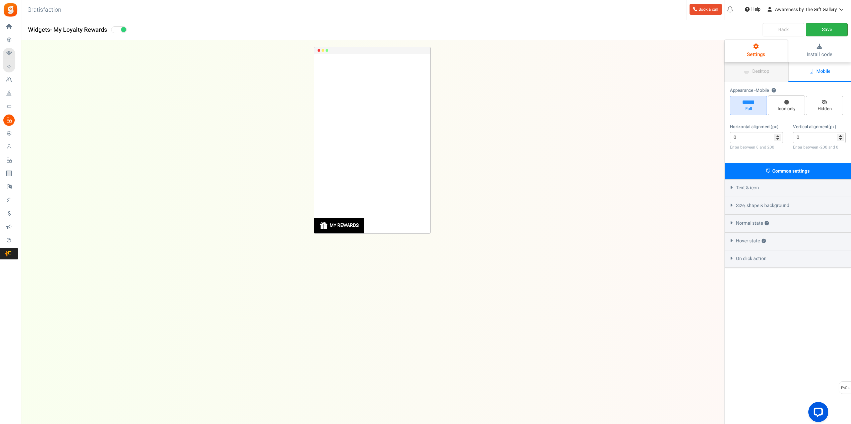
click at [823, 27] on link "Save" at bounding box center [827, 29] width 42 height 13
click at [83, 30] on span "- My Loyalty Rewards" at bounding box center [78, 29] width 57 height 9
click at [63, 30] on span "- My Loyalty Rewards" at bounding box center [78, 29] width 57 height 9
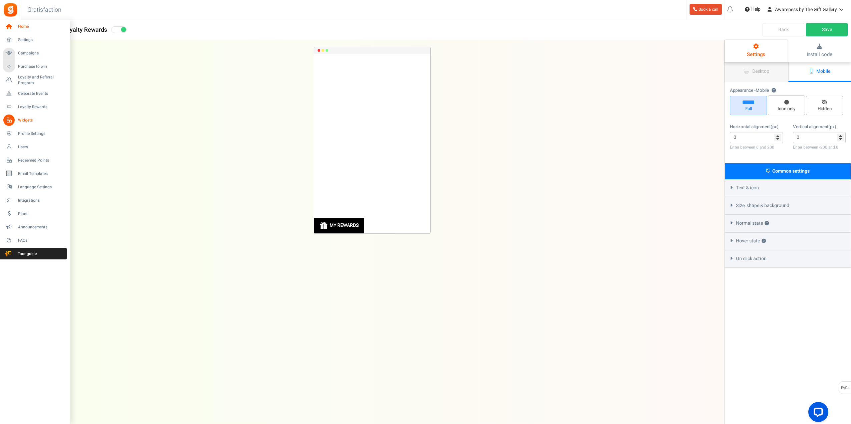
click at [21, 24] on span "Home" at bounding box center [41, 27] width 47 height 6
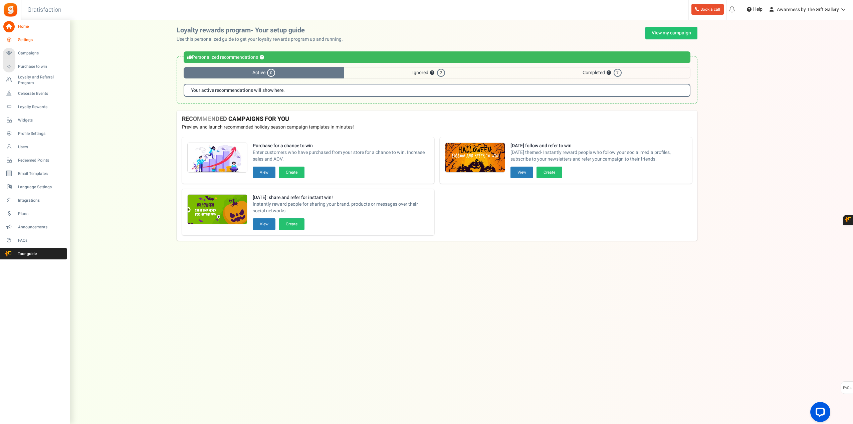
click at [26, 40] on span "Settings" at bounding box center [41, 40] width 47 height 6
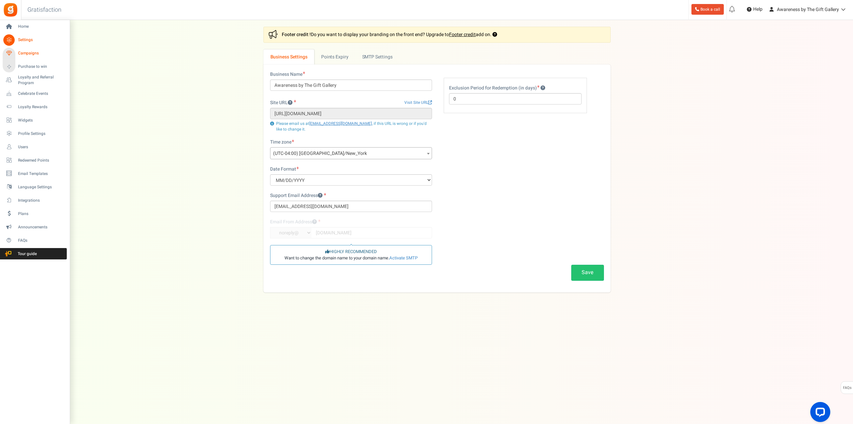
click at [30, 54] on span "Campaigns" at bounding box center [41, 53] width 47 height 6
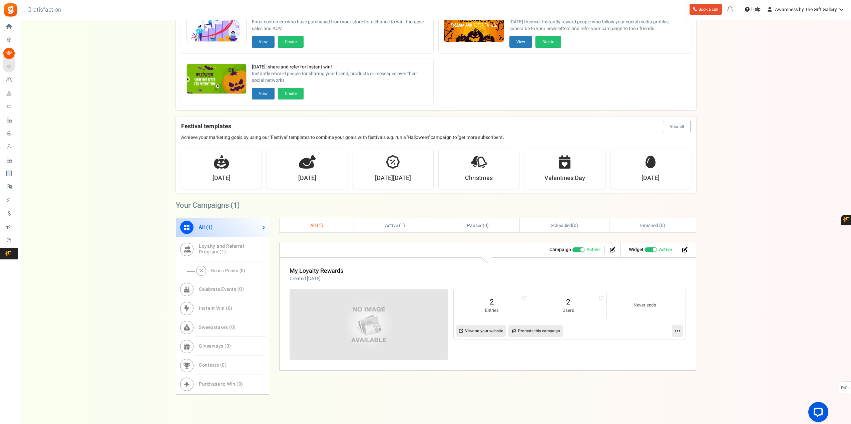
scroll to position [67, 0]
click at [612, 250] on icon at bounding box center [612, 248] width 5 height 5
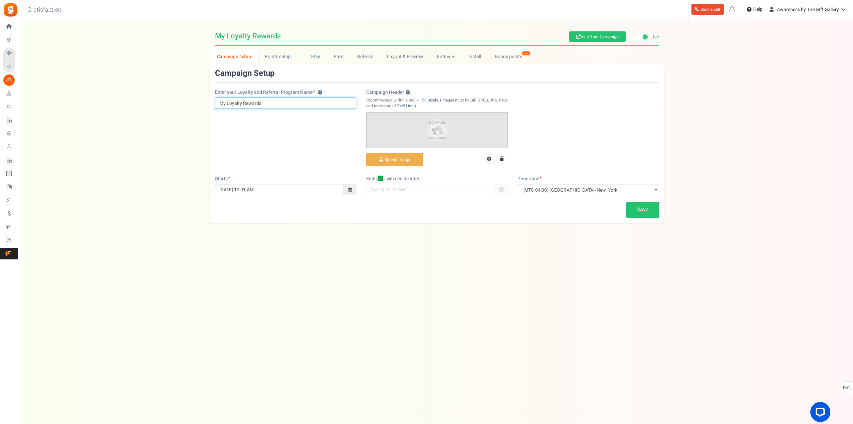
drag, startPoint x: 227, startPoint y: 103, endPoint x: 219, endPoint y: 103, distance: 8.0
click at [219, 103] on input "My Loyalty Rewards" at bounding box center [285, 102] width 141 height 11
click at [255, 104] on input "Loyalty Rewards" at bounding box center [285, 102] width 141 height 11
type input "Loyalty Rewards Program"
click at [642, 209] on link "Save" at bounding box center [642, 210] width 33 height 16
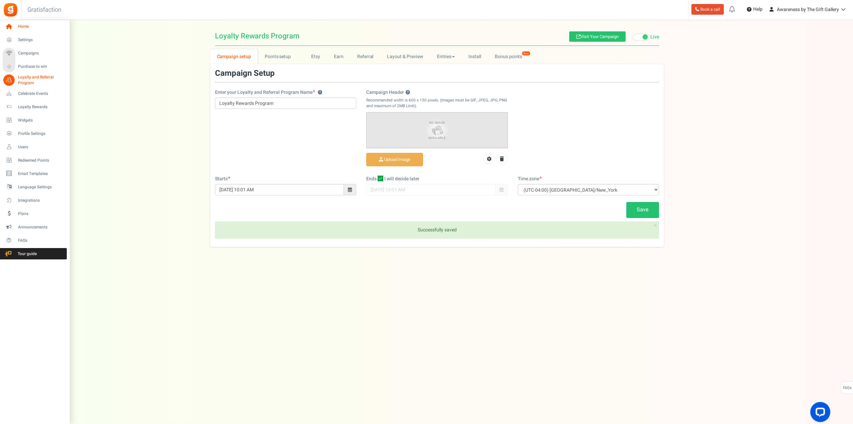
click at [25, 25] on span "Home" at bounding box center [41, 27] width 47 height 6
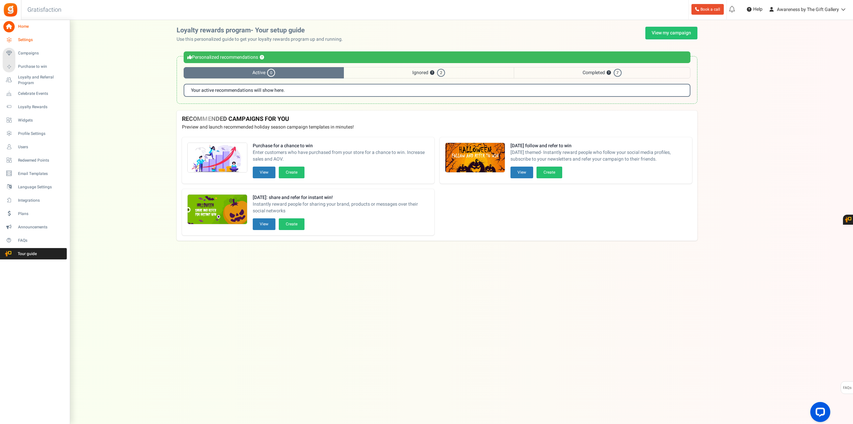
click at [24, 38] on span "Settings" at bounding box center [41, 40] width 47 height 6
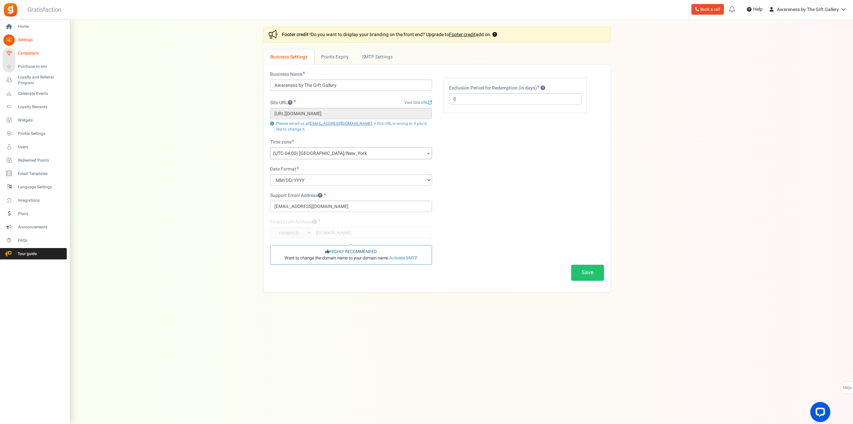
click at [25, 52] on span "Campaigns" at bounding box center [41, 53] width 47 height 6
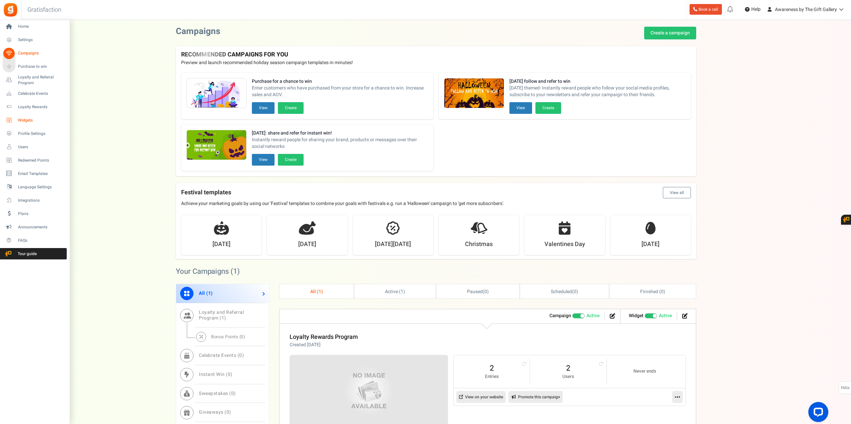
click at [28, 121] on span "Widgets" at bounding box center [41, 120] width 47 height 6
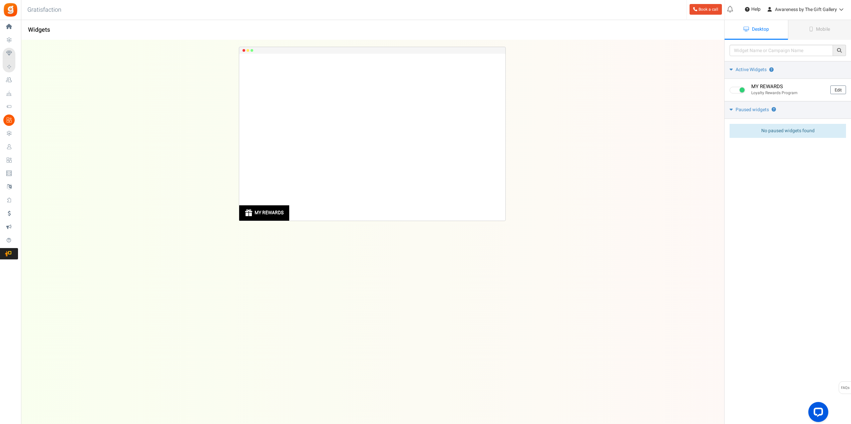
click at [10, 9] on img at bounding box center [10, 9] width 15 height 15
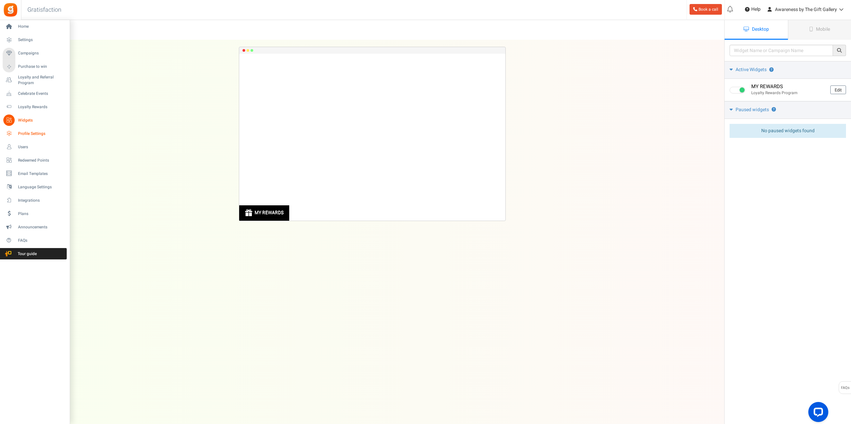
click at [30, 132] on span "Profile Settings" at bounding box center [41, 134] width 47 height 6
click at [7, 132] on icon at bounding box center [8, 133] width 11 height 11
click at [38, 108] on span "Loyalty Rewards" at bounding box center [41, 107] width 47 height 6
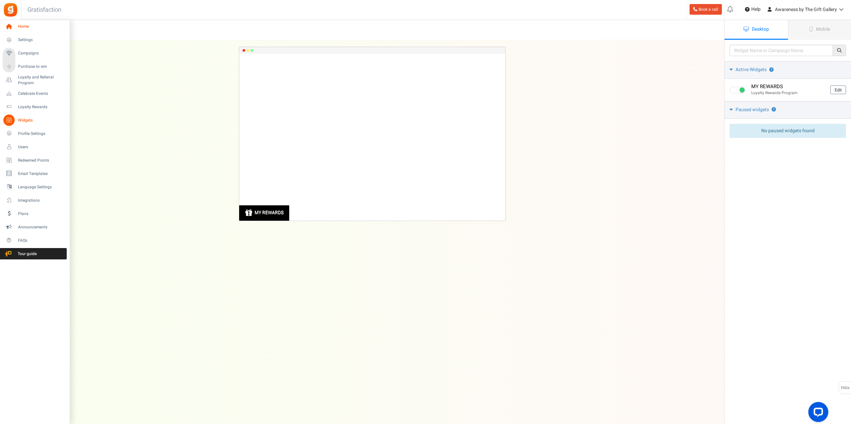
click at [8, 24] on icon at bounding box center [8, 26] width 11 height 11
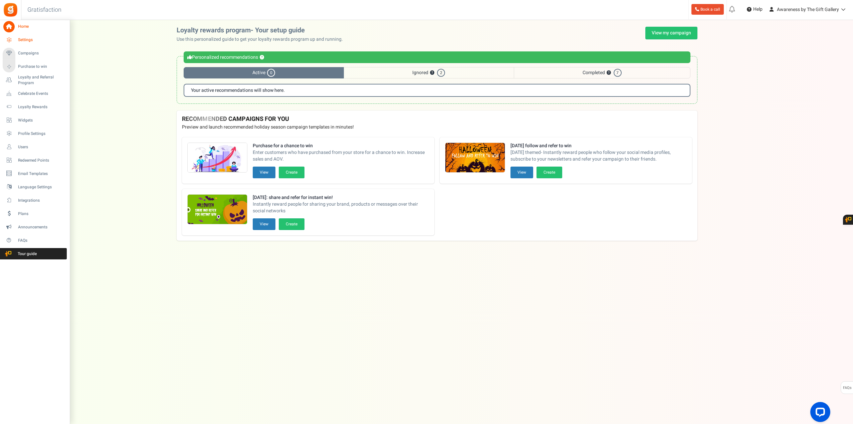
click at [31, 40] on span "Settings" at bounding box center [41, 40] width 47 height 6
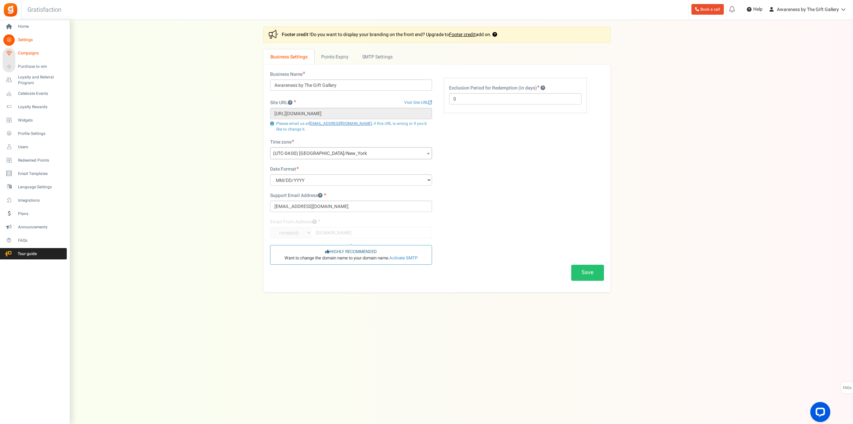
click at [25, 52] on span "Campaigns" at bounding box center [41, 53] width 47 height 6
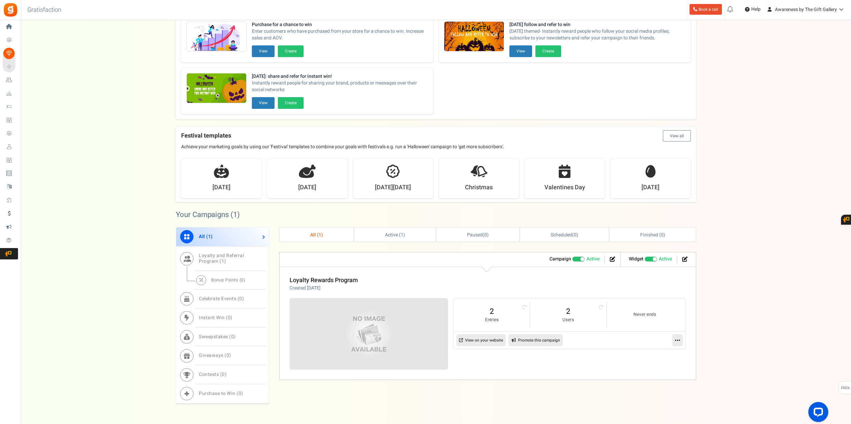
scroll to position [67, 0]
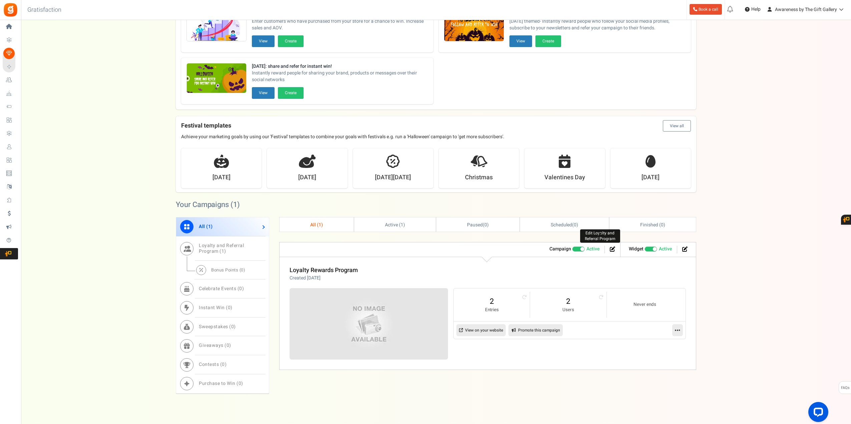
click at [613, 248] on icon at bounding box center [612, 248] width 5 height 5
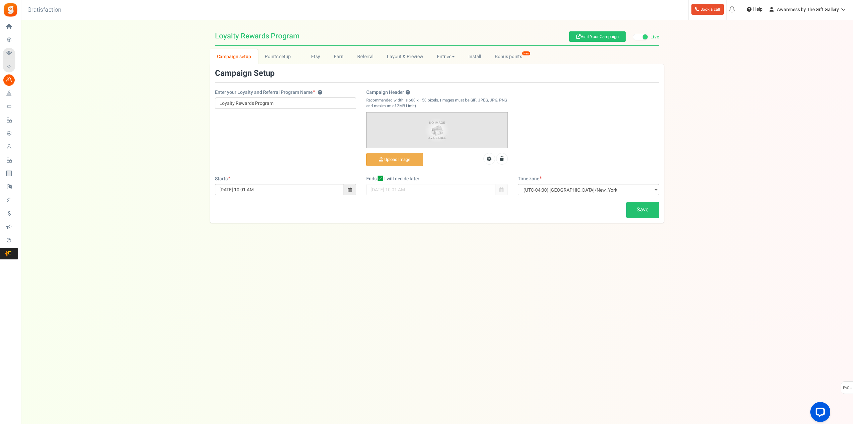
click at [296, 36] on span "Loyalty Rewards Program" at bounding box center [257, 35] width 84 height 7
click at [250, 35] on span "Loyalty Rewards Program" at bounding box center [257, 35] width 84 height 7
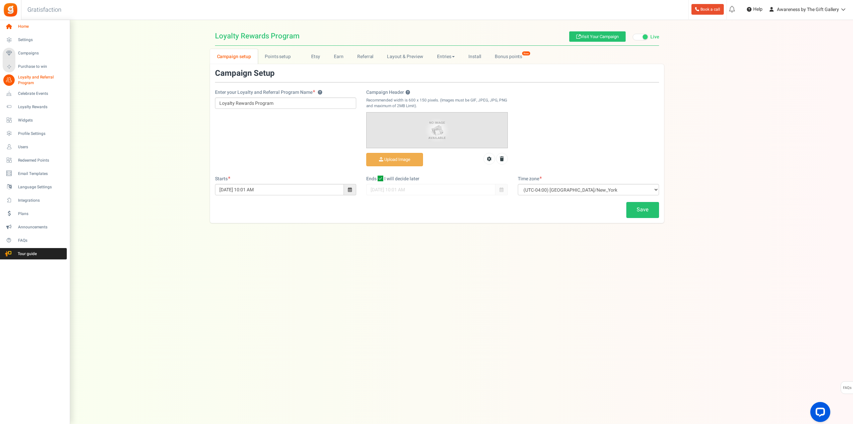
click at [26, 27] on span "Home" at bounding box center [41, 27] width 47 height 6
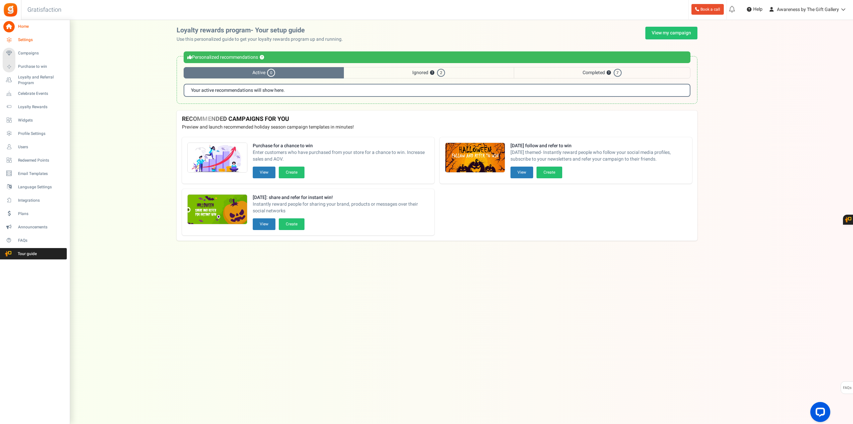
click at [24, 39] on span "Settings" at bounding box center [41, 40] width 47 height 6
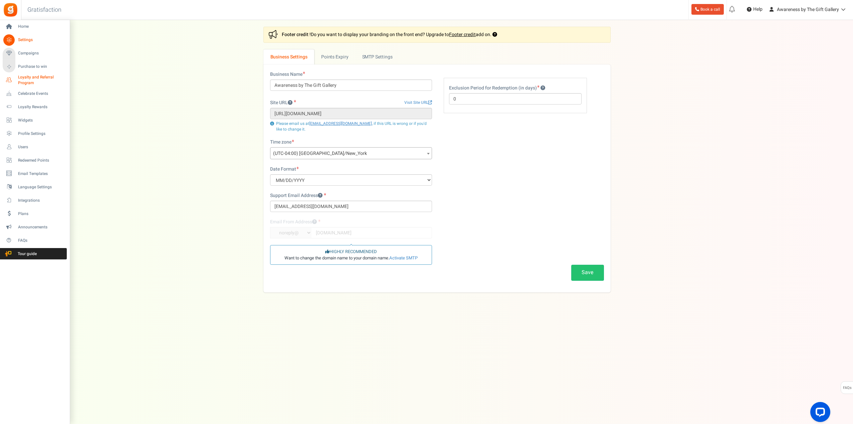
click at [26, 76] on span "Loyalty and Referral Program" at bounding box center [42, 79] width 49 height 11
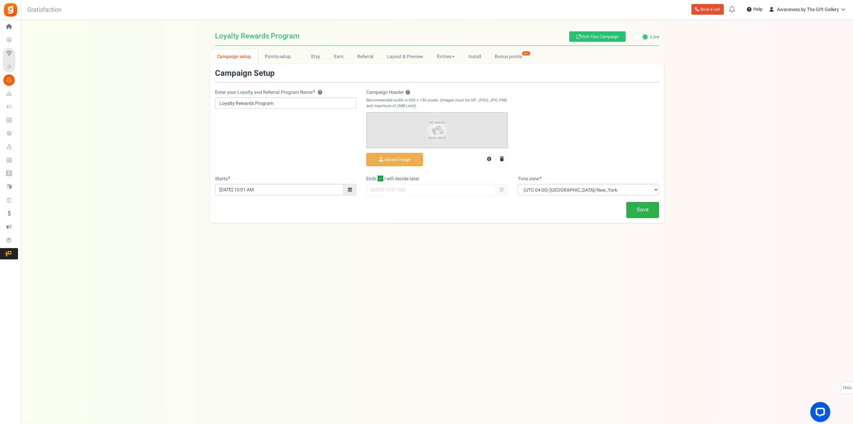
click at [645, 206] on link "Save" at bounding box center [642, 210] width 33 height 16
